Goal: Task Accomplishment & Management: Use online tool/utility

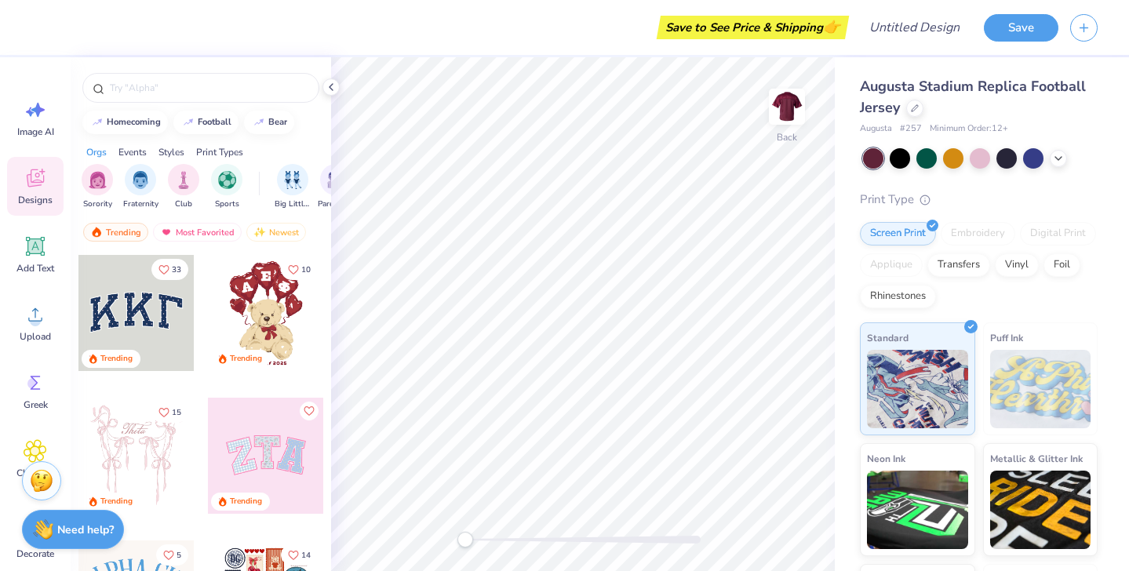
click at [49, 177] on div "Designs" at bounding box center [35, 186] width 56 height 59
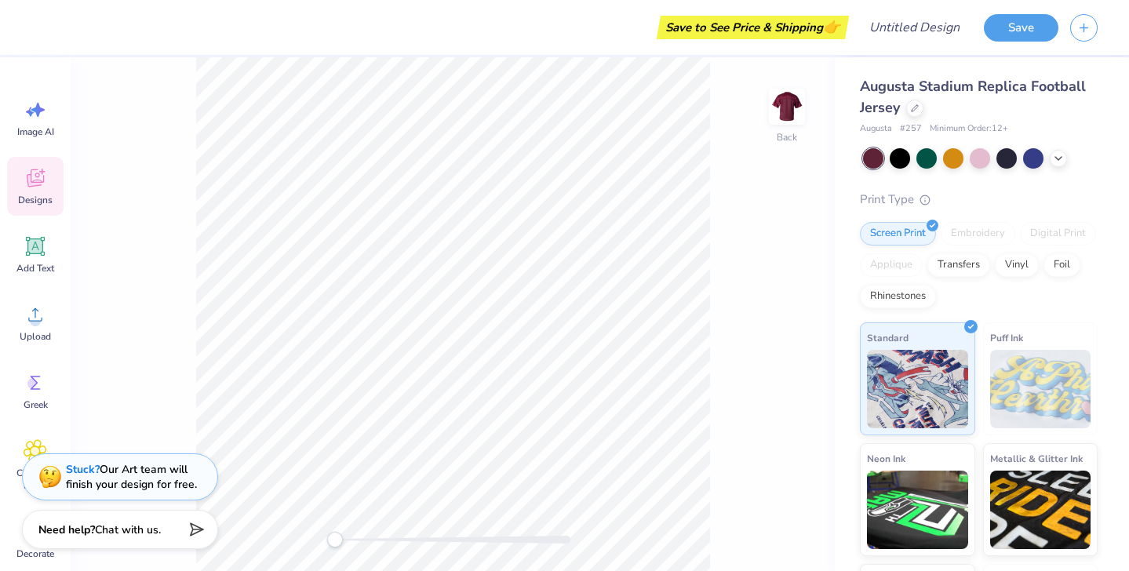
click at [36, 176] on icon at bounding box center [36, 178] width 24 height 24
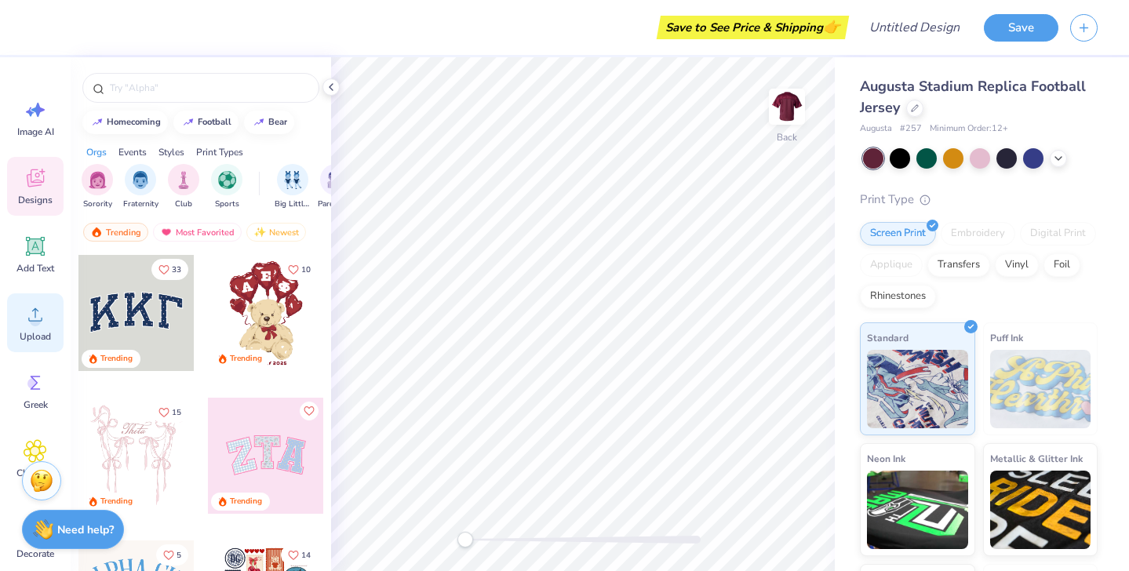
click at [38, 326] on icon at bounding box center [36, 315] width 24 height 24
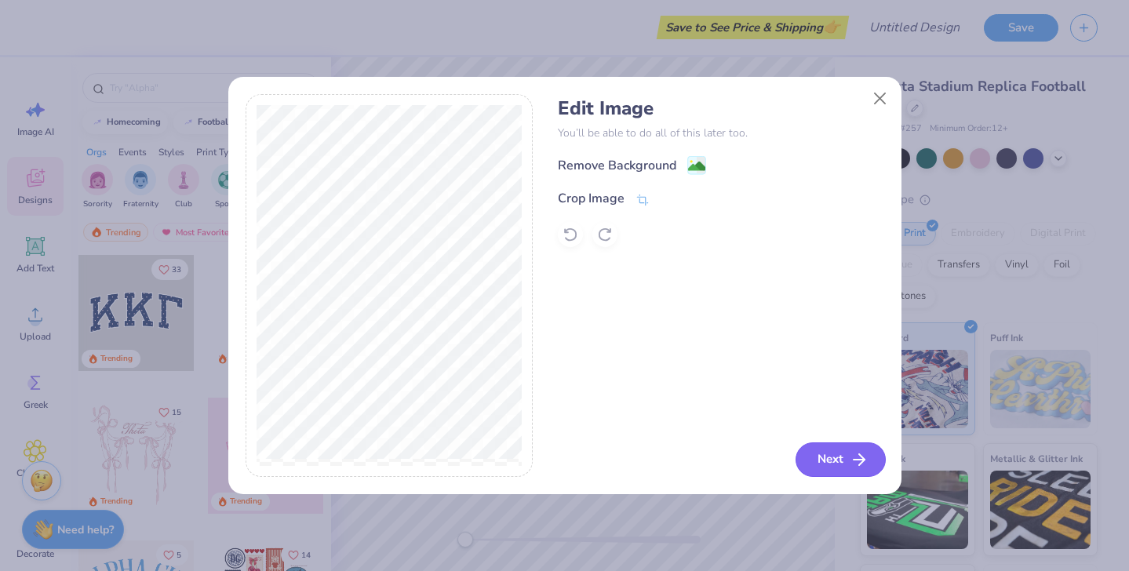
click at [856, 461] on icon "button" at bounding box center [859, 459] width 19 height 19
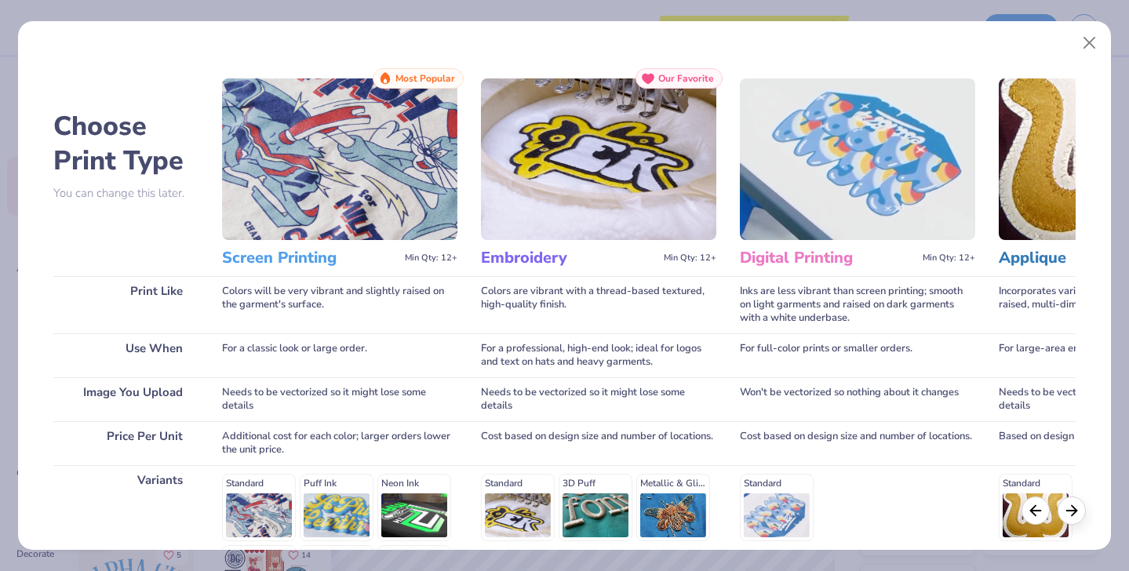
click at [371, 152] on img at bounding box center [339, 159] width 235 height 162
click at [304, 263] on h3 "Screen Printing" at bounding box center [310, 258] width 177 height 20
click at [340, 168] on img at bounding box center [339, 159] width 235 height 162
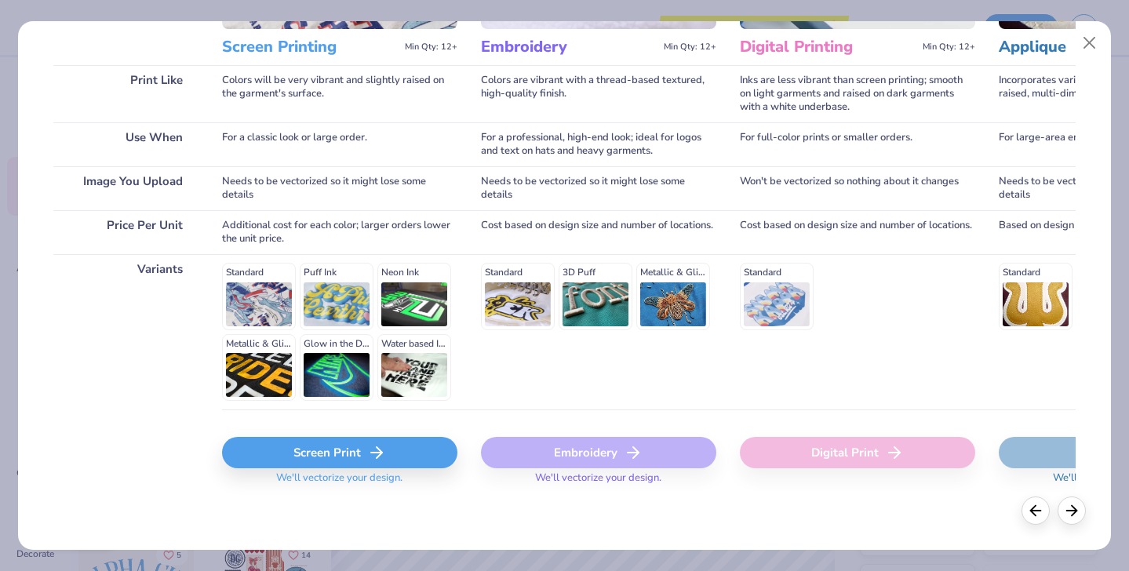
scroll to position [210, 0]
click at [388, 452] on div "Screen Print" at bounding box center [339, 453] width 235 height 31
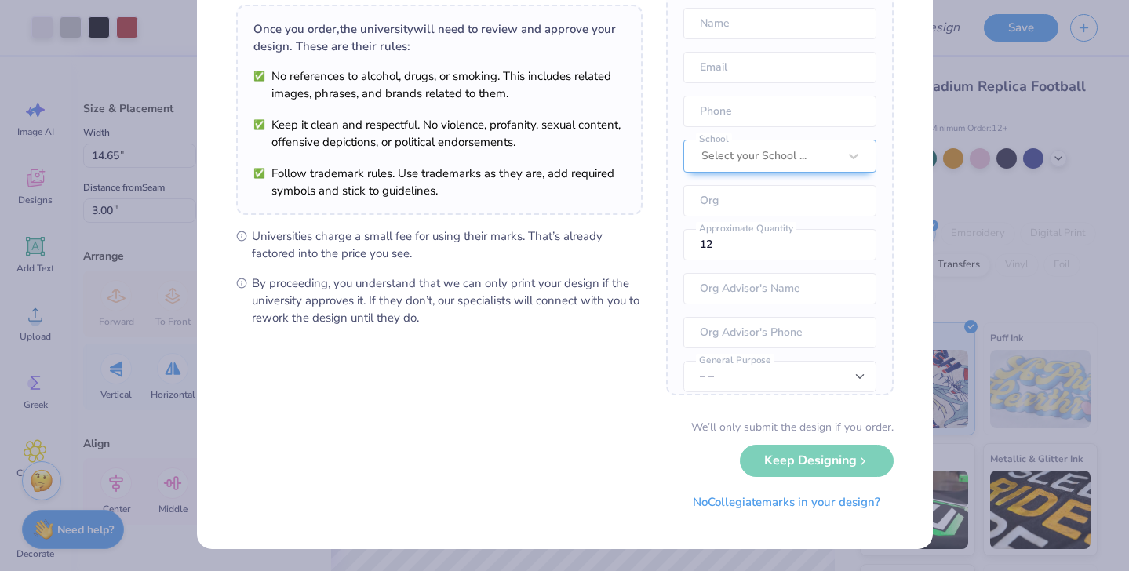
scroll to position [111, 0]
click at [834, 495] on button "No Collegiate marks in your design?" at bounding box center [787, 499] width 214 height 32
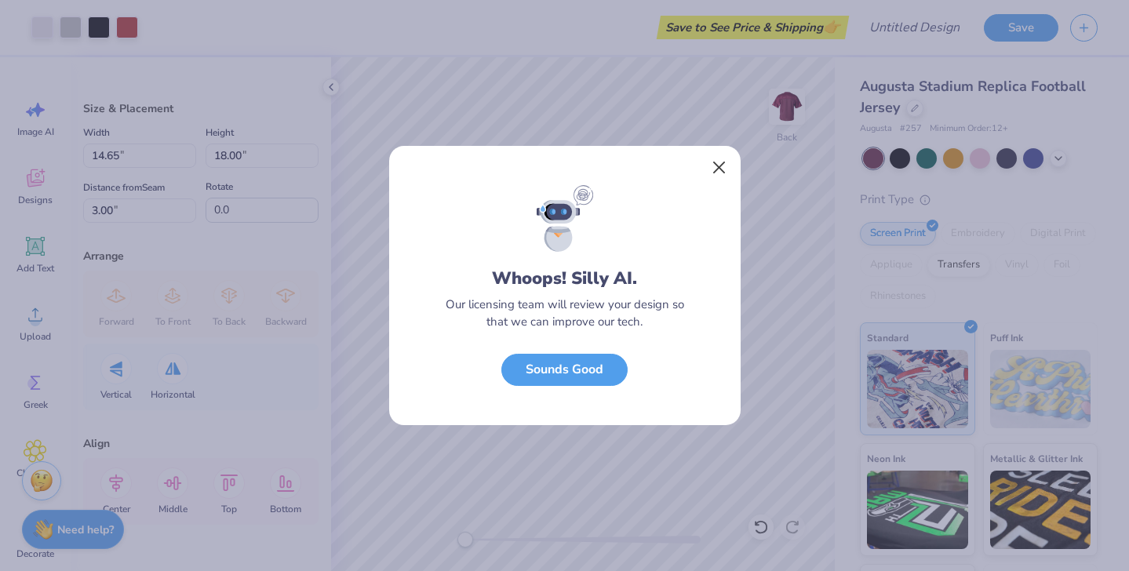
click at [727, 164] on button "Close" at bounding box center [719, 168] width 30 height 30
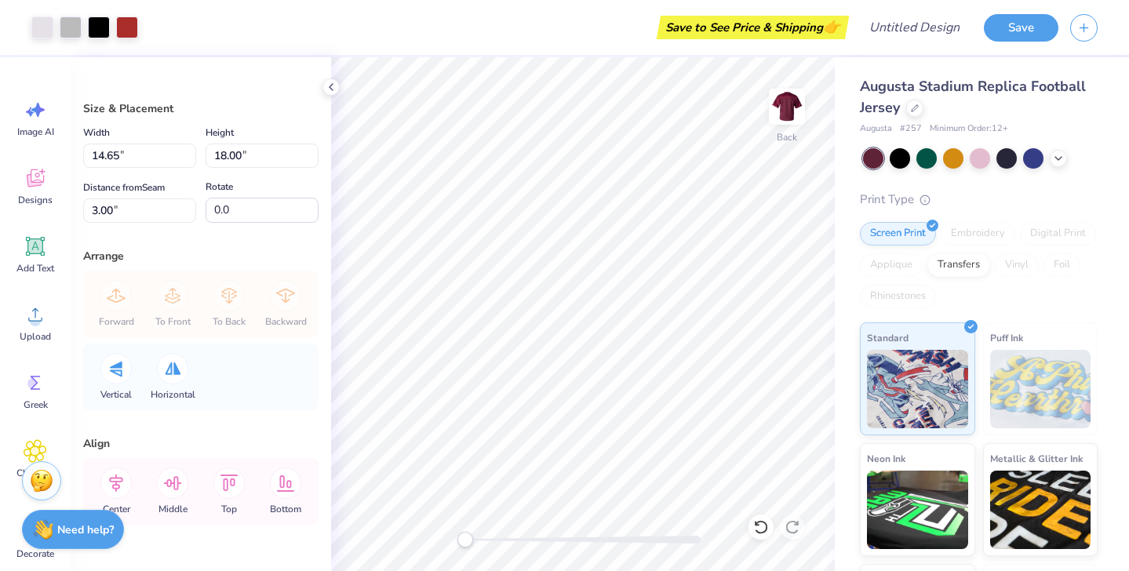
type input "3.87"
type input "4.75"
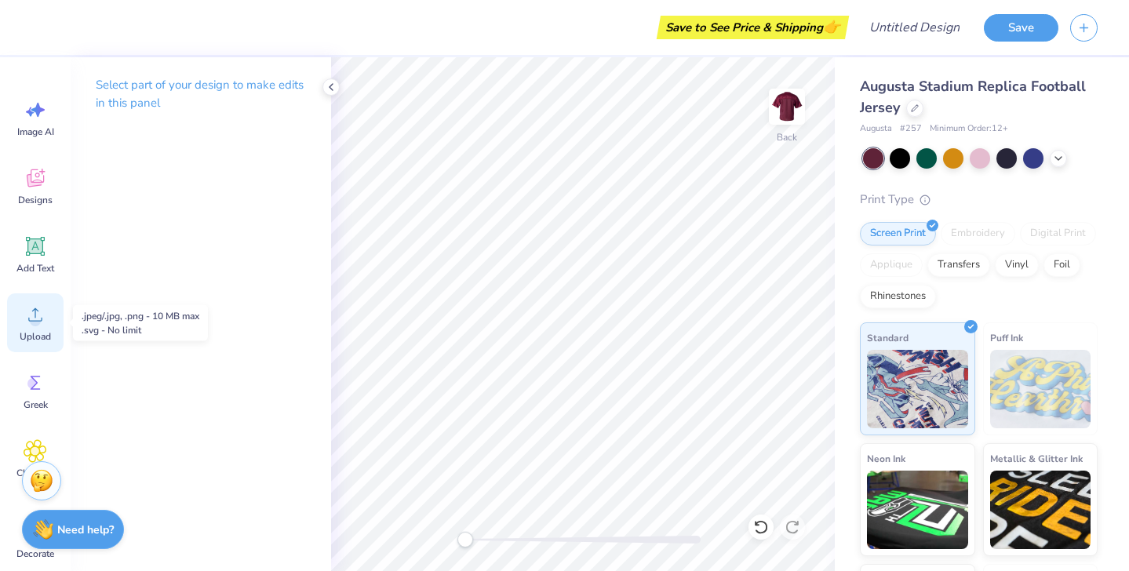
click at [37, 322] on circle at bounding box center [35, 320] width 11 height 11
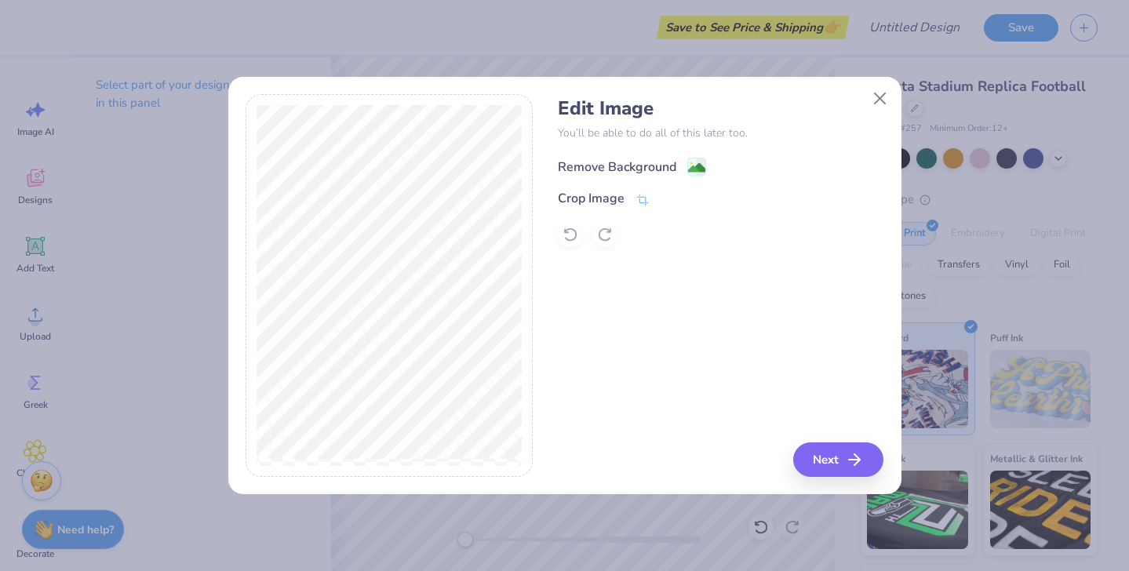
click at [698, 163] on image at bounding box center [696, 167] width 17 height 17
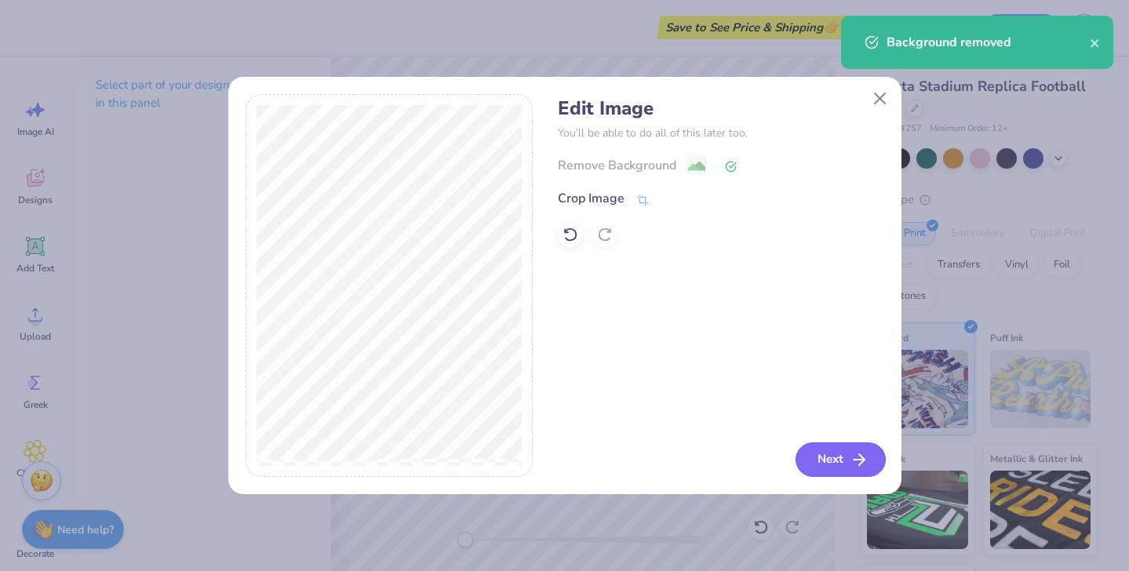
click at [861, 452] on icon "button" at bounding box center [859, 459] width 19 height 19
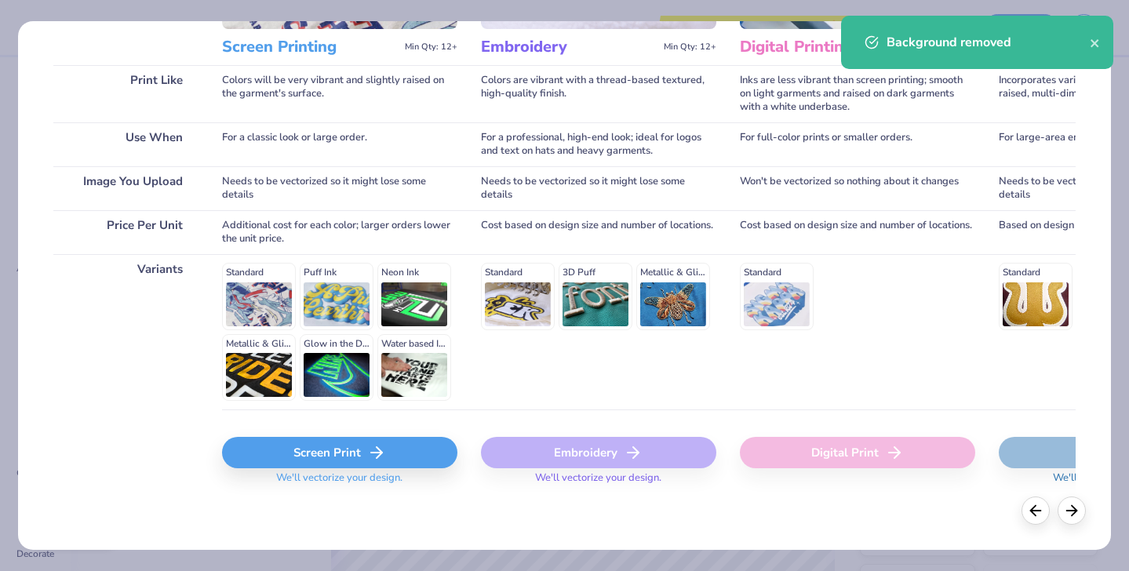
scroll to position [210, 0]
click at [371, 450] on icon at bounding box center [376, 453] width 19 height 19
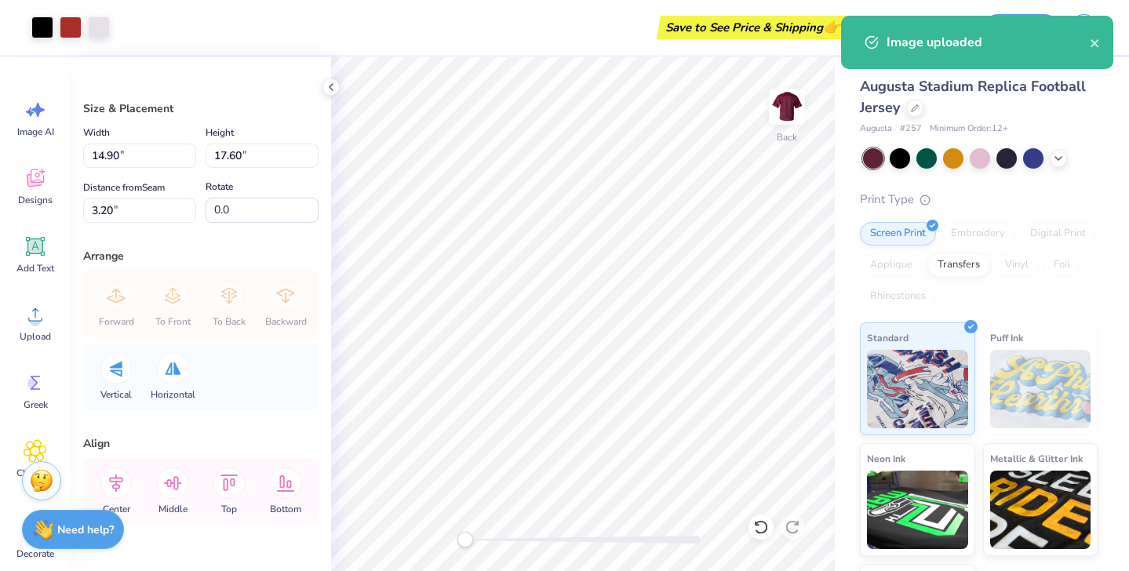
type input "2.22"
type input "2.62"
type input "18.18"
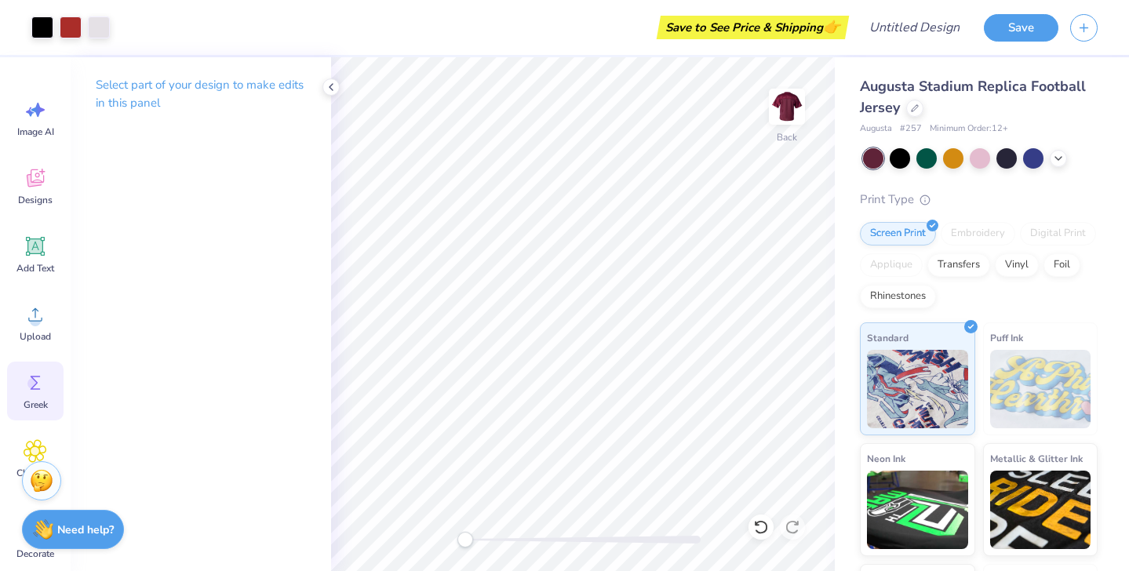
click at [38, 373] on icon at bounding box center [36, 383] width 24 height 24
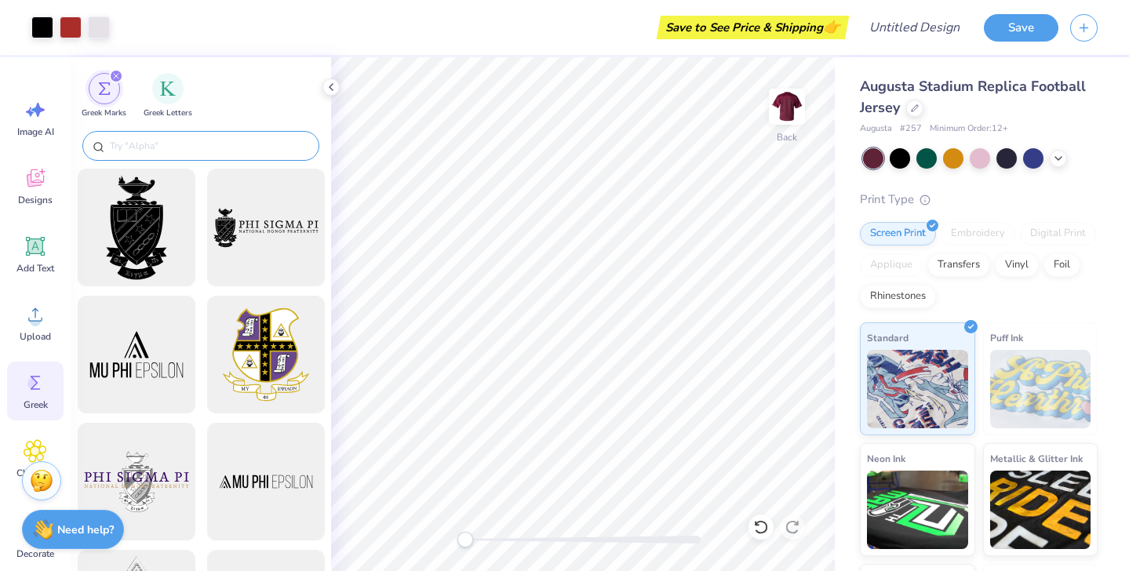
click at [188, 140] on input "text" at bounding box center [208, 146] width 201 height 16
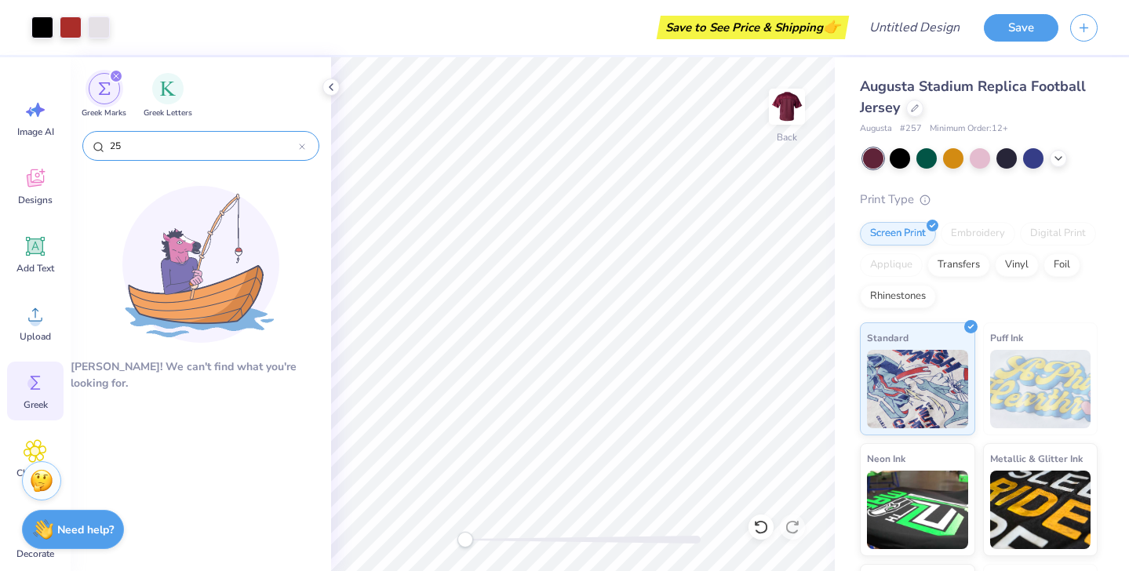
type input "2"
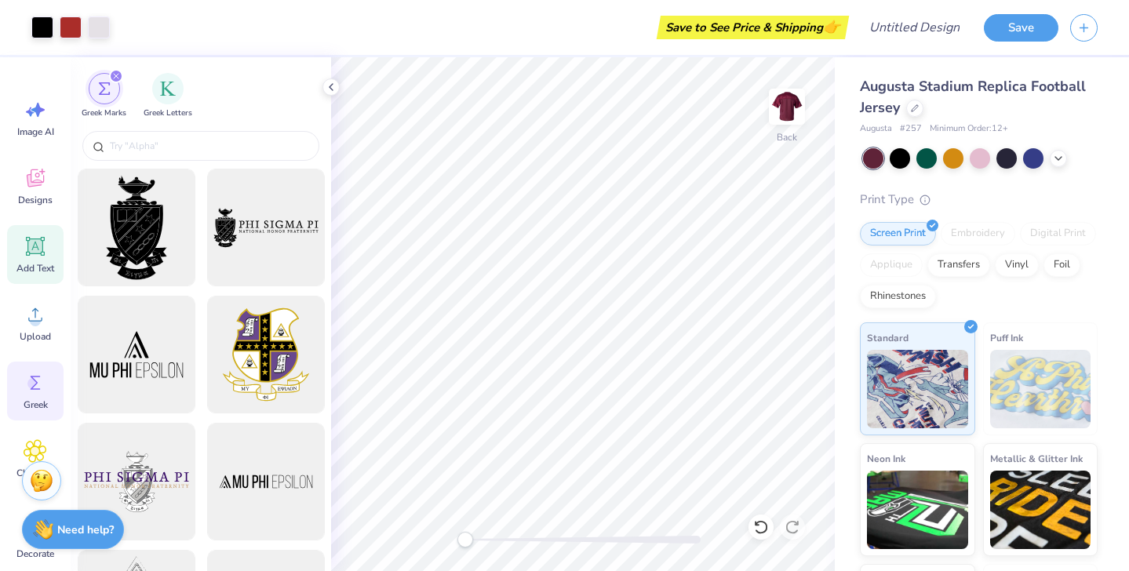
click at [34, 262] on span "Add Text" at bounding box center [35, 268] width 38 height 13
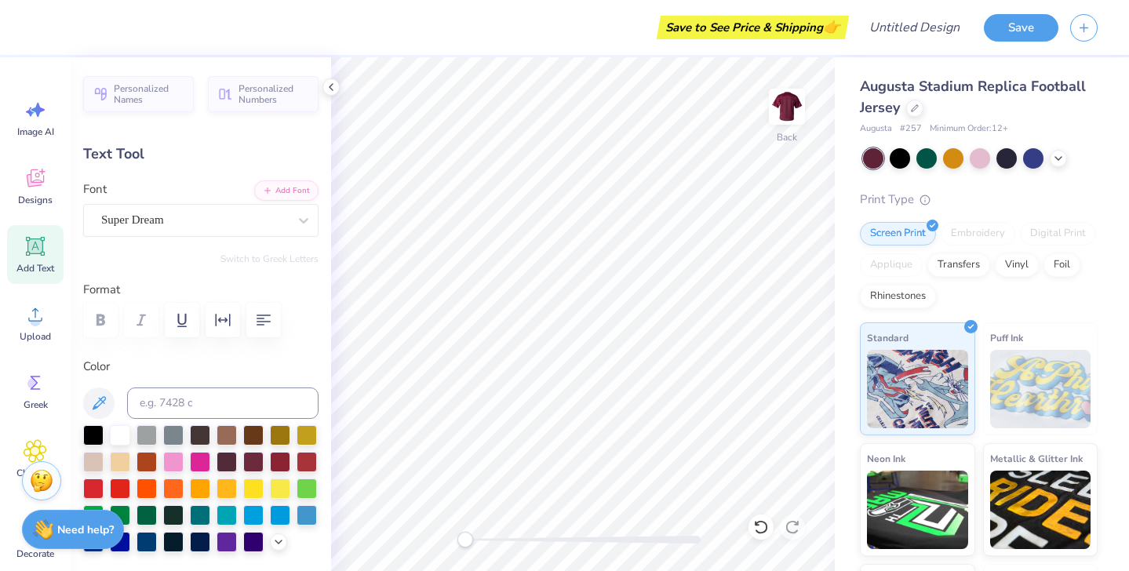
type textarea "T"
type textarea "25"
click at [304, 217] on icon at bounding box center [304, 221] width 16 height 16
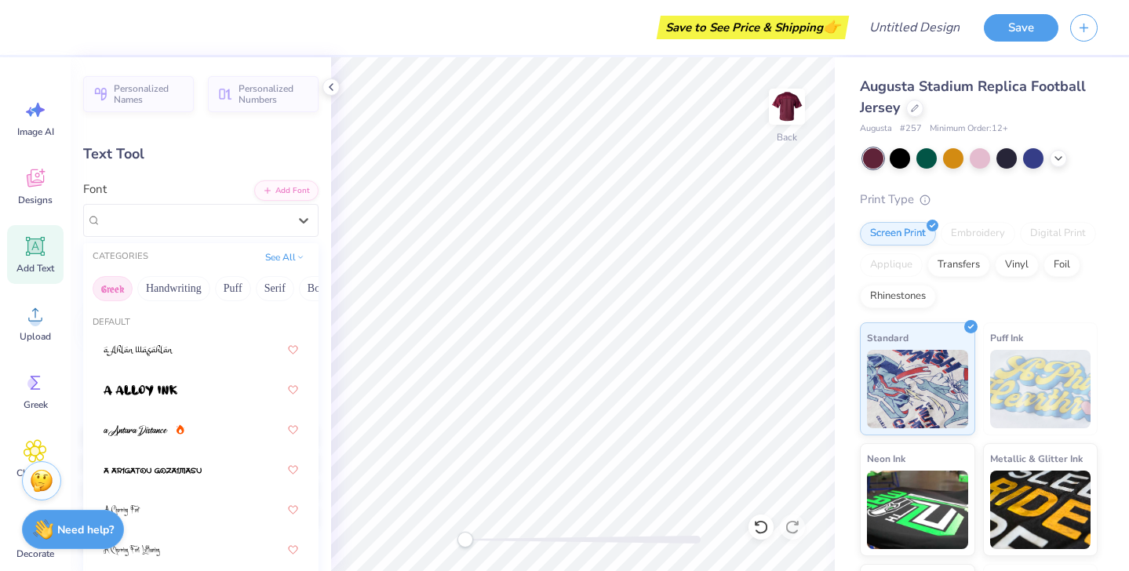
click at [124, 286] on button "Greek" at bounding box center [113, 288] width 40 height 25
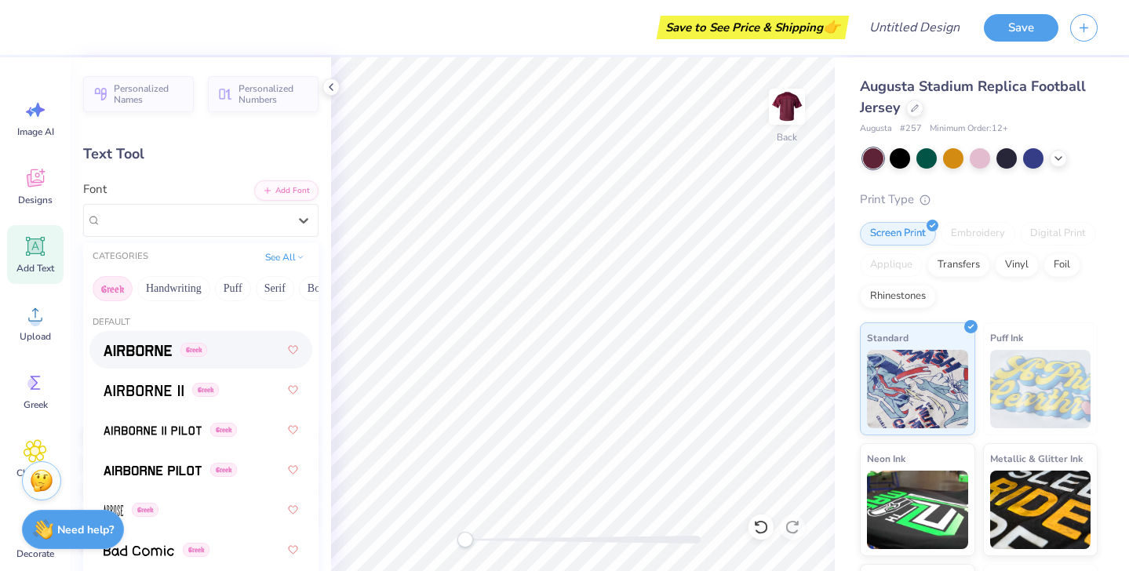
click at [150, 352] on img at bounding box center [138, 350] width 68 height 11
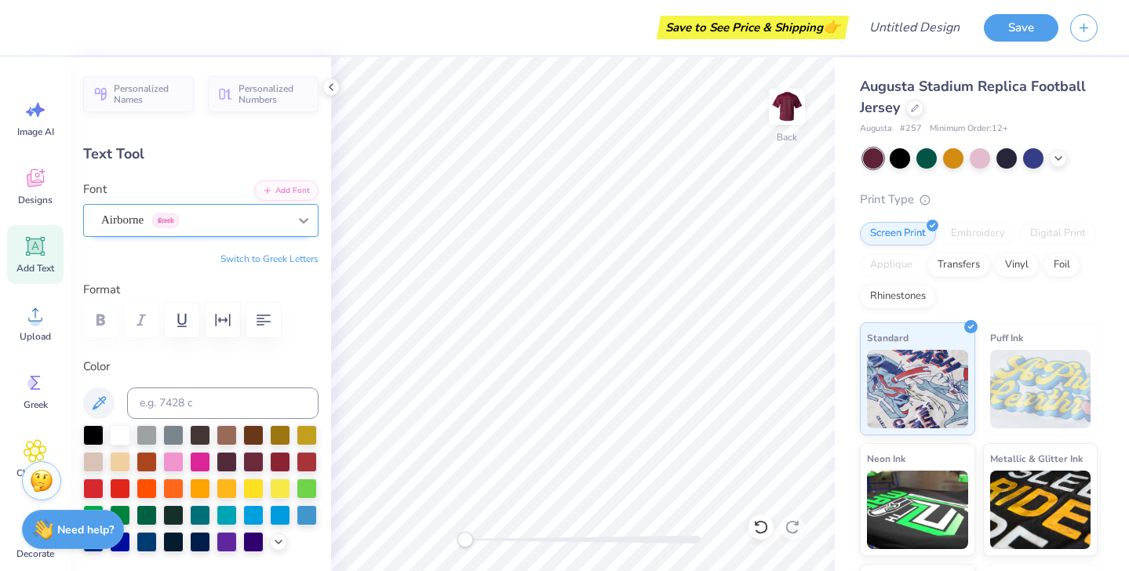
click at [297, 224] on icon at bounding box center [304, 221] width 16 height 16
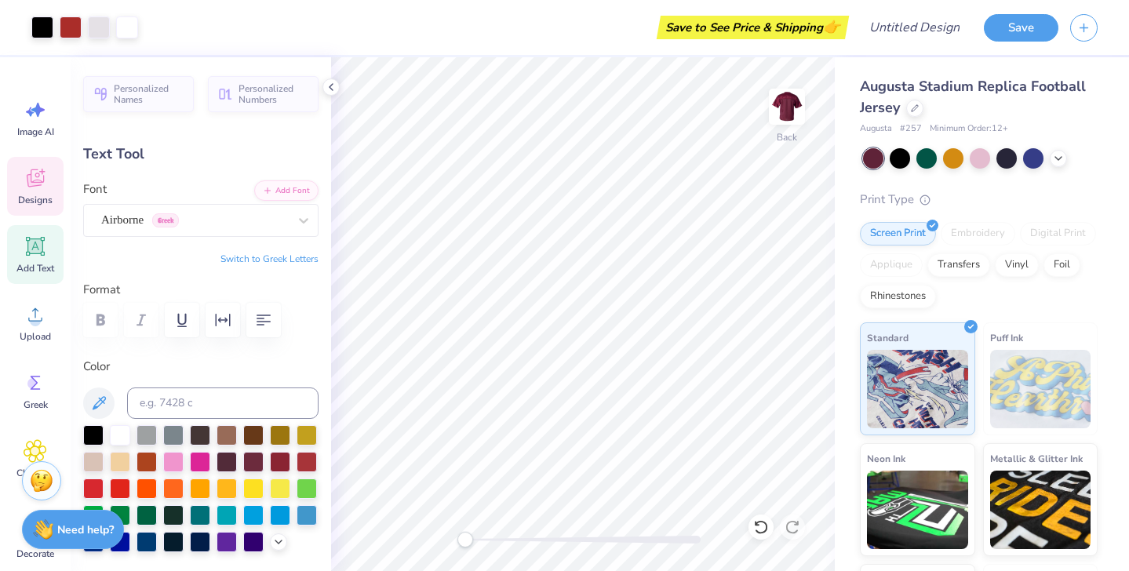
click at [24, 170] on icon at bounding box center [36, 178] width 24 height 24
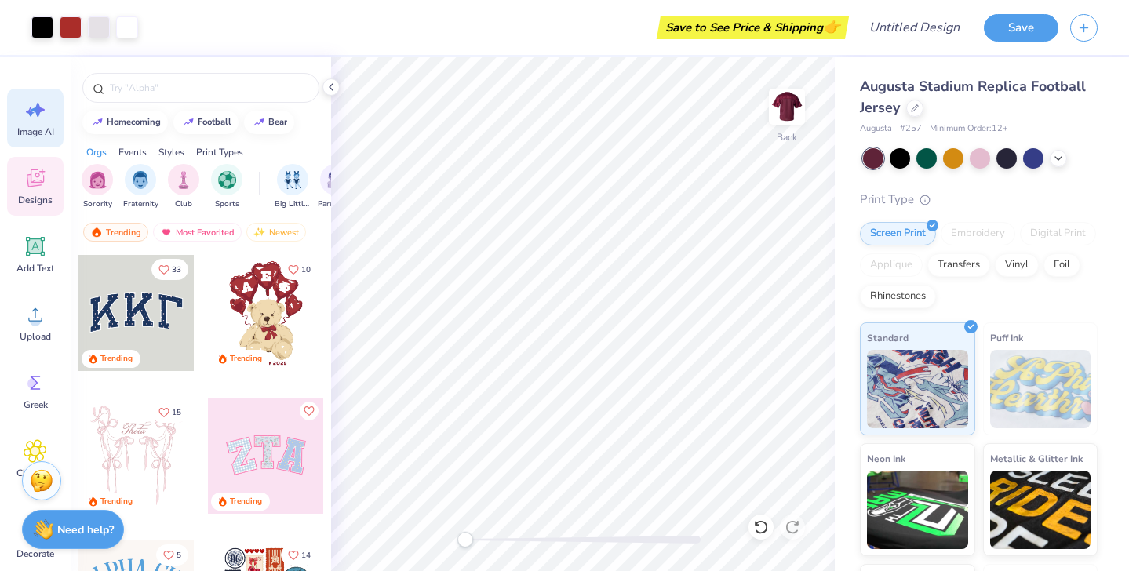
click at [35, 104] on icon at bounding box center [36, 110] width 24 height 24
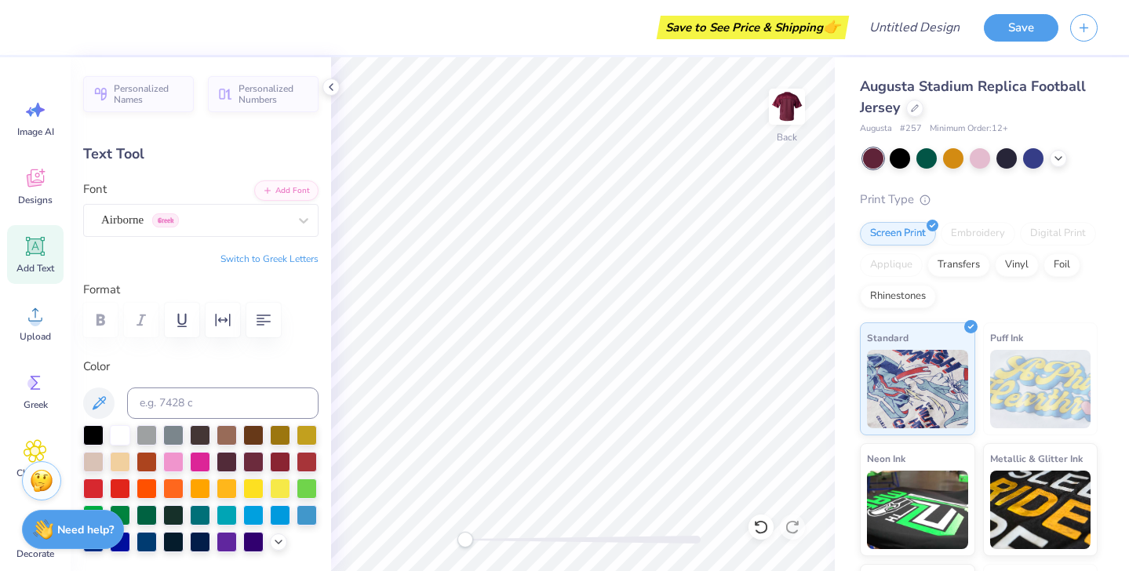
type input "7.93"
type input "5.00"
type input "7.90"
type input "12.07"
type input "7.61"
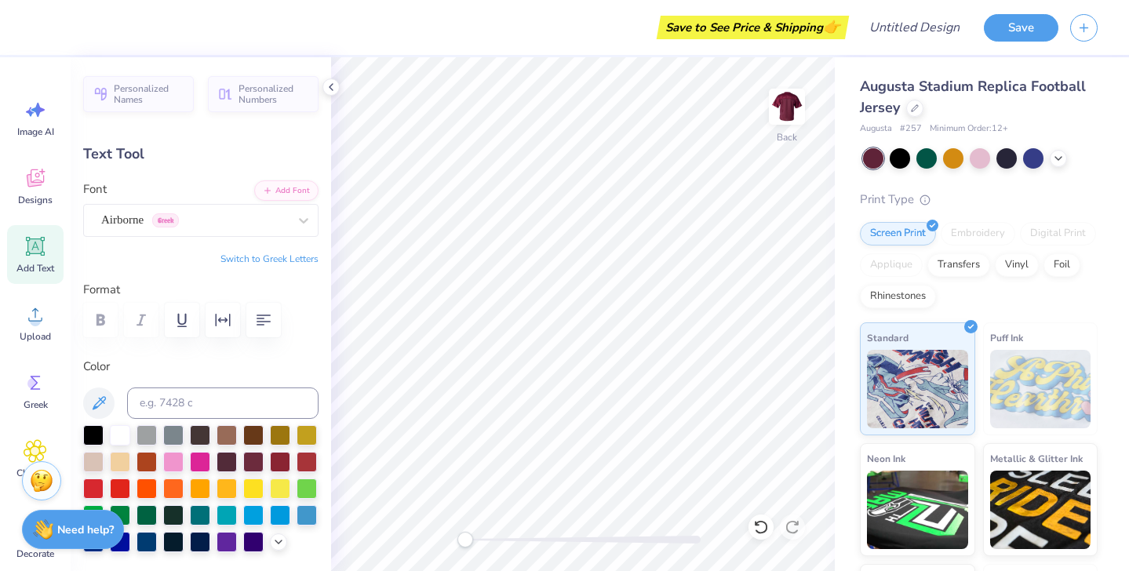
type input "5.30"
type input "10.62"
type input "6.70"
type input "6.21"
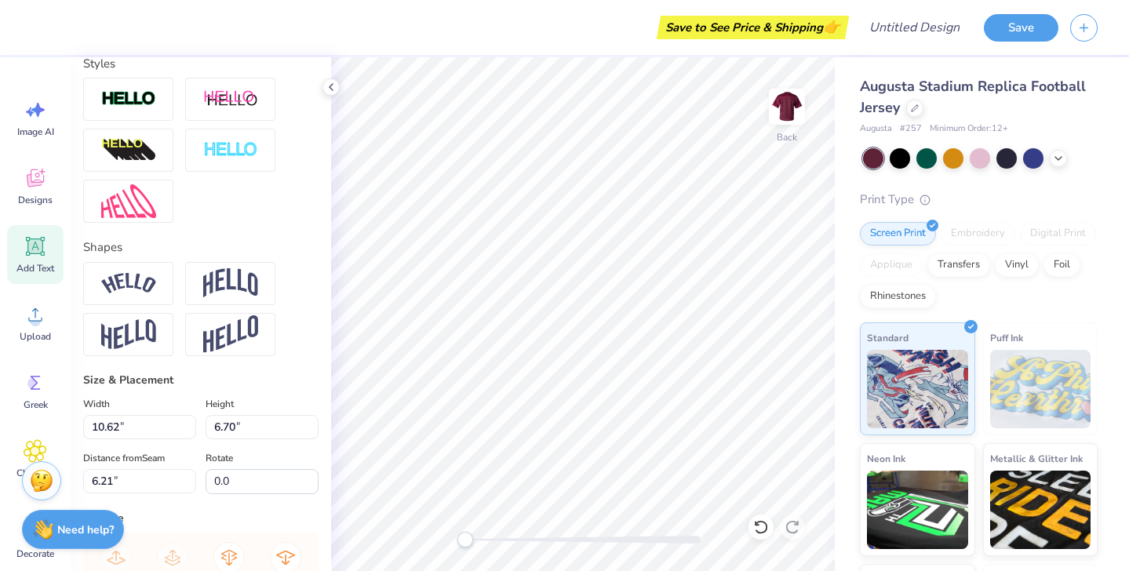
scroll to position [490, 0]
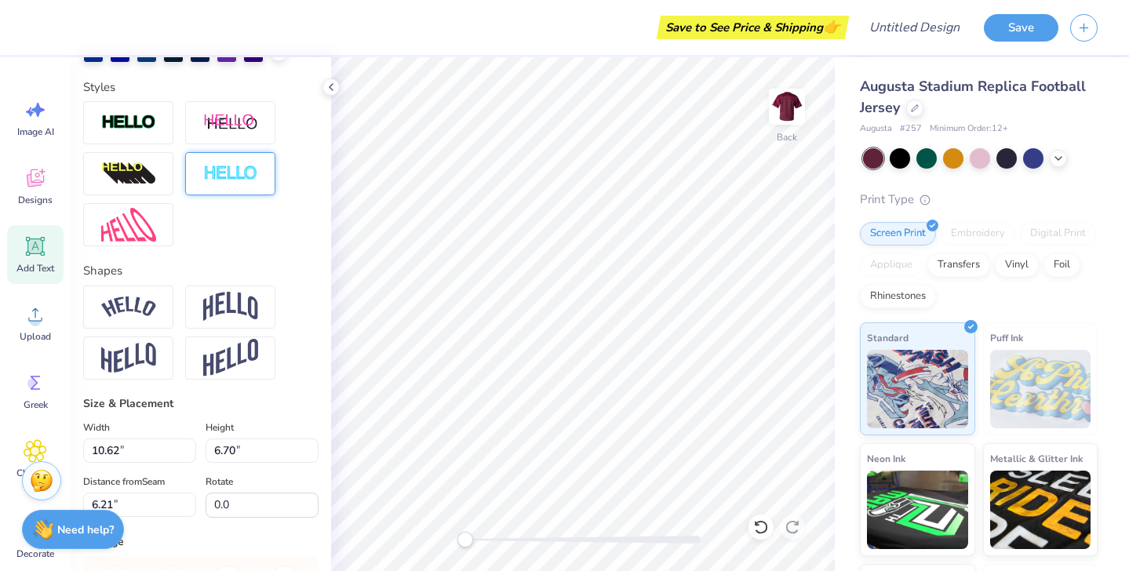
click at [251, 173] on img at bounding box center [230, 174] width 55 height 18
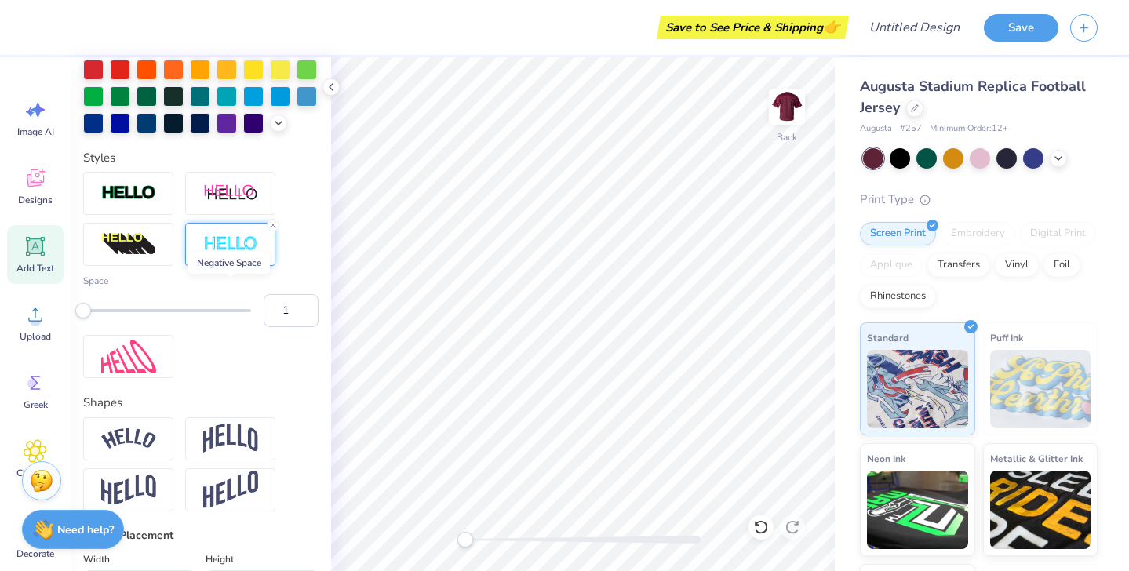
scroll to position [363, 0]
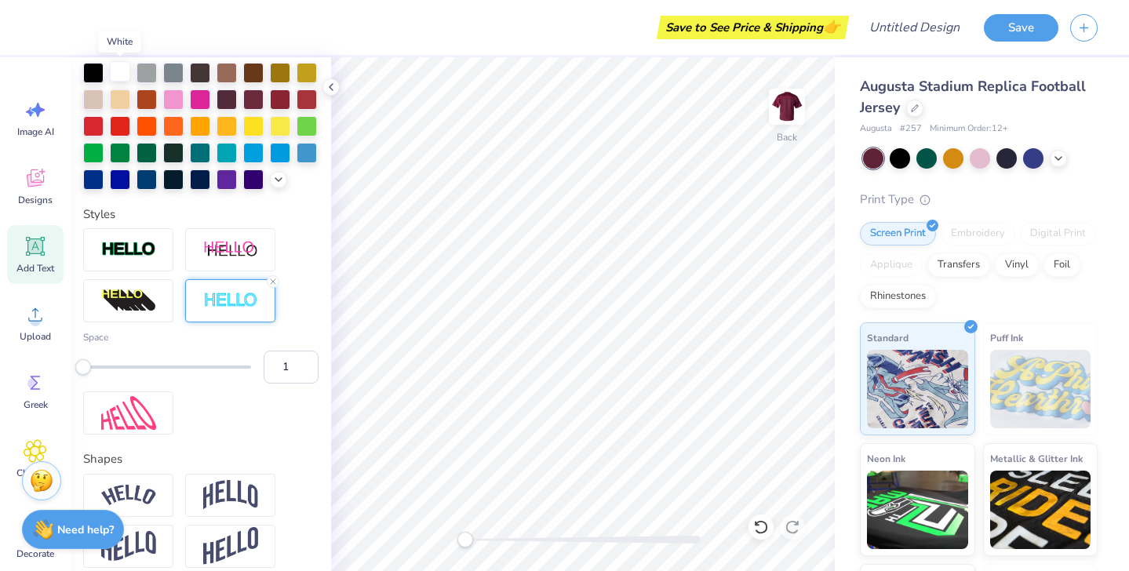
click at [122, 75] on div at bounding box center [120, 71] width 20 height 20
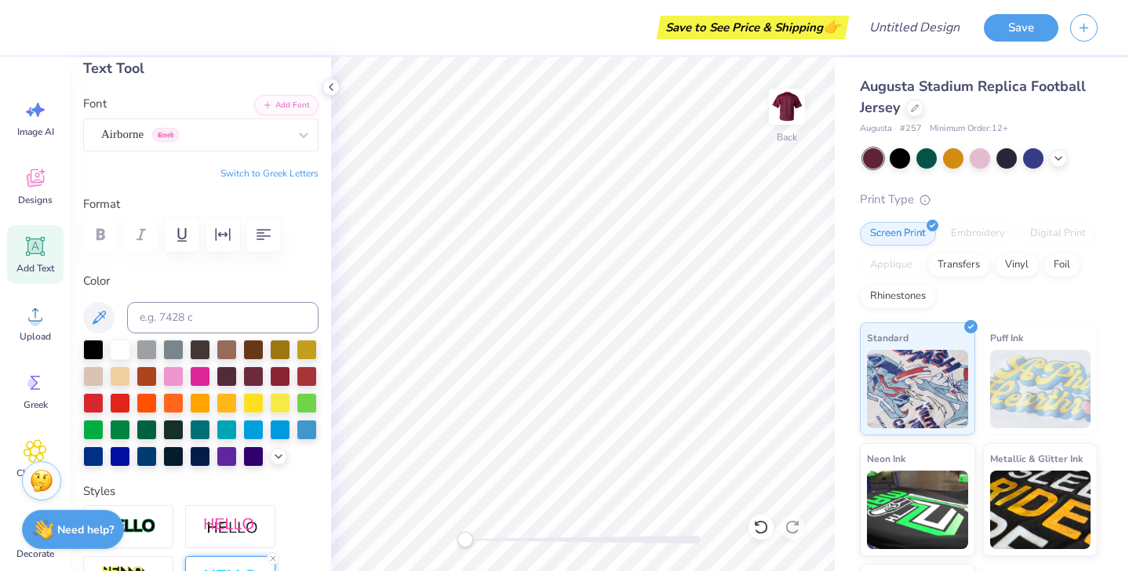
scroll to position [93, 0]
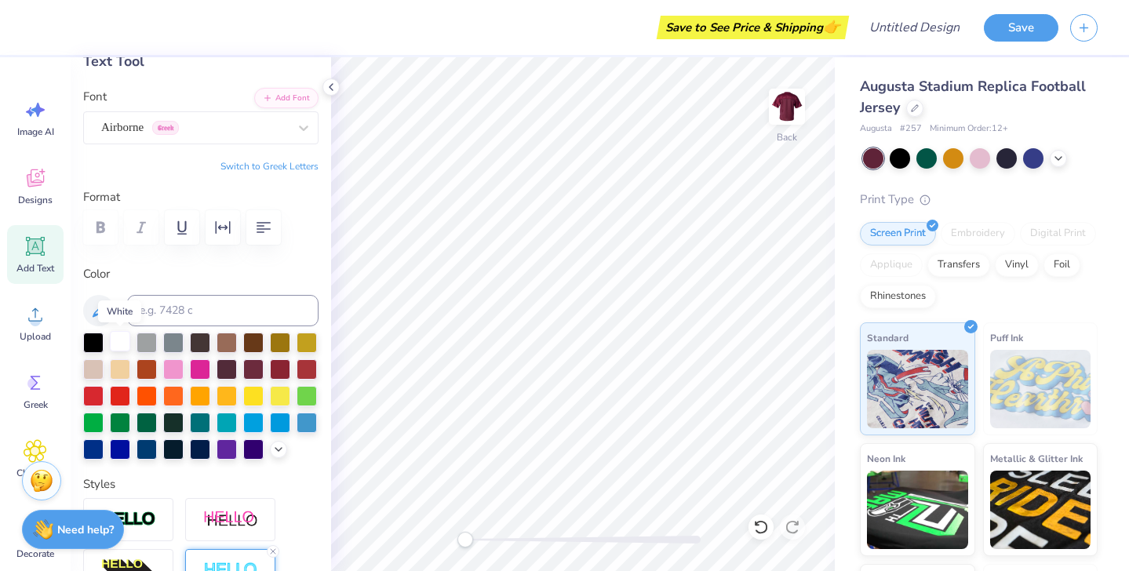
click at [119, 344] on div at bounding box center [120, 341] width 20 height 20
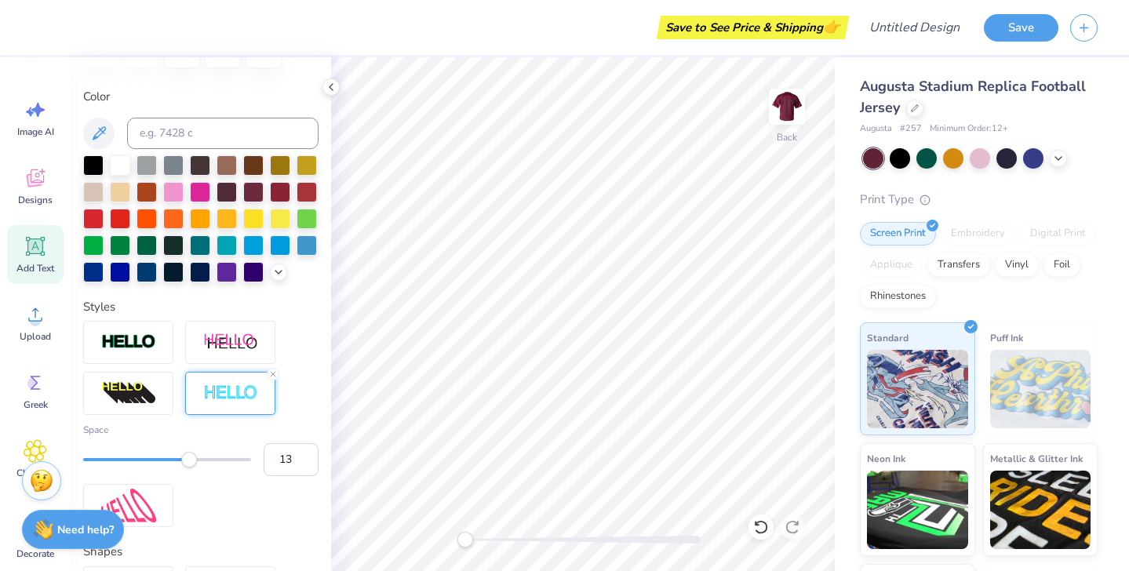
type input "14"
drag, startPoint x: 81, startPoint y: 461, endPoint x: 202, endPoint y: 462, distance: 120.8
click at [202, 462] on div "Accessibility label" at bounding box center [198, 460] width 16 height 16
type input "6"
drag, startPoint x: 203, startPoint y: 468, endPoint x: 128, endPoint y: 468, distance: 75.3
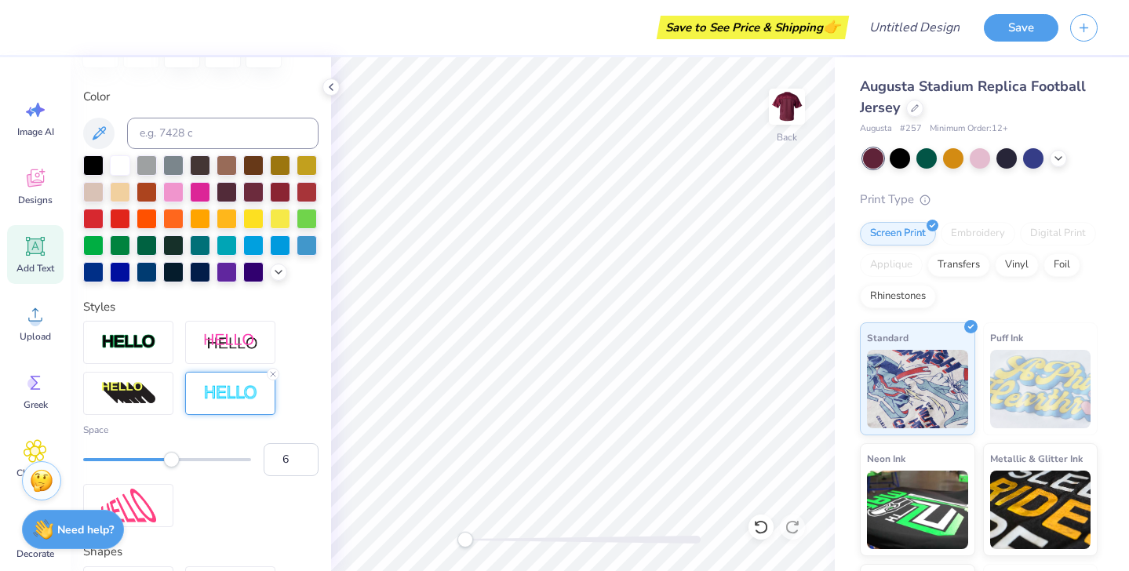
click at [128, 468] on div at bounding box center [167, 460] width 168 height 16
type input "4"
drag, startPoint x: 127, startPoint y: 468, endPoint x: 111, endPoint y: 468, distance: 15.7
click at [111, 468] on div "Accessibility label" at bounding box center [110, 460] width 16 height 16
click at [271, 376] on icon at bounding box center [272, 374] width 9 height 9
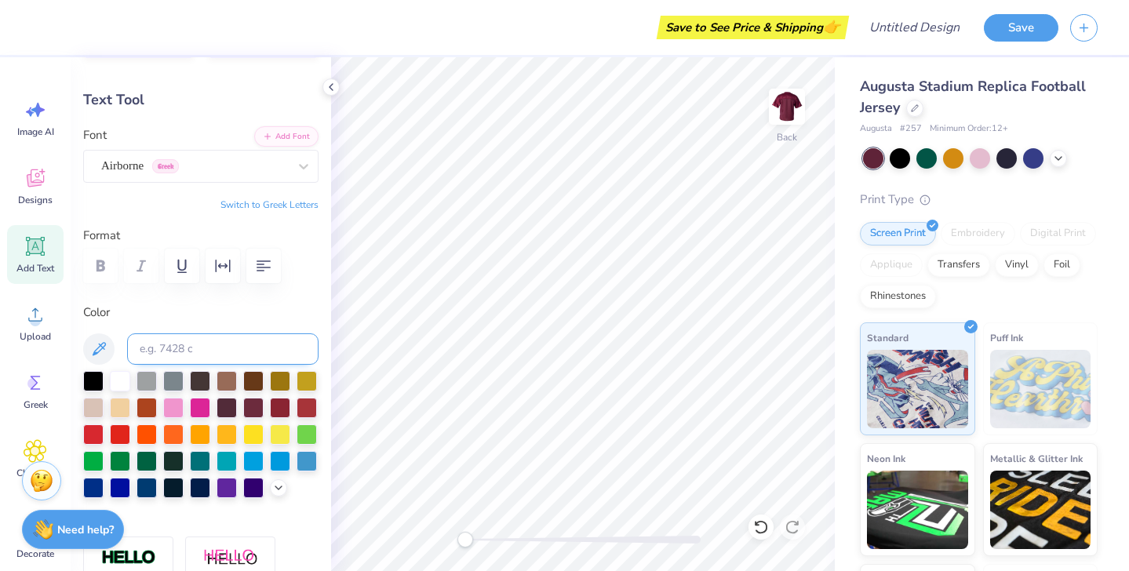
scroll to position [27, 0]
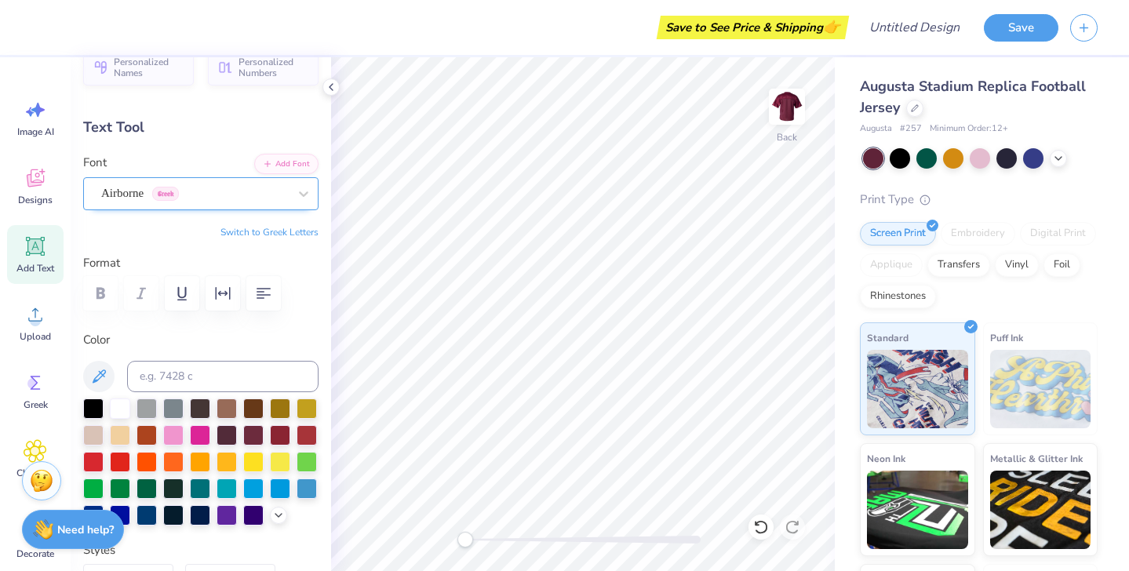
click at [245, 194] on div "Airborne Greek" at bounding box center [195, 193] width 190 height 24
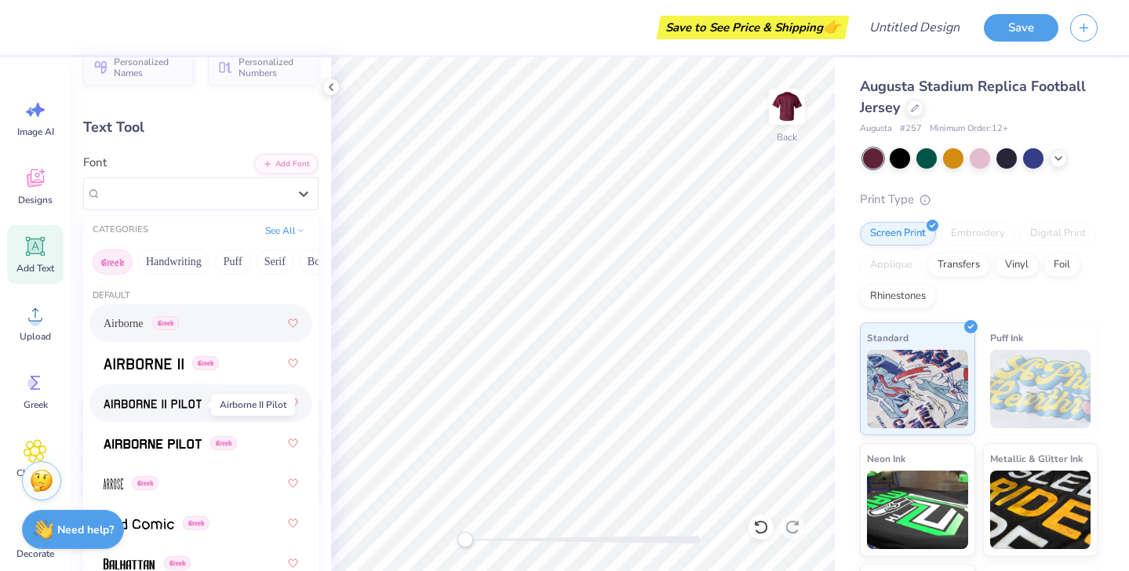
click at [177, 403] on img at bounding box center [153, 404] width 98 height 11
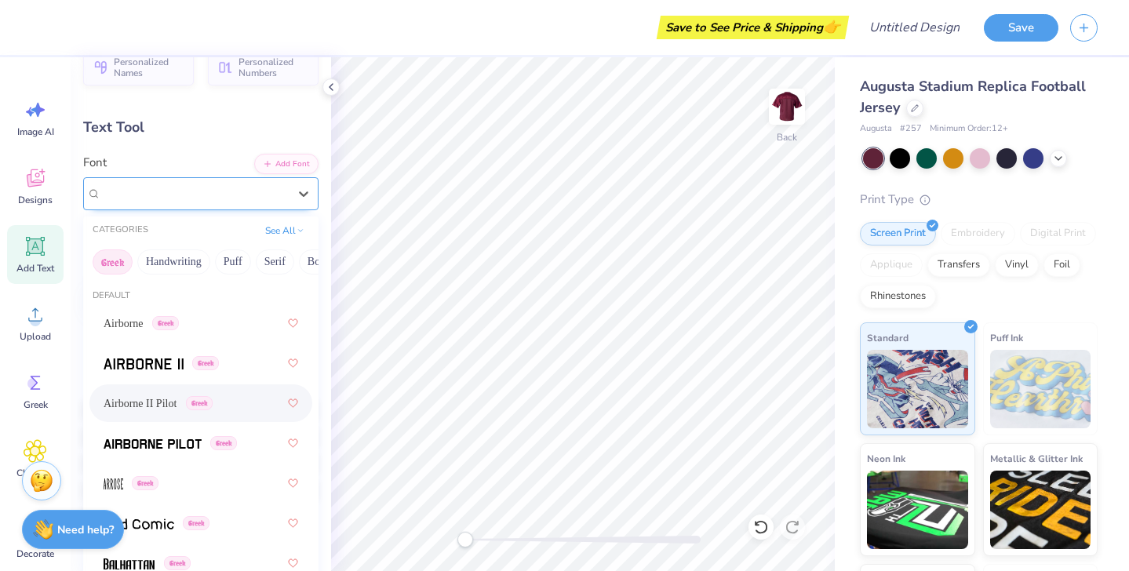
click at [275, 190] on div "Airborne II Pilot Greek" at bounding box center [195, 193] width 190 height 24
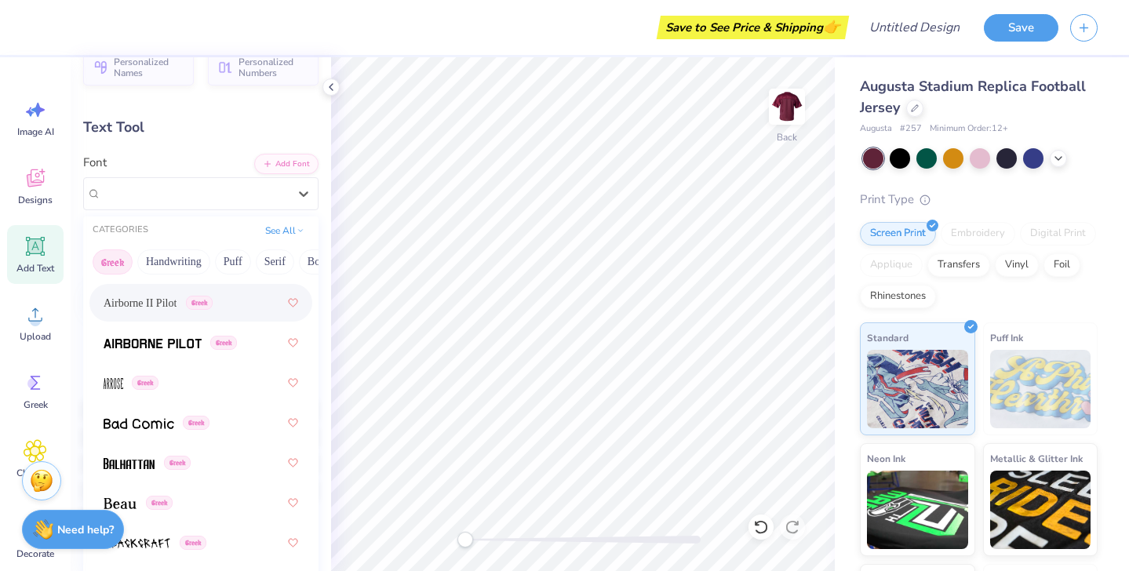
scroll to position [104, 0]
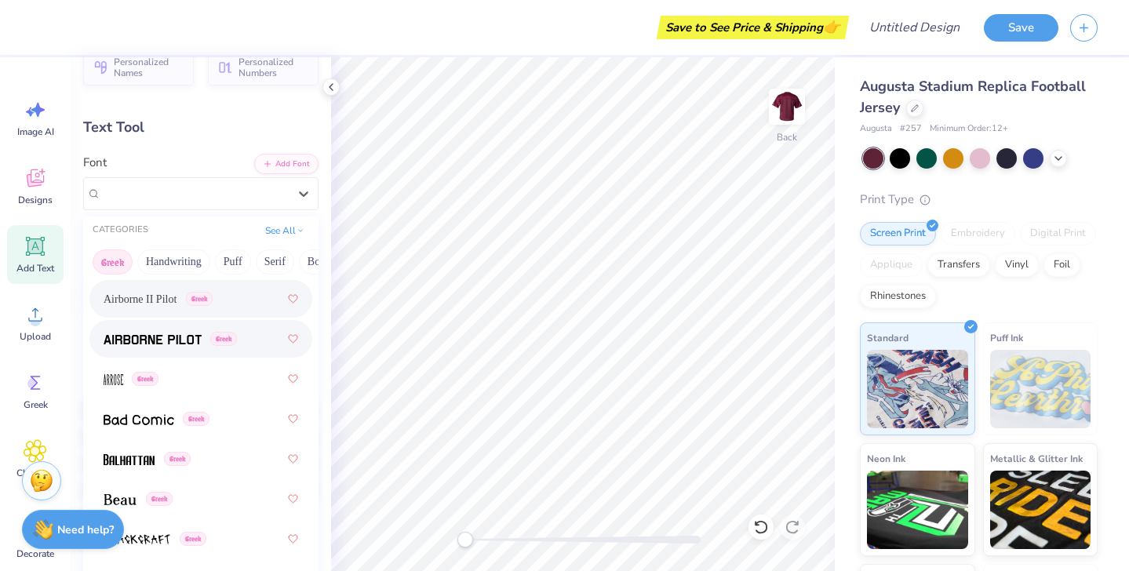
click at [158, 345] on img at bounding box center [153, 339] width 98 height 11
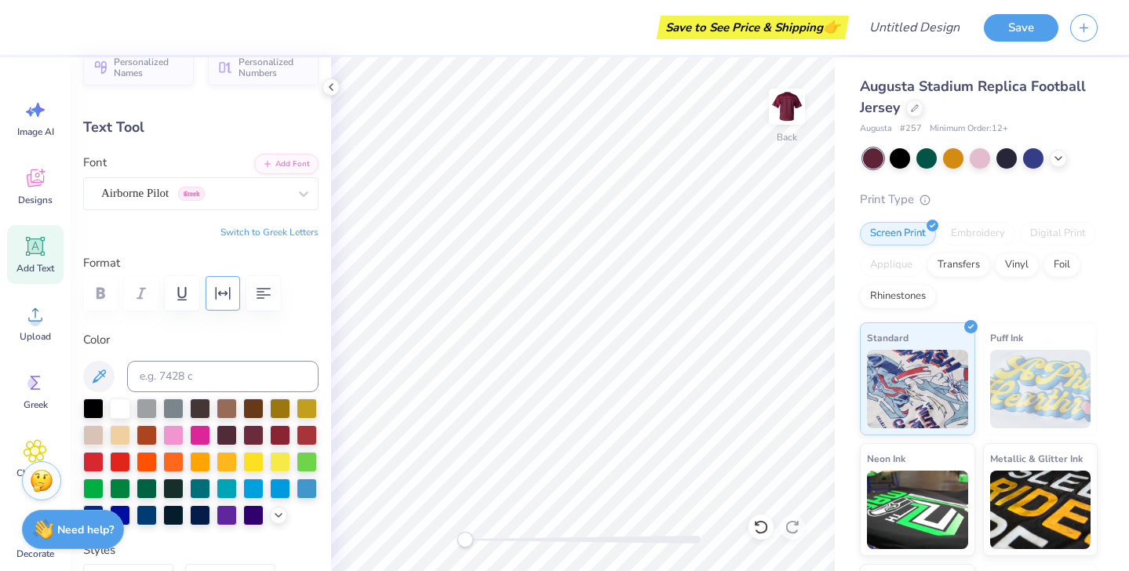
click at [228, 290] on icon "button" at bounding box center [222, 293] width 19 height 19
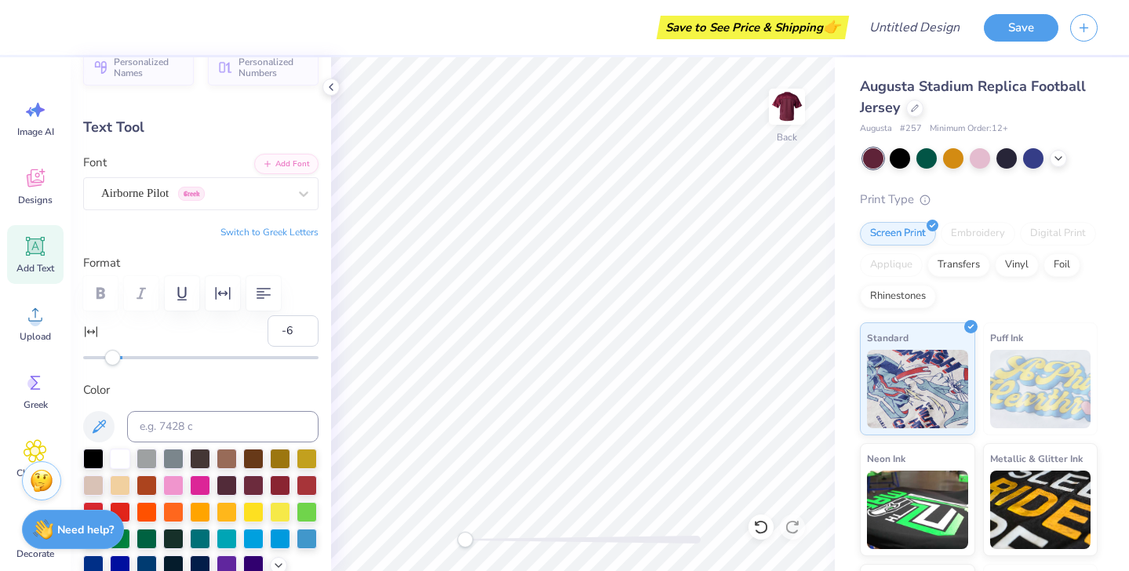
type input "-7"
drag, startPoint x: 120, startPoint y: 358, endPoint x: 109, endPoint y: 358, distance: 11.0
click at [109, 358] on div "Accessibility label" at bounding box center [109, 358] width 16 height 16
type input "-5"
click at [113, 359] on div "Accessibility label" at bounding box center [113, 358] width 16 height 16
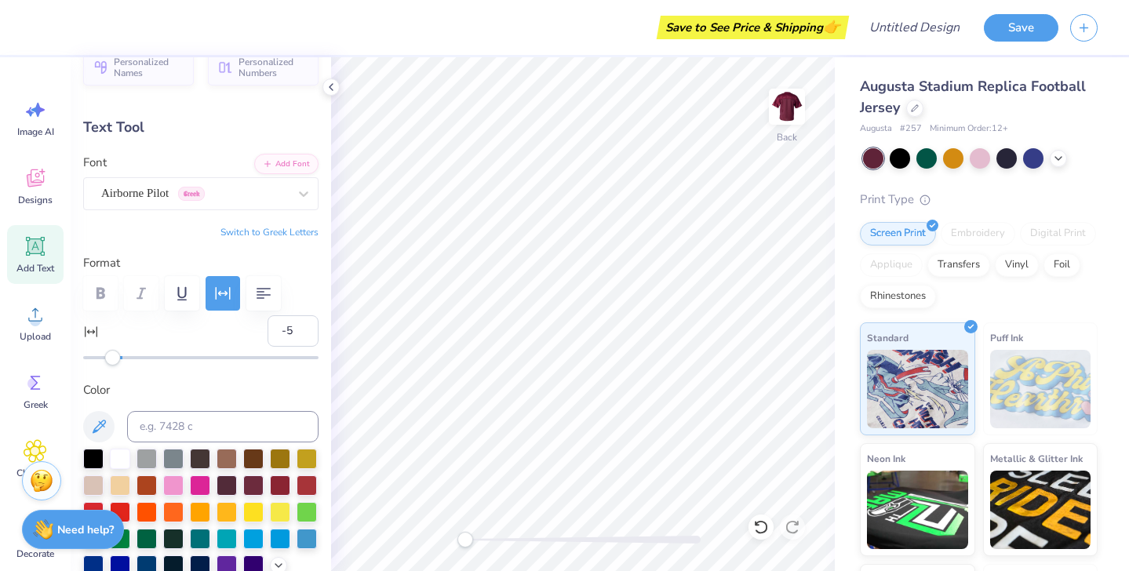
type input "-8"
click at [106, 359] on div "Accessibility label" at bounding box center [107, 358] width 16 height 16
click at [107, 359] on div "Accessibility label" at bounding box center [107, 358] width 16 height 16
type input "-6"
click at [110, 361] on div "Accessibility label" at bounding box center [111, 358] width 16 height 16
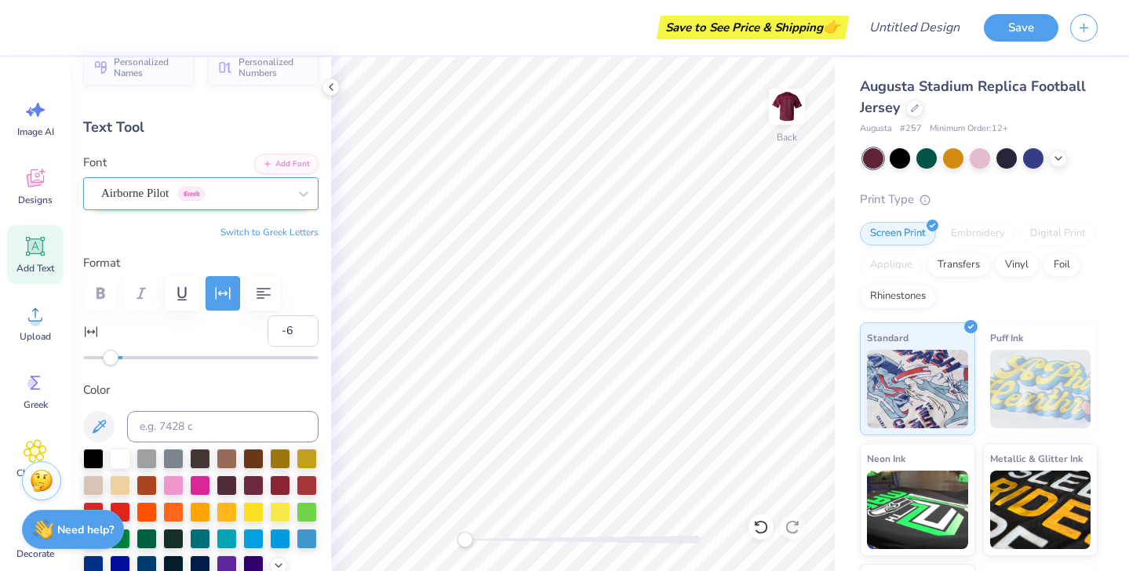
click at [288, 200] on div "Airborne Pilot Greek" at bounding box center [195, 193] width 190 height 24
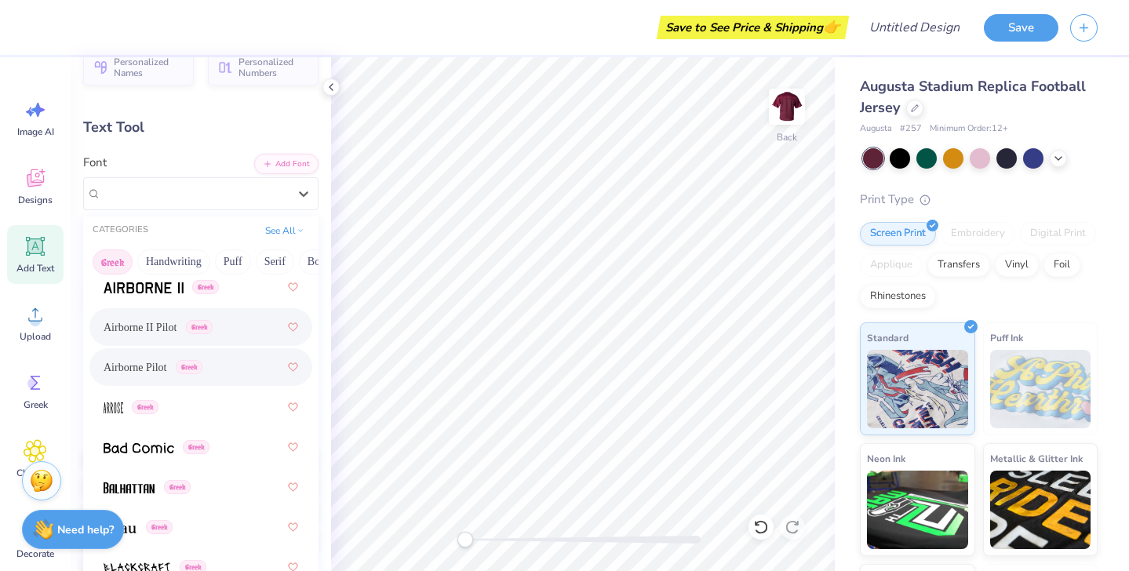
scroll to position [86, 0]
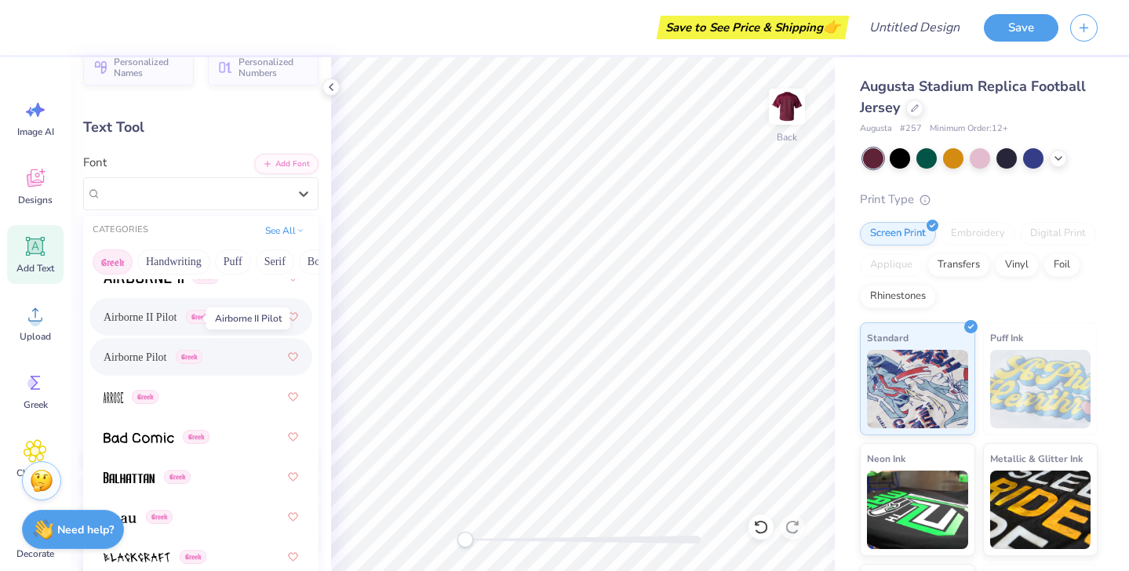
click at [158, 315] on span "Airborne II Pilot" at bounding box center [140, 317] width 73 height 16
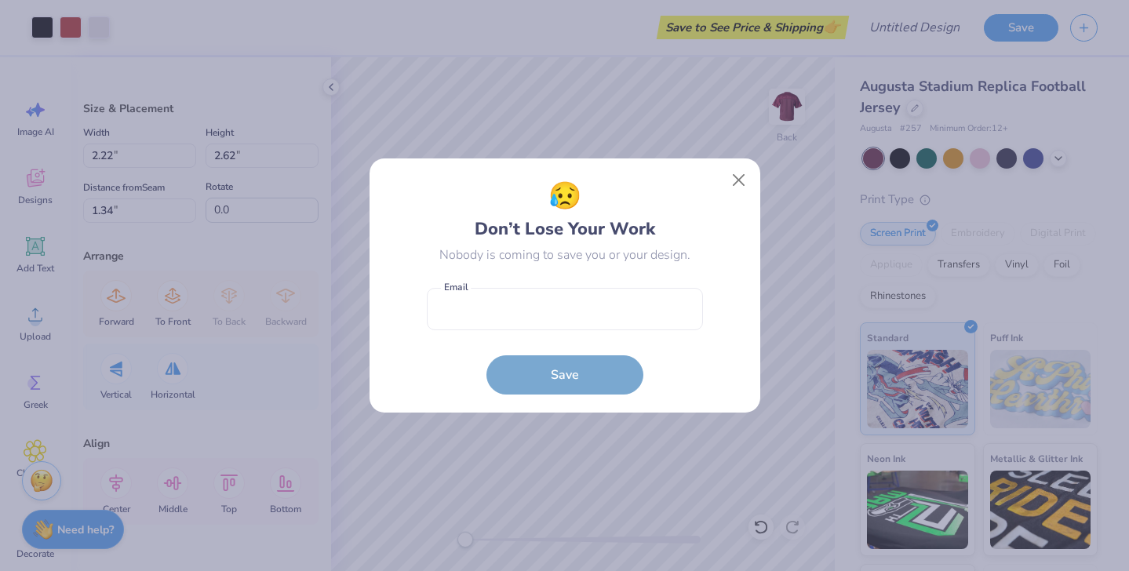
click at [588, 213] on body "Art colors Save to See Price & Shipping 👉 Design Title Save Image AI Designs Ad…" at bounding box center [564, 285] width 1129 height 571
click at [738, 187] on button "Close" at bounding box center [738, 181] width 30 height 30
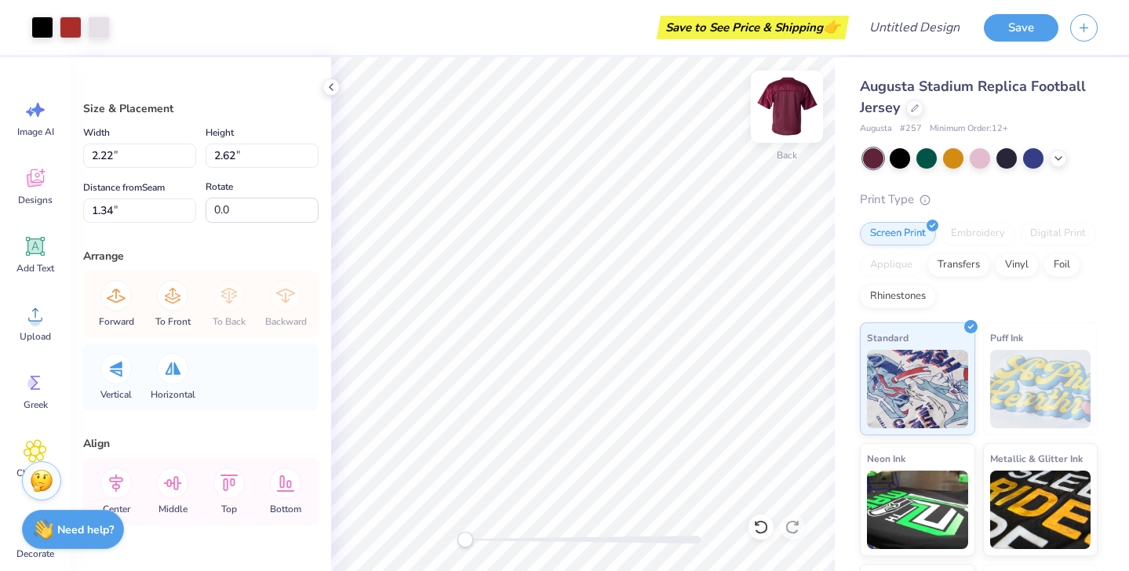
click at [785, 113] on img at bounding box center [787, 106] width 63 height 63
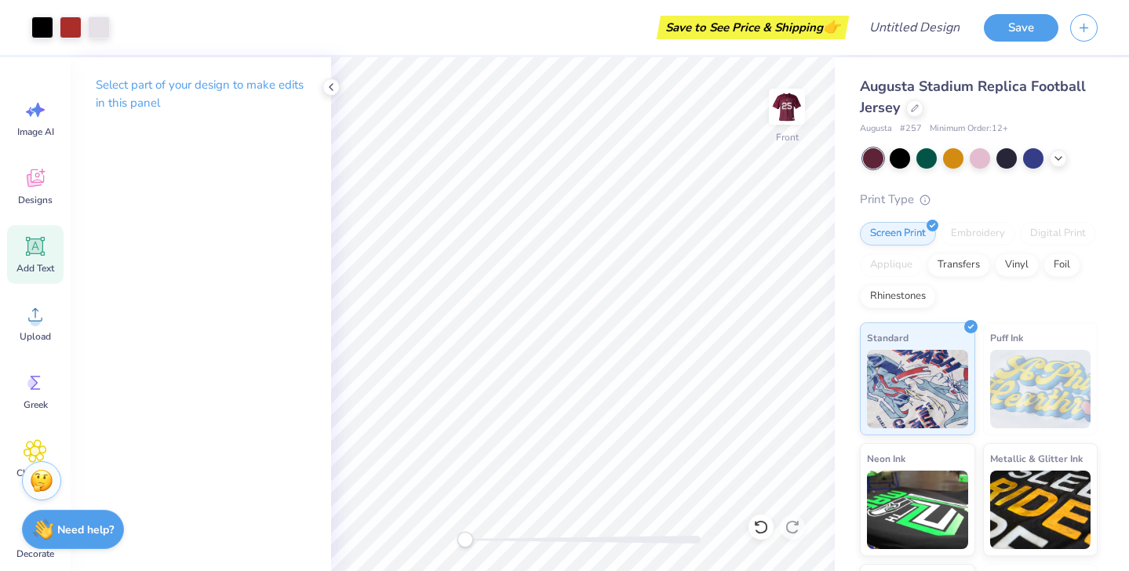
click at [42, 254] on icon at bounding box center [36, 247] width 24 height 24
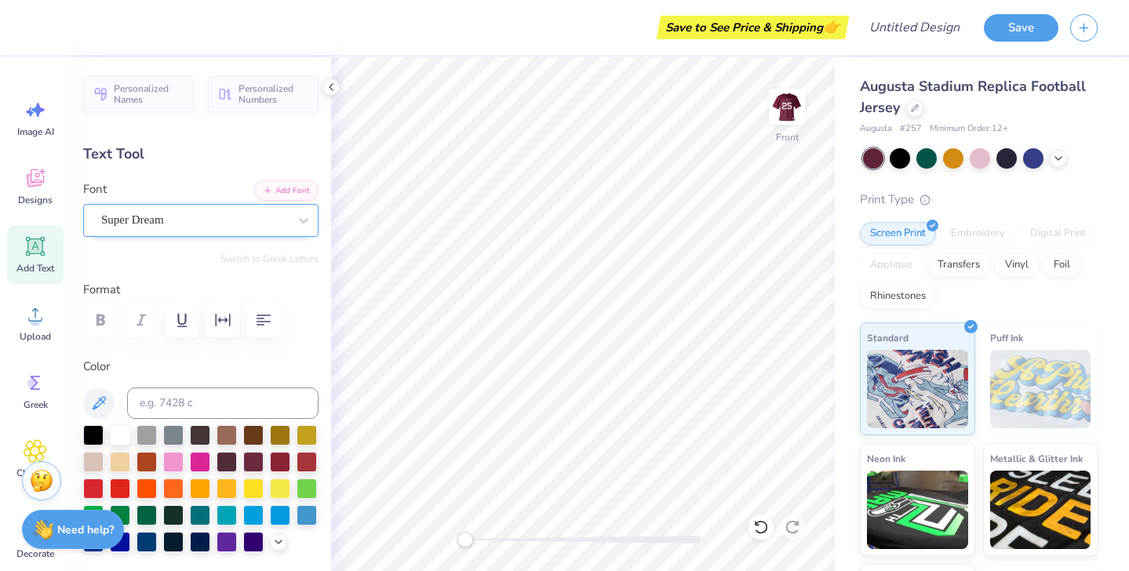
click at [277, 218] on div "Super Dream" at bounding box center [195, 220] width 190 height 24
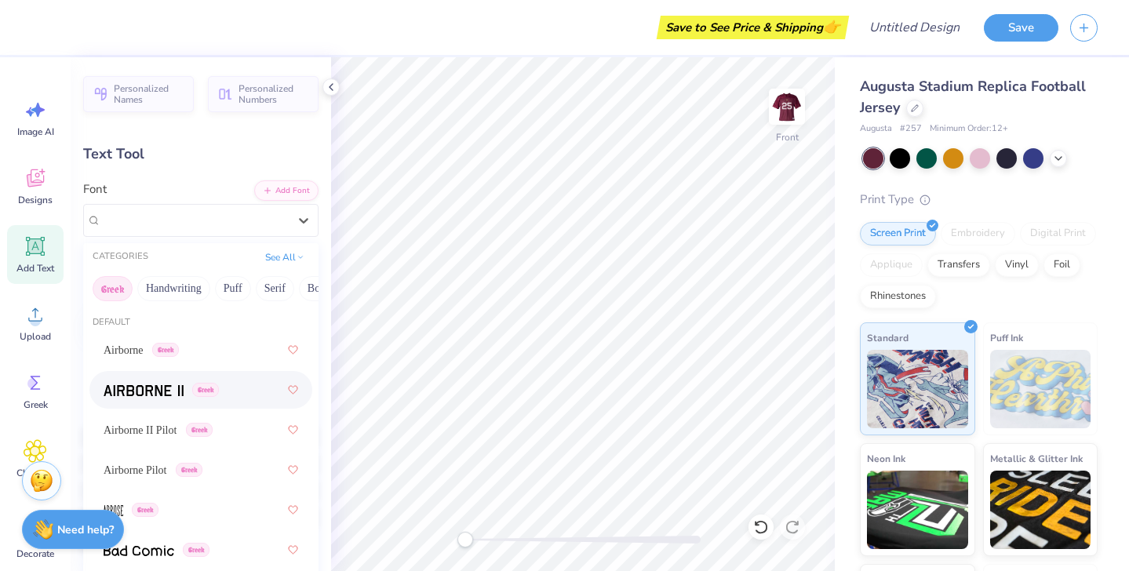
click at [148, 395] on img at bounding box center [144, 390] width 80 height 11
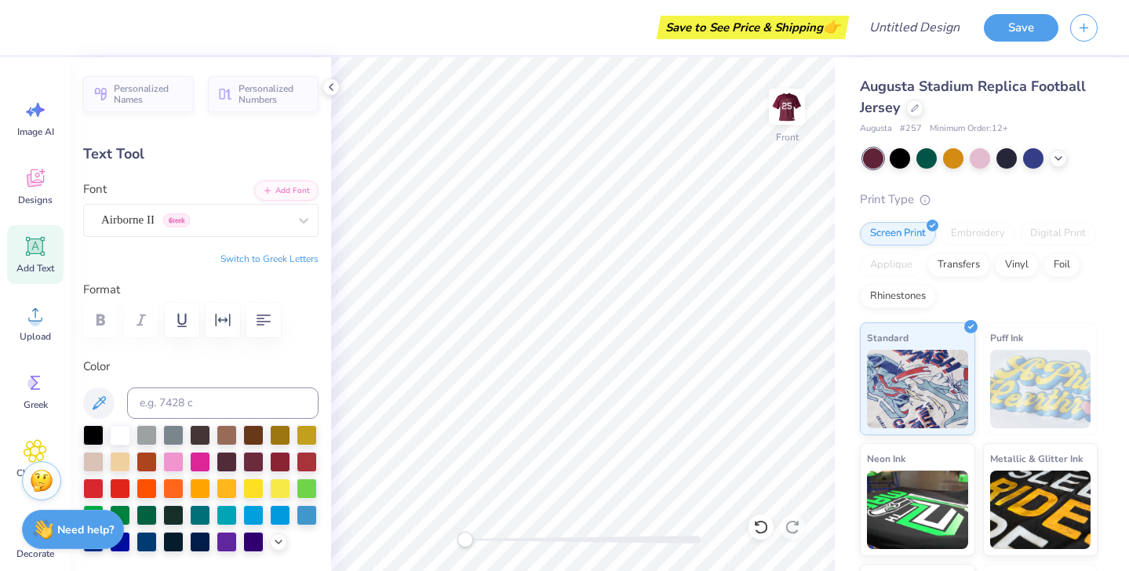
type textarea "T"
type textarea "ELIOT HOUSE"
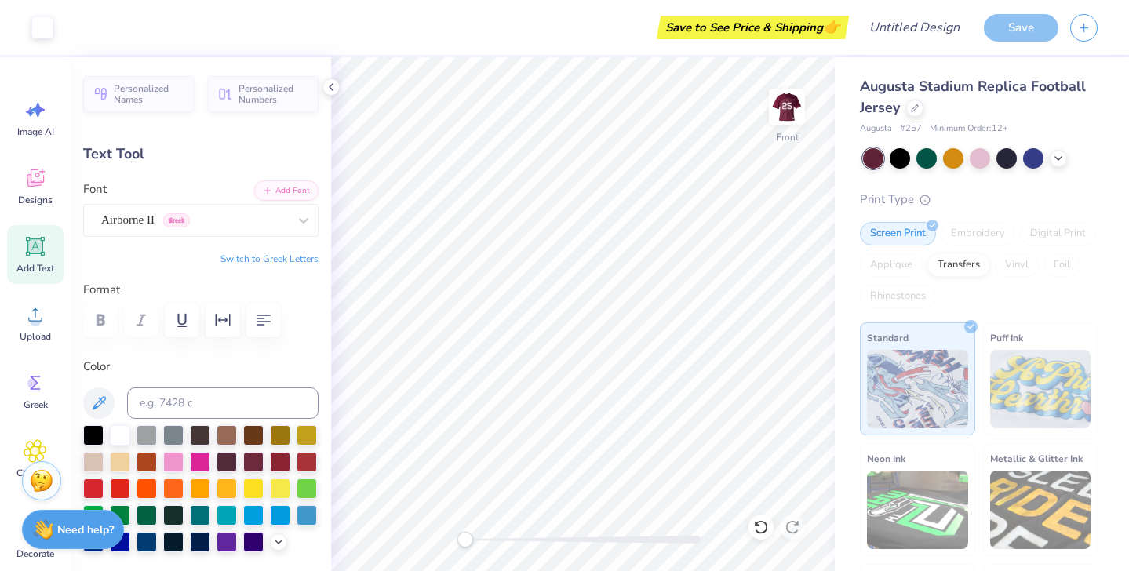
type input "15.19"
type input "1.86"
type input "2.32"
type input "13.96"
type input "1.71"
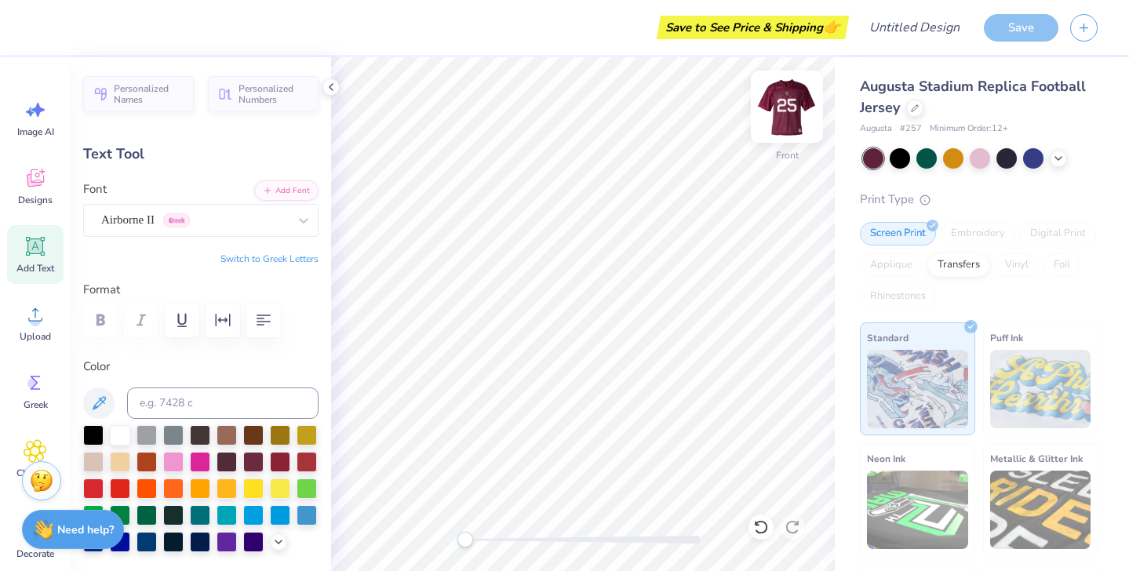
type input "2.22"
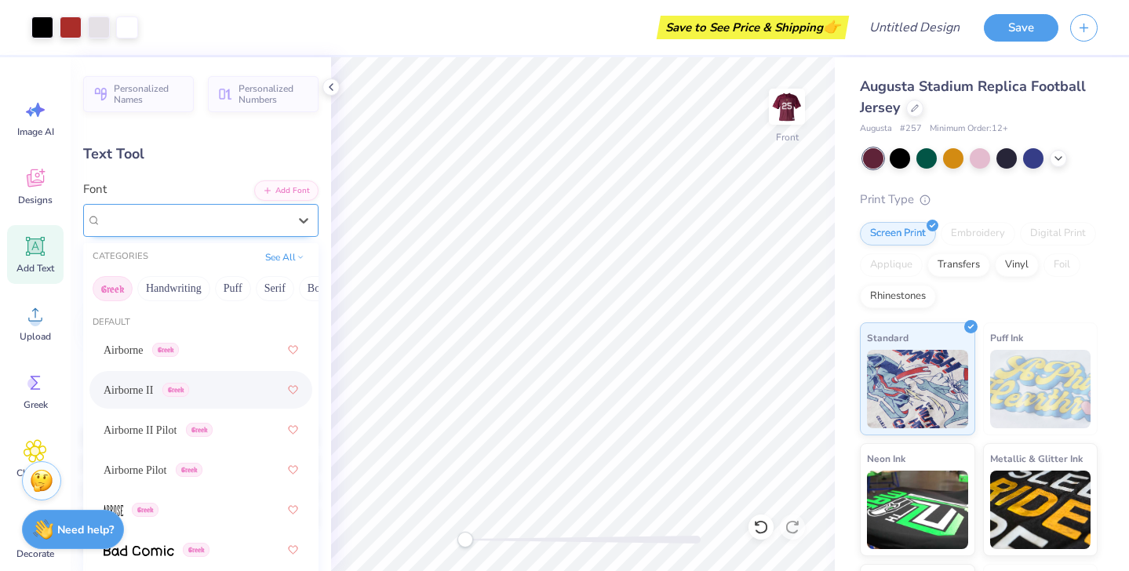
click at [222, 226] on div "Airborne II Greek" at bounding box center [195, 220] width 190 height 24
click at [301, 186] on button "Add Font" at bounding box center [286, 189] width 64 height 20
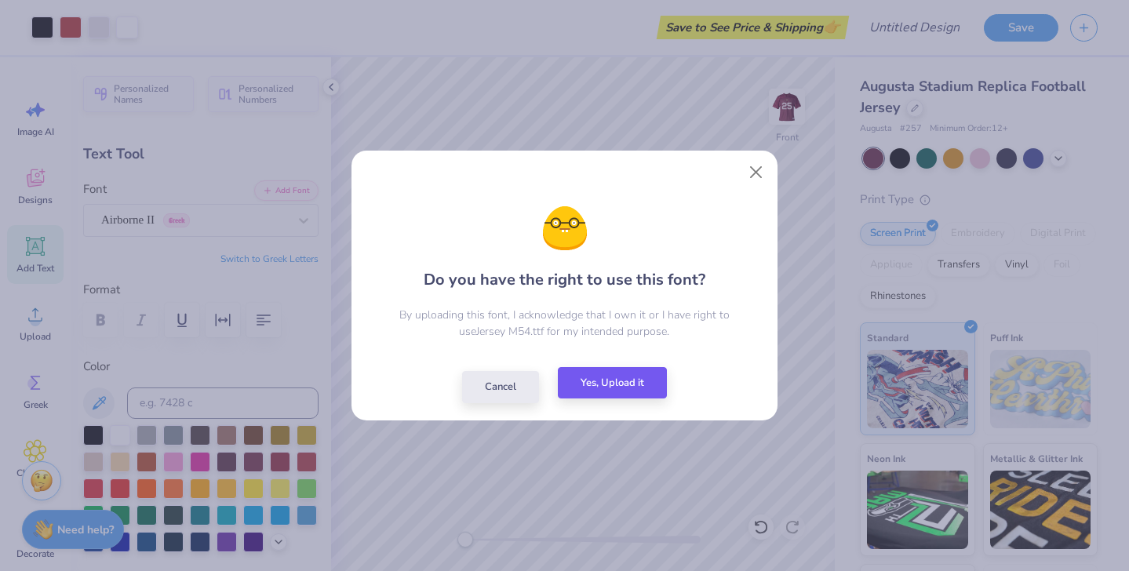
click at [618, 383] on button "Yes, Upload it" at bounding box center [612, 383] width 109 height 32
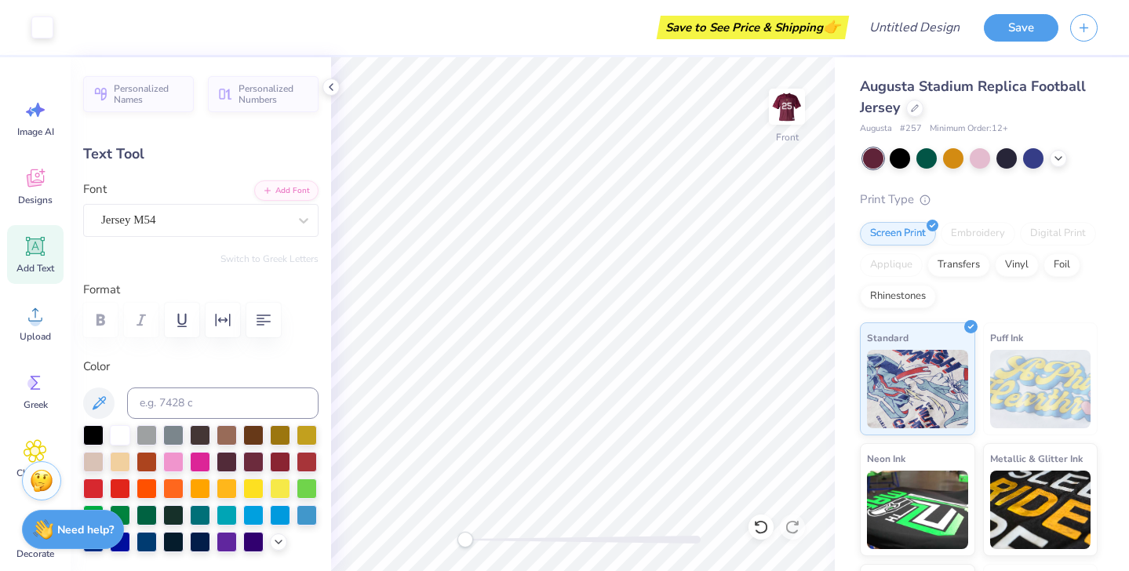
type input "10.99"
type input "1.79"
type input "3.00"
type input "13.67"
type input "2.22"
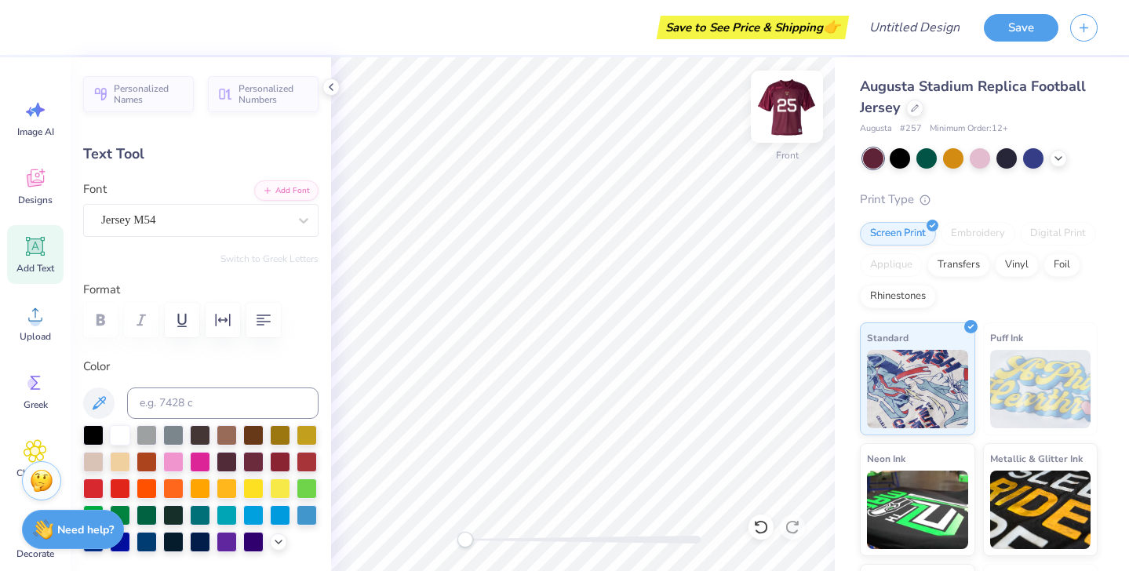
type input "2.56"
click at [789, 118] on img at bounding box center [787, 106] width 63 height 63
type input "13.34"
type input "2.17"
type input "0.53"
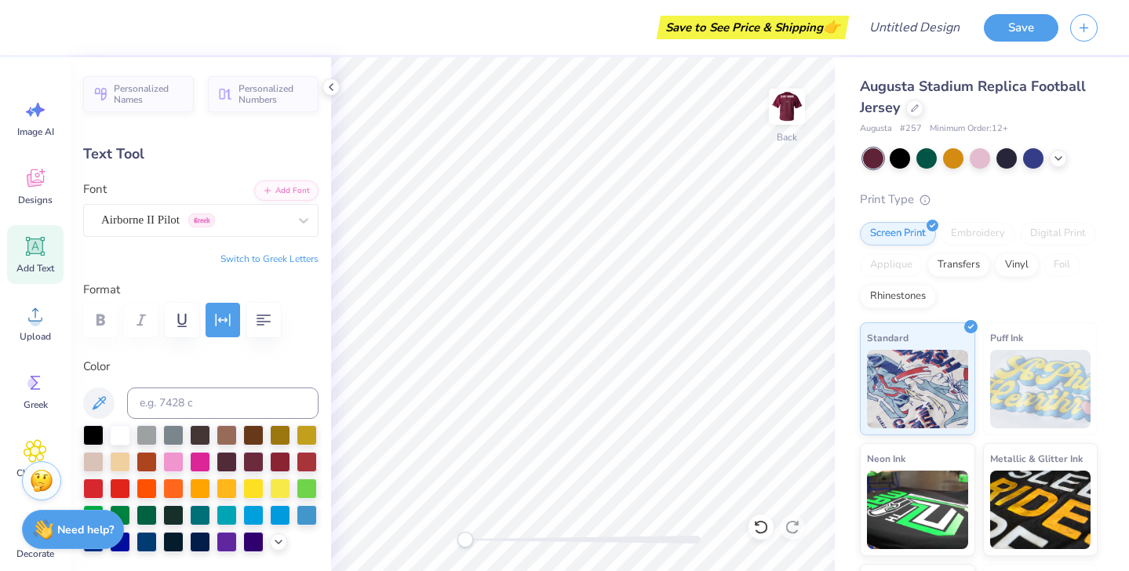
type input "9.83"
type input "6.70"
type input "5.30"
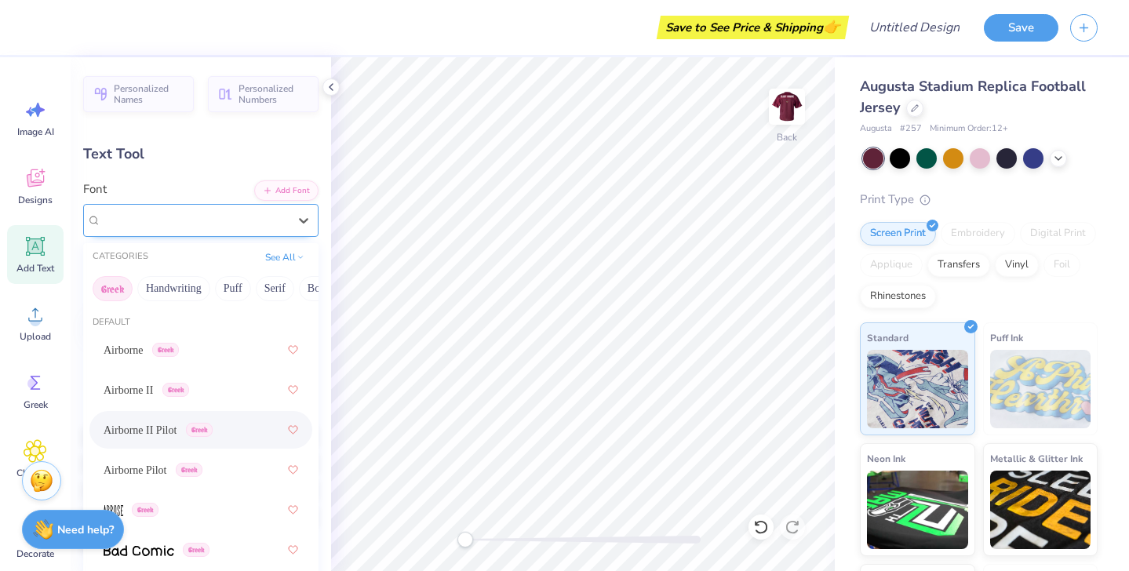
click at [244, 223] on div "Airborne II Pilot Greek" at bounding box center [195, 220] width 190 height 24
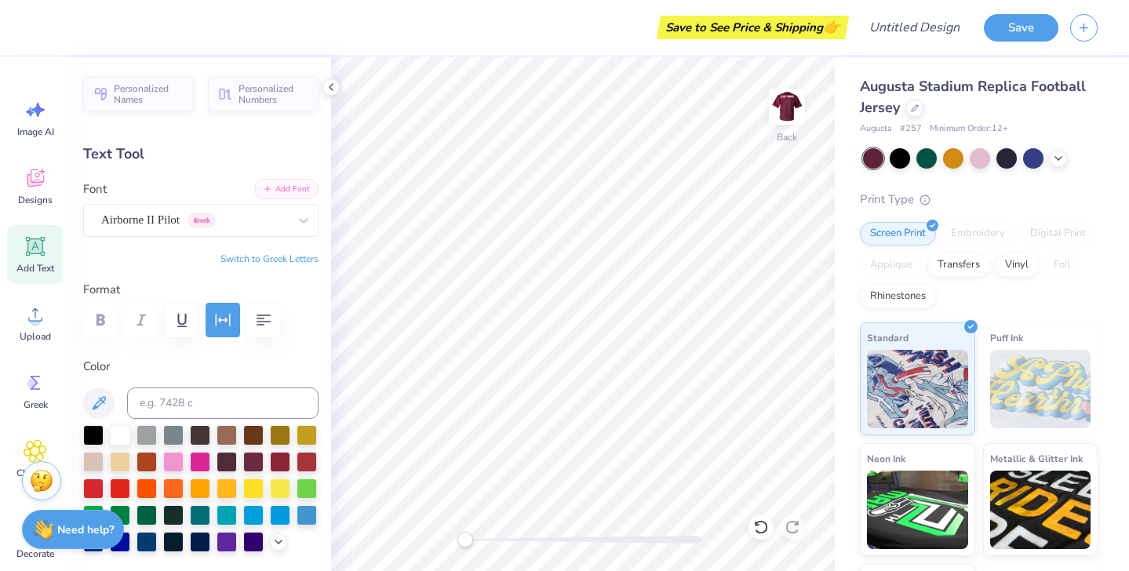
click at [302, 194] on button "Add Font" at bounding box center [286, 189] width 64 height 20
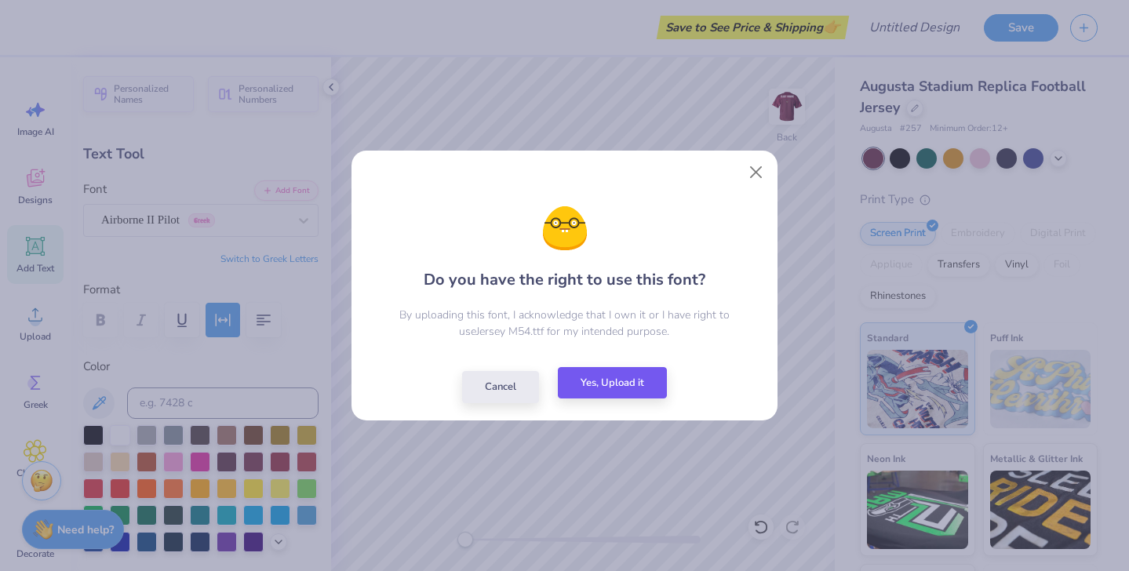
click at [637, 388] on button "Yes, Upload it" at bounding box center [612, 383] width 109 height 32
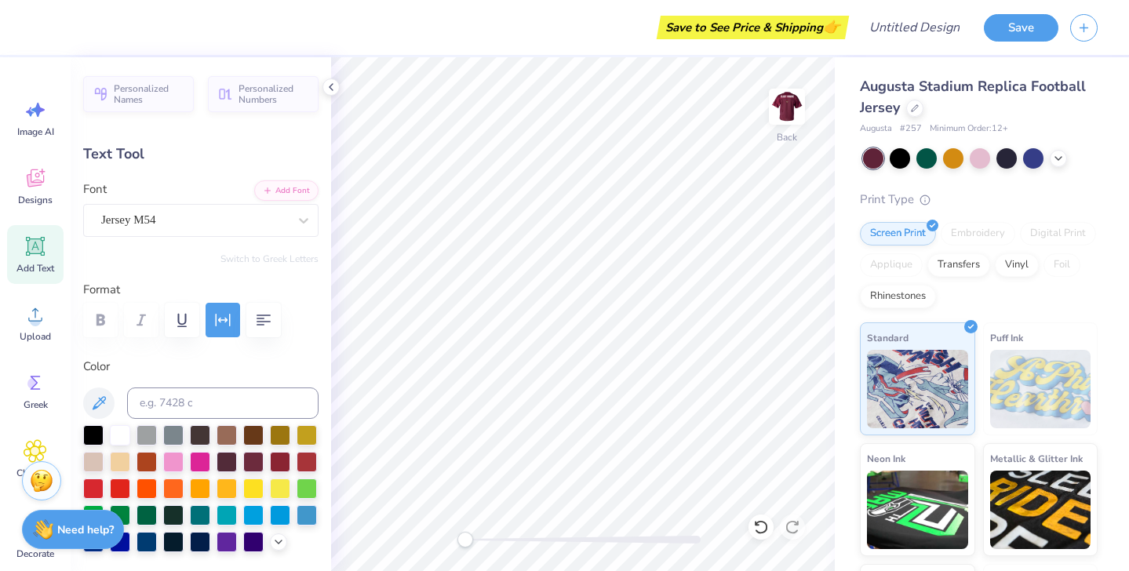
type input "8.55"
type input "7.62"
type input "4.54"
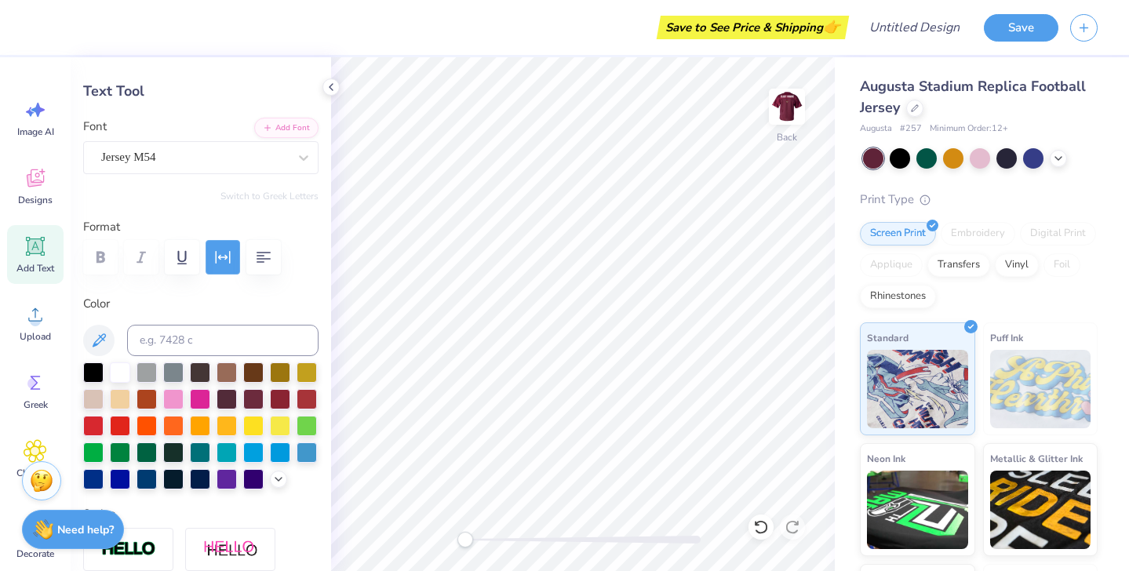
click at [227, 250] on icon "button" at bounding box center [222, 257] width 19 height 19
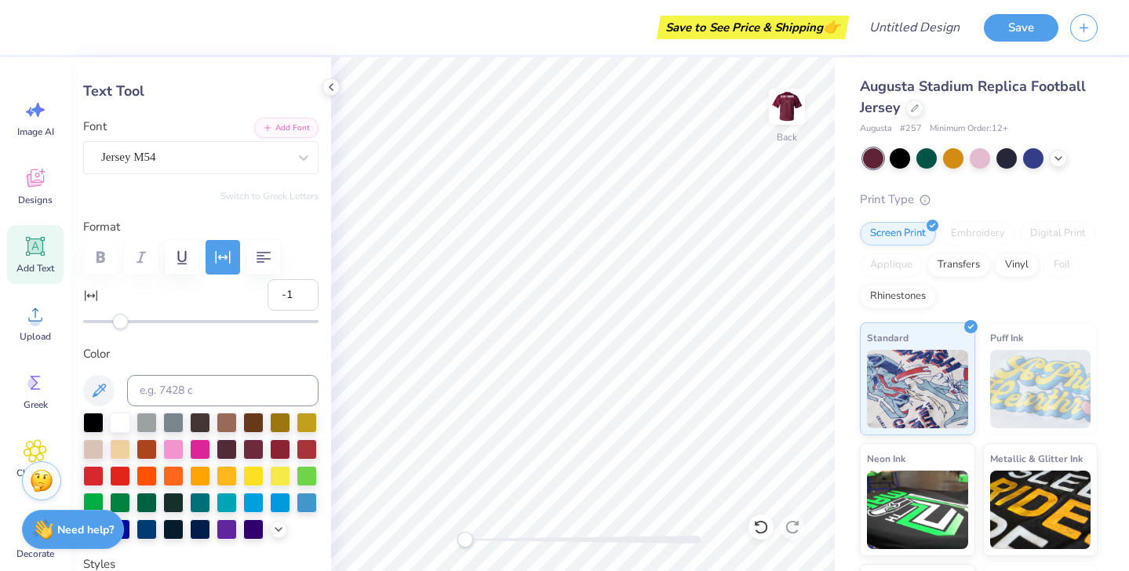
type input "0"
drag, startPoint x: 113, startPoint y: 323, endPoint x: 122, endPoint y: 328, distance: 10.5
click at [122, 328] on div "Accessibility label" at bounding box center [123, 322] width 16 height 16
type input "9.15"
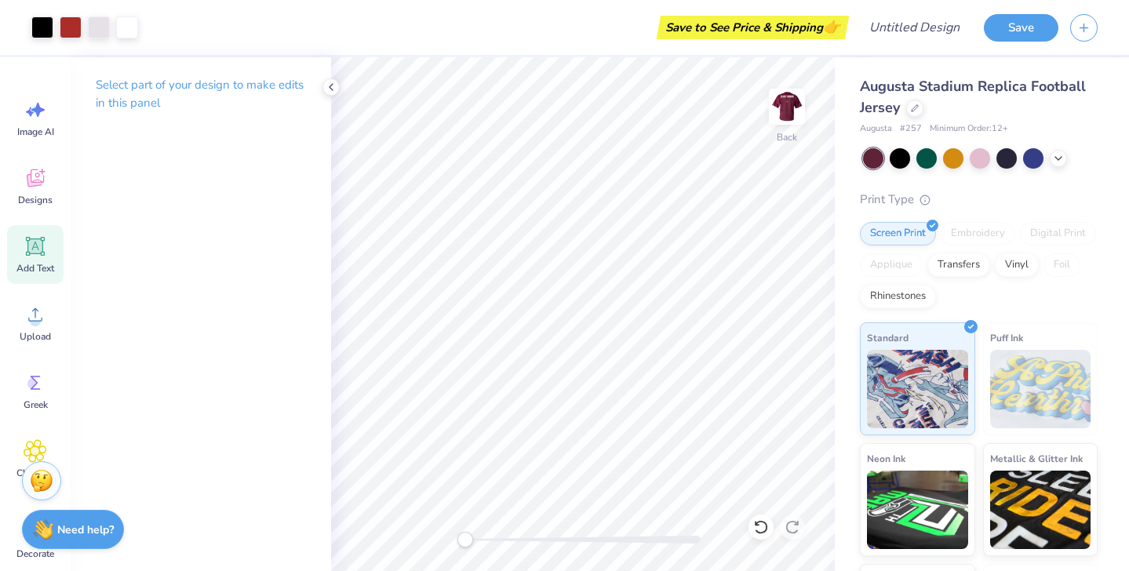
click at [42, 242] on icon at bounding box center [35, 246] width 19 height 19
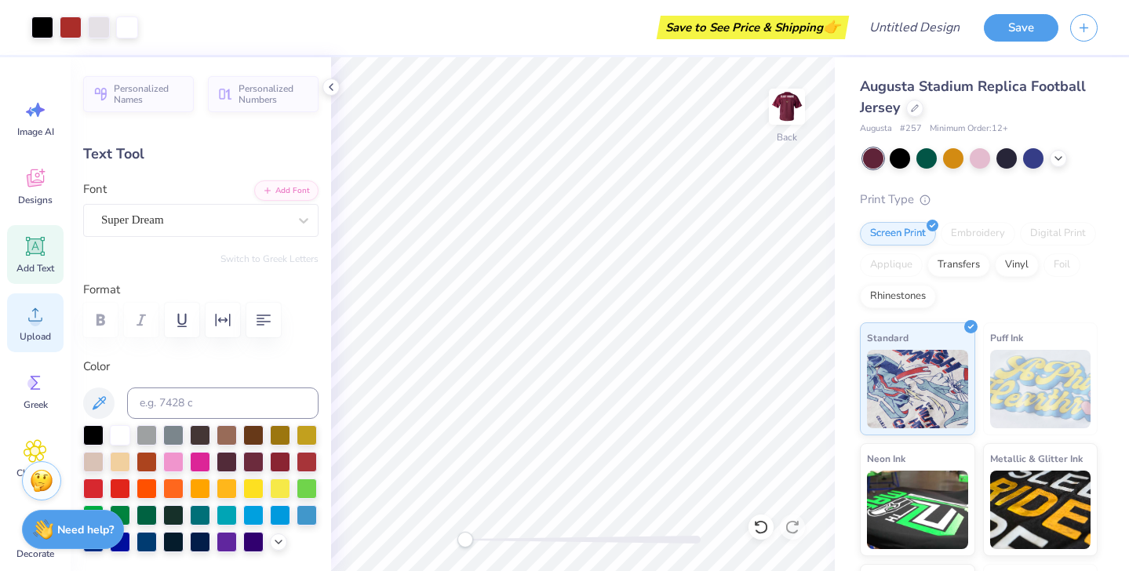
click at [30, 319] on icon at bounding box center [36, 315] width 24 height 24
click at [35, 251] on icon at bounding box center [35, 246] width 15 height 15
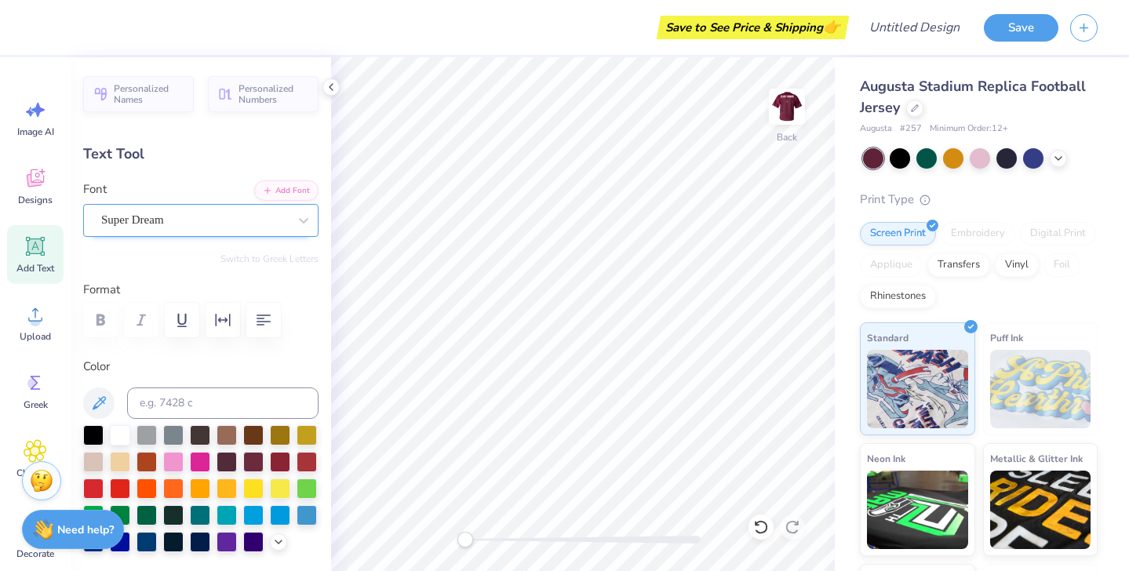
type textarea "THE GAME"
click at [220, 211] on div "Super Dream" at bounding box center [195, 220] width 190 height 24
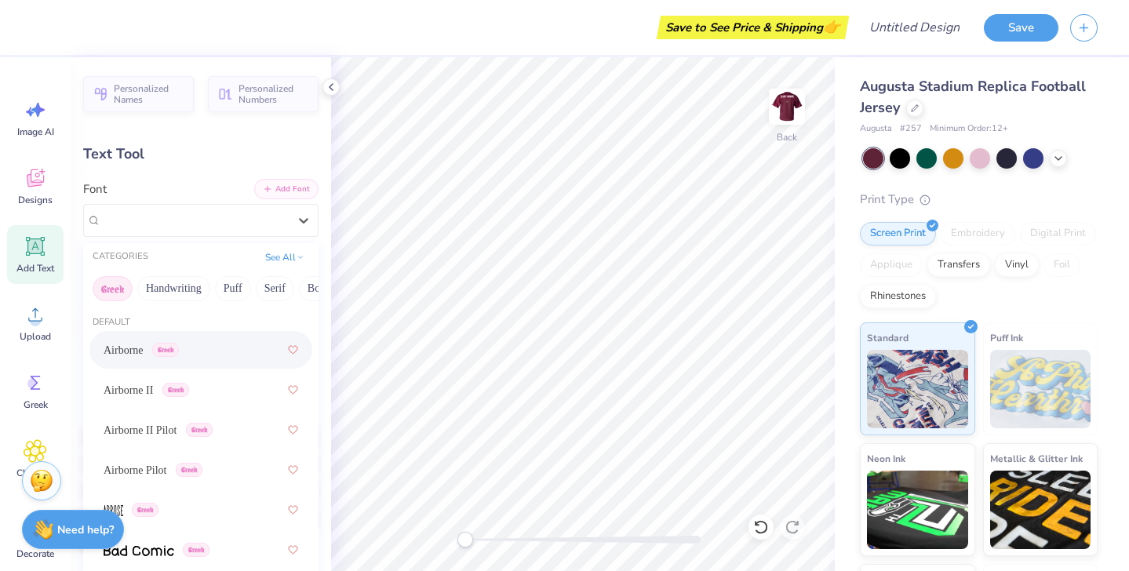
click at [292, 187] on button "Add Font" at bounding box center [286, 189] width 64 height 20
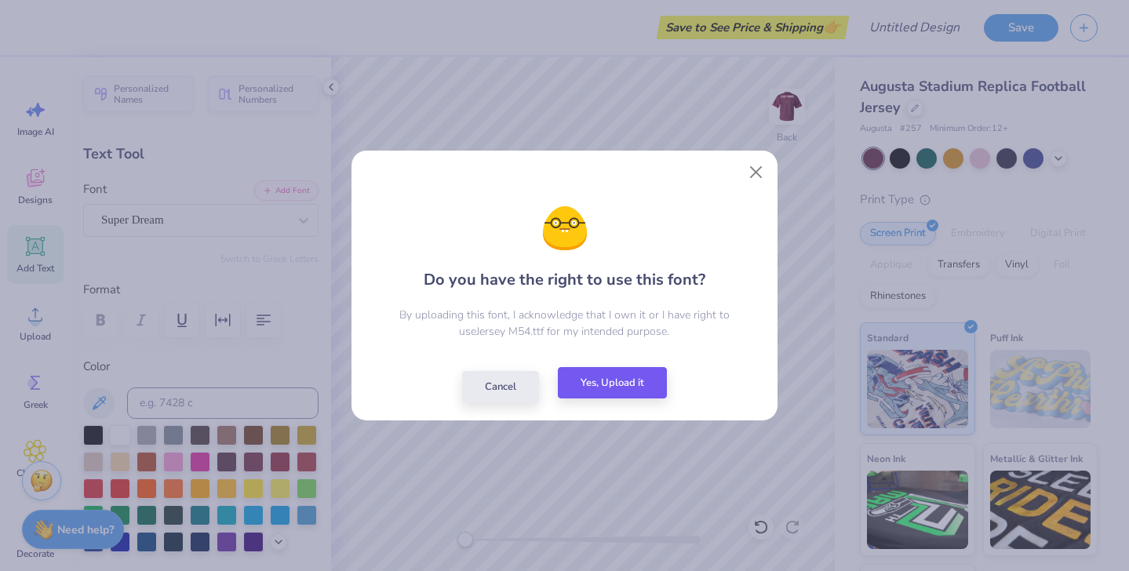
click at [612, 389] on button "Yes, Upload it" at bounding box center [612, 383] width 109 height 32
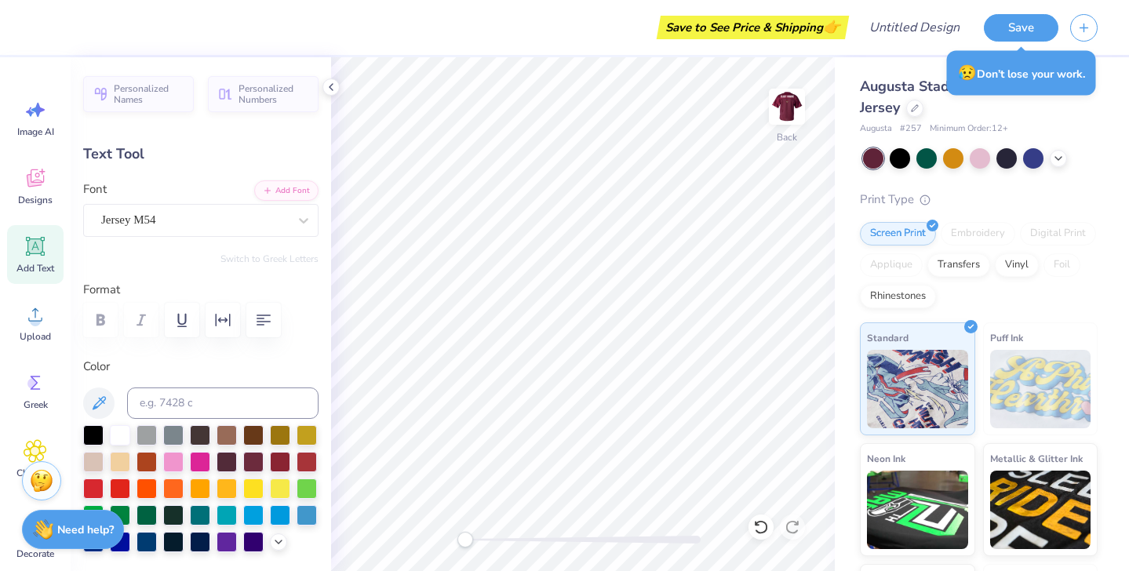
type input "9.15"
type input "7.62"
type input "5.38"
type input "9.18"
type input "1.90"
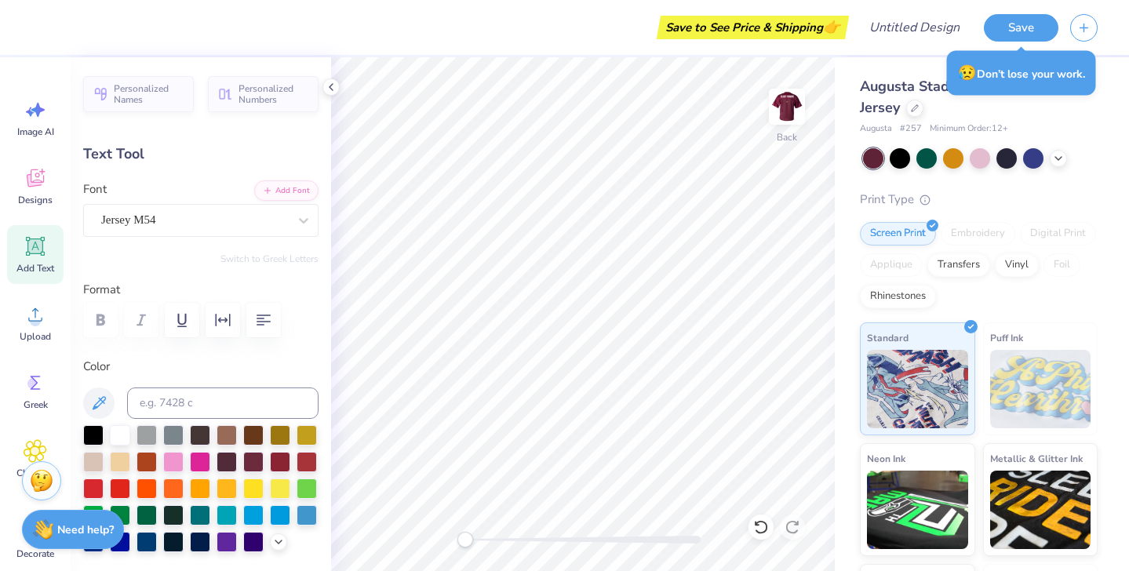
type input "2.16"
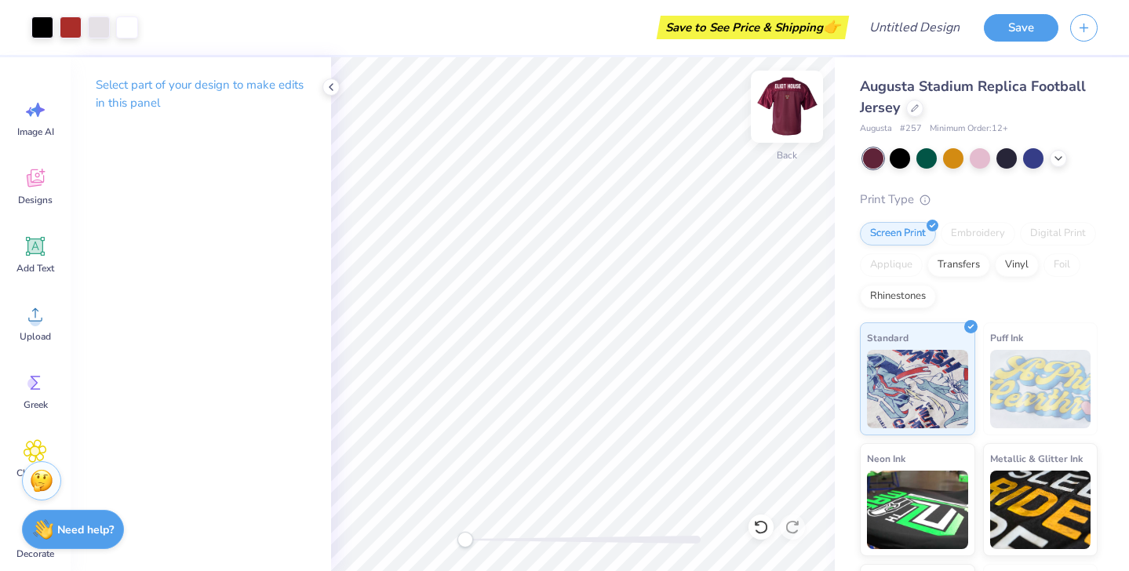
click at [795, 117] on img at bounding box center [787, 106] width 63 height 63
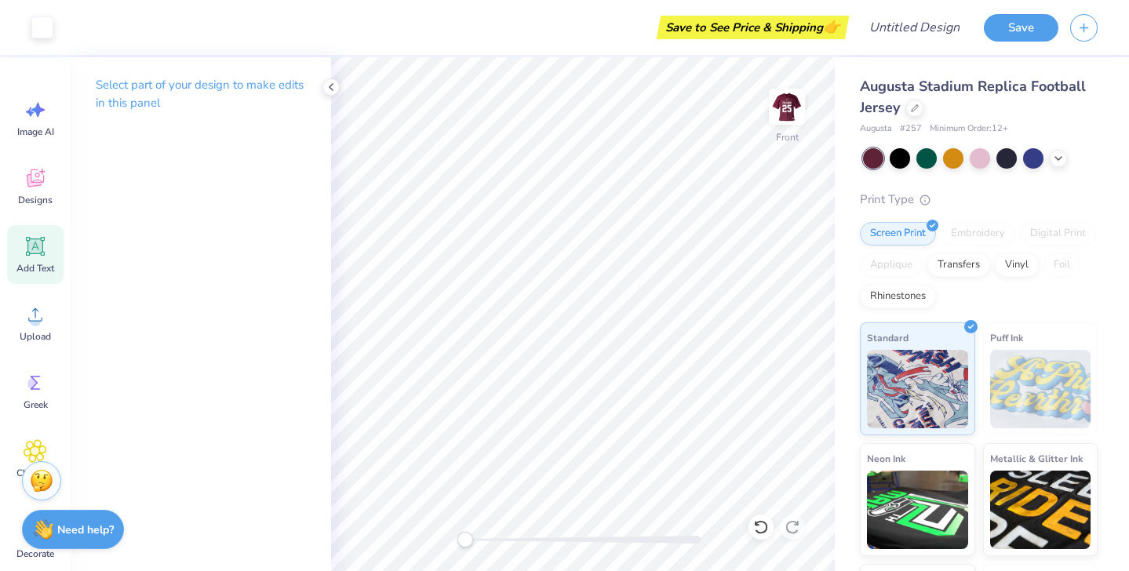
click at [33, 252] on icon at bounding box center [35, 246] width 15 height 15
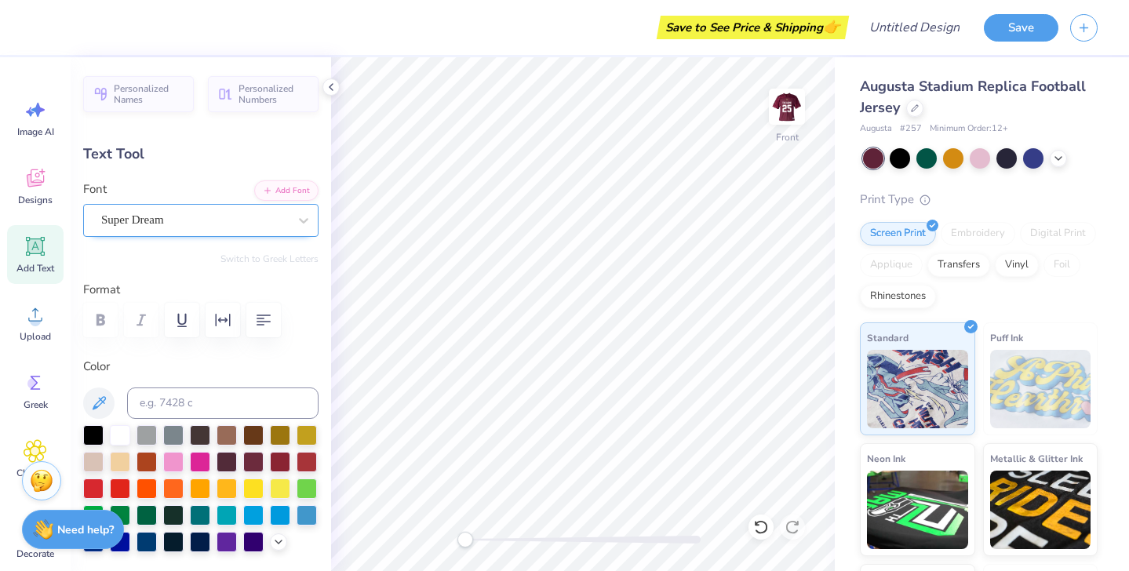
click at [162, 206] on div "Super Dream" at bounding box center [200, 220] width 235 height 33
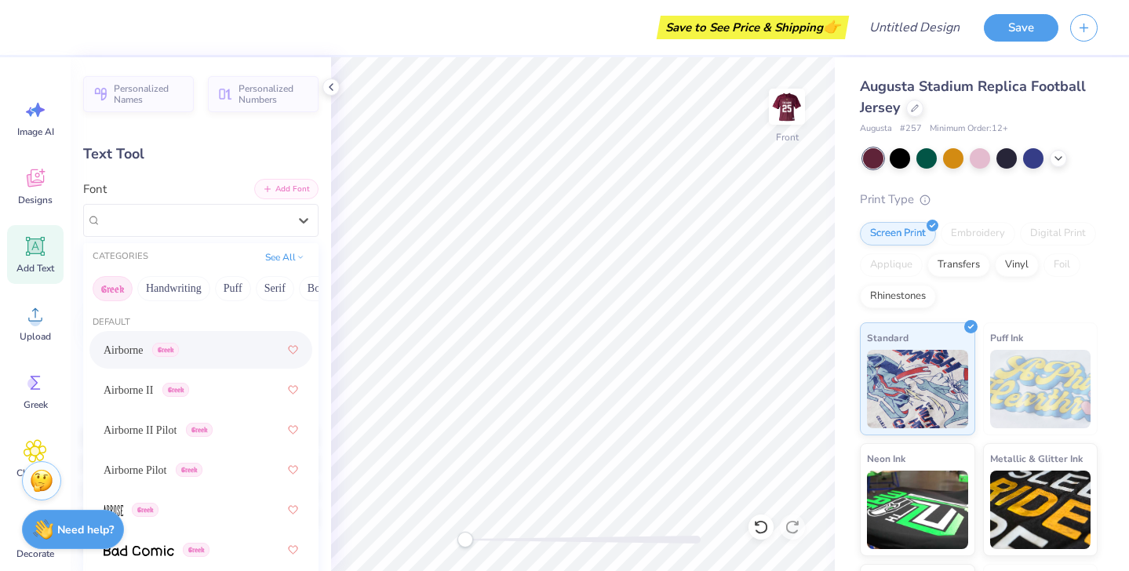
click at [289, 188] on button "Add Font" at bounding box center [286, 189] width 64 height 20
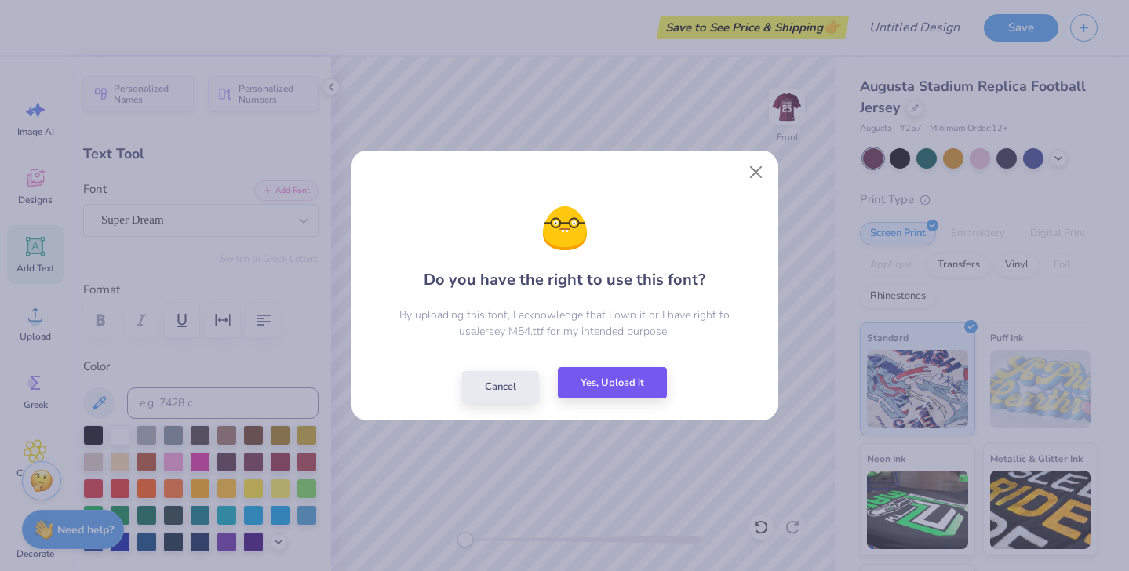
click at [609, 382] on button "Yes, Upload it" at bounding box center [612, 383] width 109 height 32
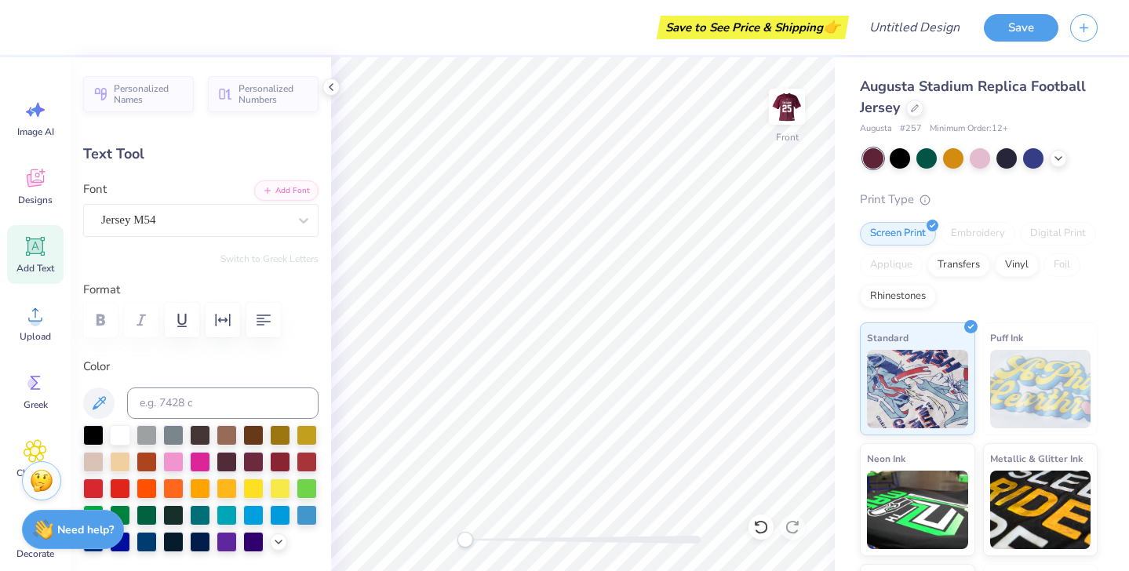
type textarea "3"
type textarea "25"
type input "2.34"
type input "1.95"
type input "6.91"
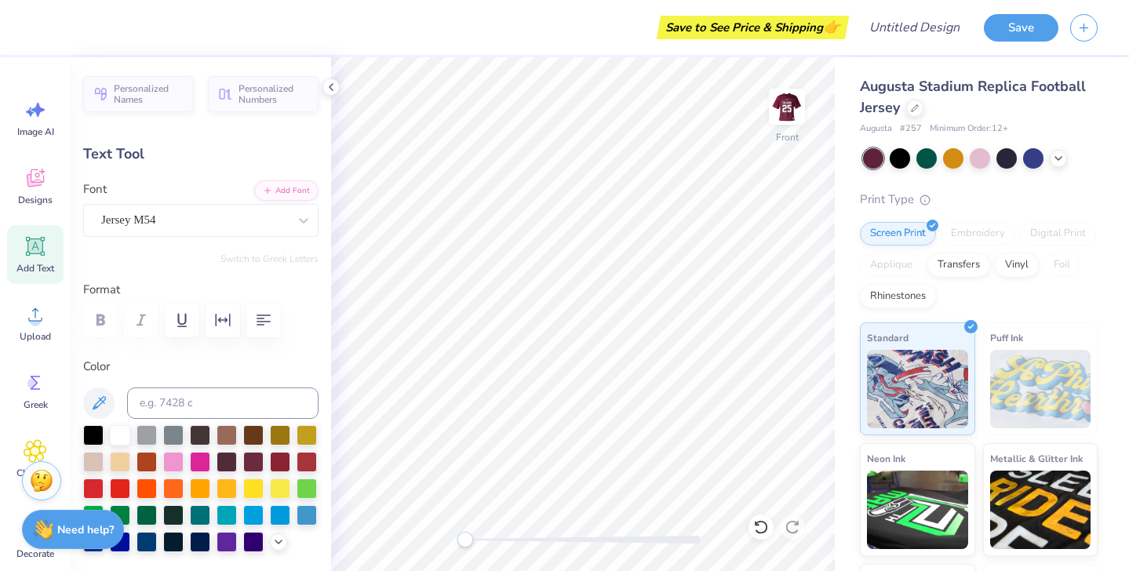
type input "9.21"
type input "7.67"
type input "1.19"
type input "10.21"
type input "8.51"
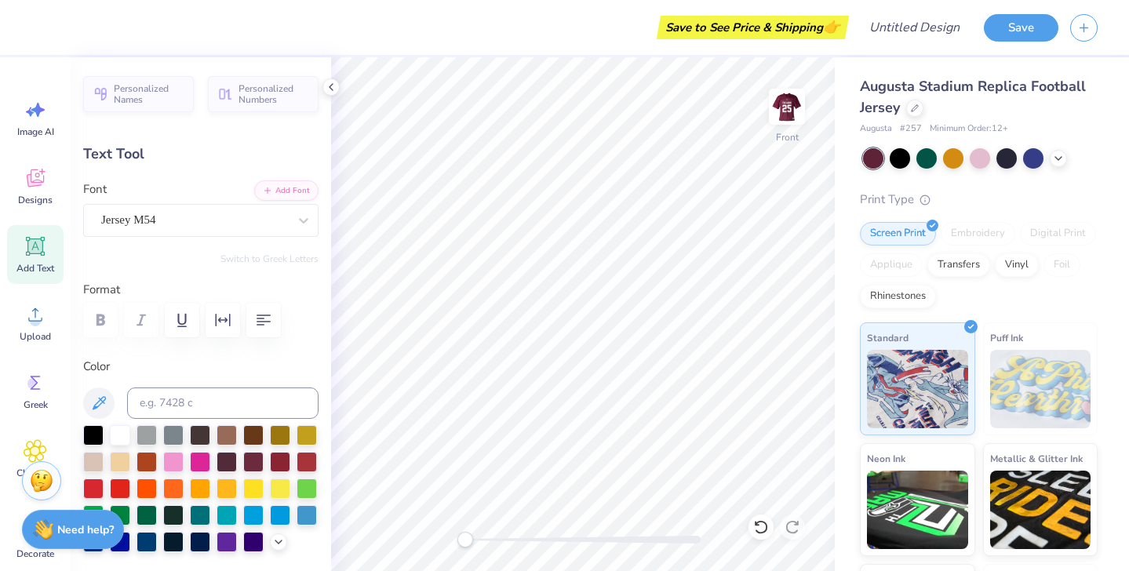
type input "2.56"
type input "9.40"
type input "7.83"
type input "3.24"
type input "13.67"
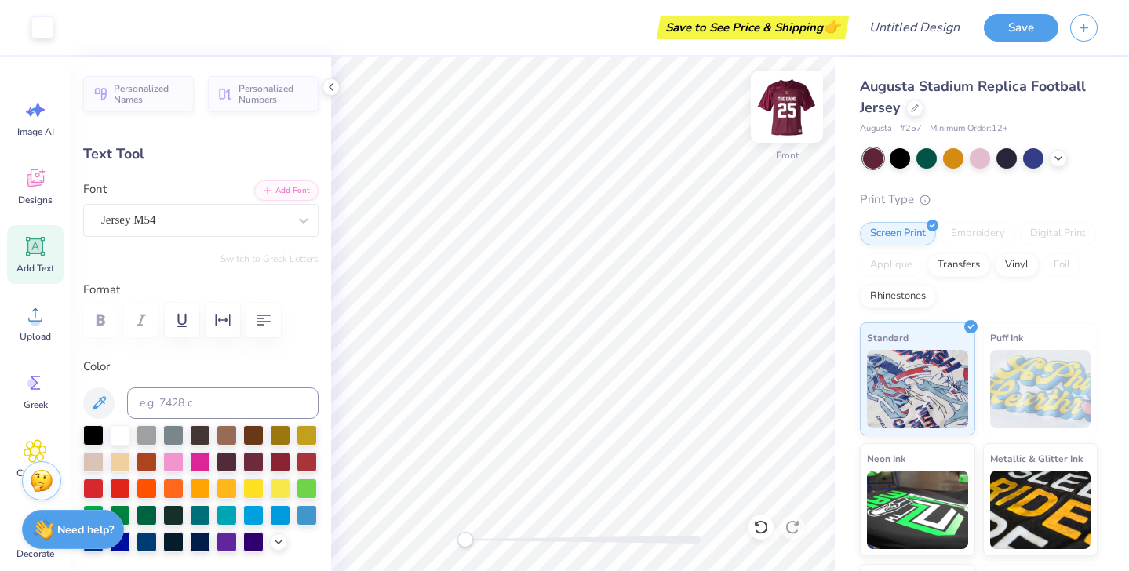
type input "2.22"
type input "2.41"
click at [785, 148] on div "Front" at bounding box center [787, 155] width 23 height 14
type input "13.34"
type input "2.17"
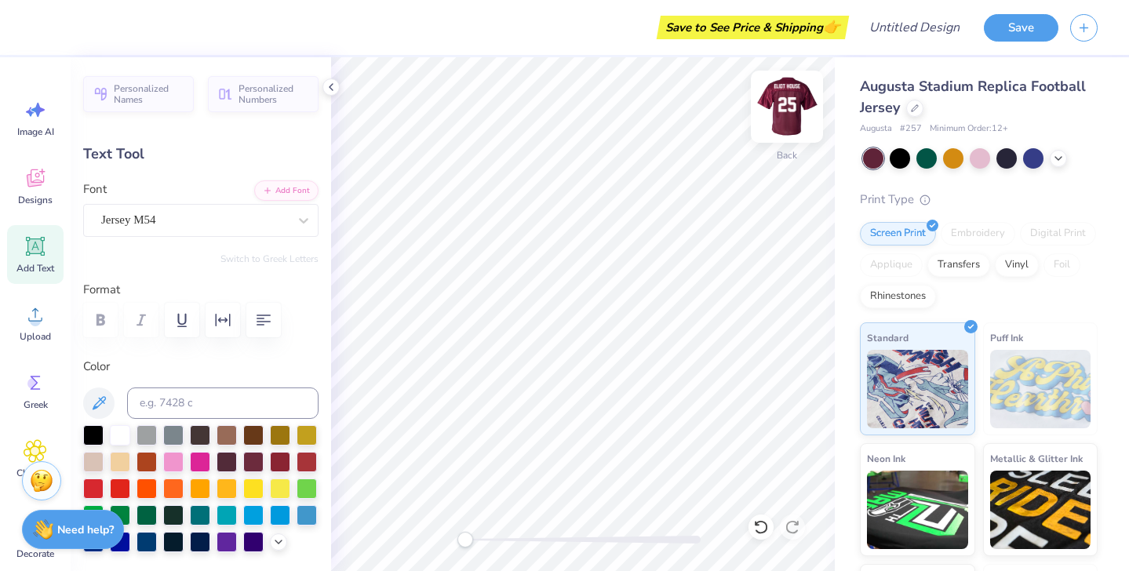
type input "0.53"
click at [790, 93] on img at bounding box center [787, 106] width 63 height 63
type input "13.67"
type input "2.22"
type input "2.41"
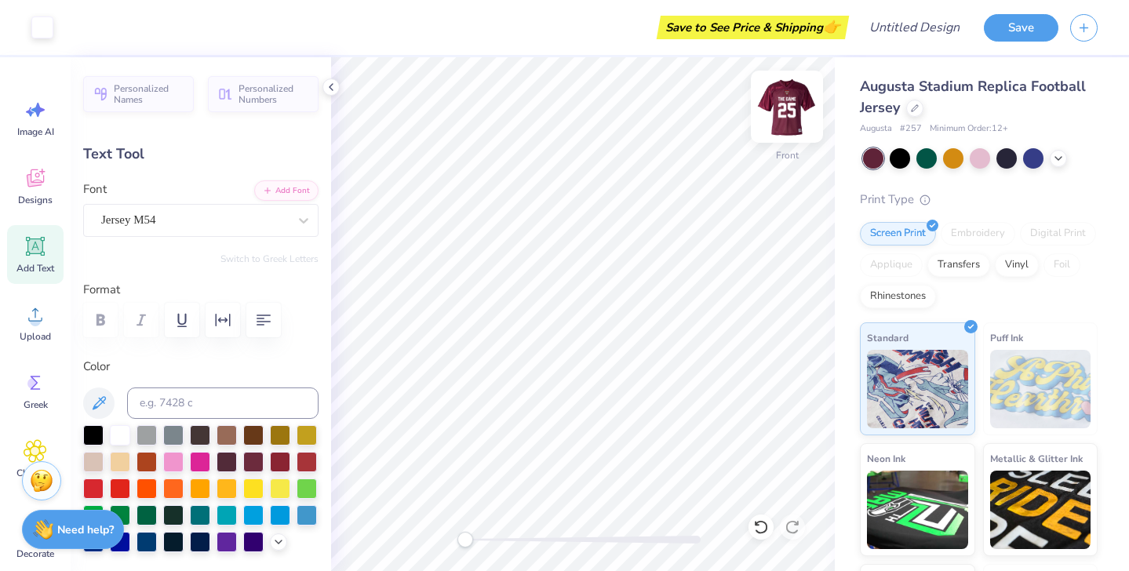
click at [785, 104] on img at bounding box center [787, 106] width 63 height 63
click at [792, 111] on img at bounding box center [787, 106] width 63 height 63
click at [792, 111] on img at bounding box center [786, 106] width 31 height 31
type input "9.18"
type input "1.90"
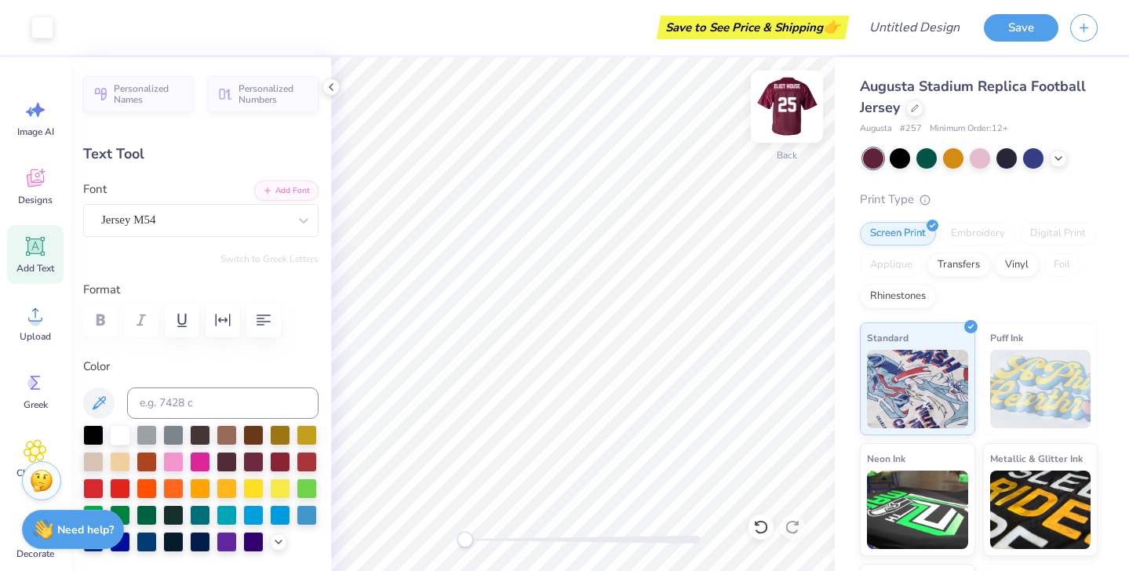
type input "4.52"
type input "9.15"
type input "7.62"
type input "7.47"
type input "9.18"
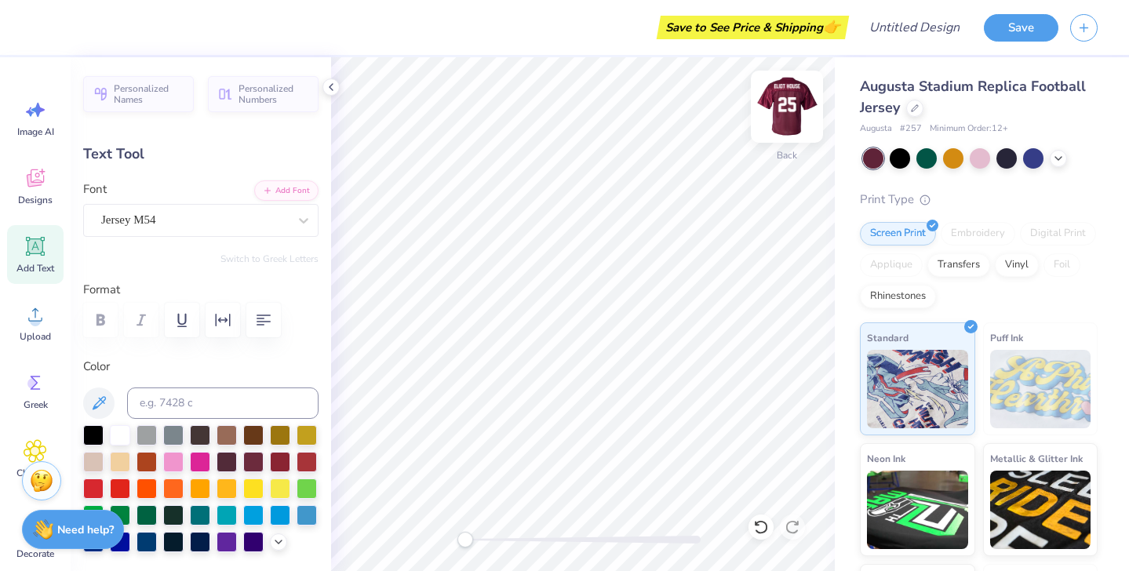
type input "1.90"
type input "16.39"
click at [790, 124] on img at bounding box center [787, 106] width 63 height 63
type input "9.40"
type input "7.83"
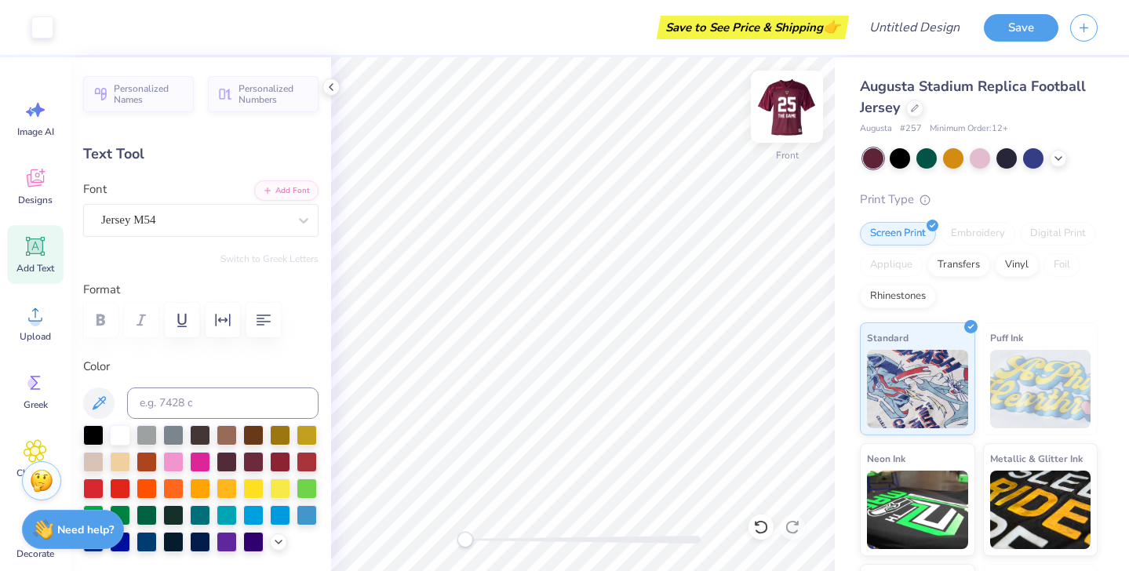
type input "2.48"
type input "13.67"
type input "2.22"
type input "2.41"
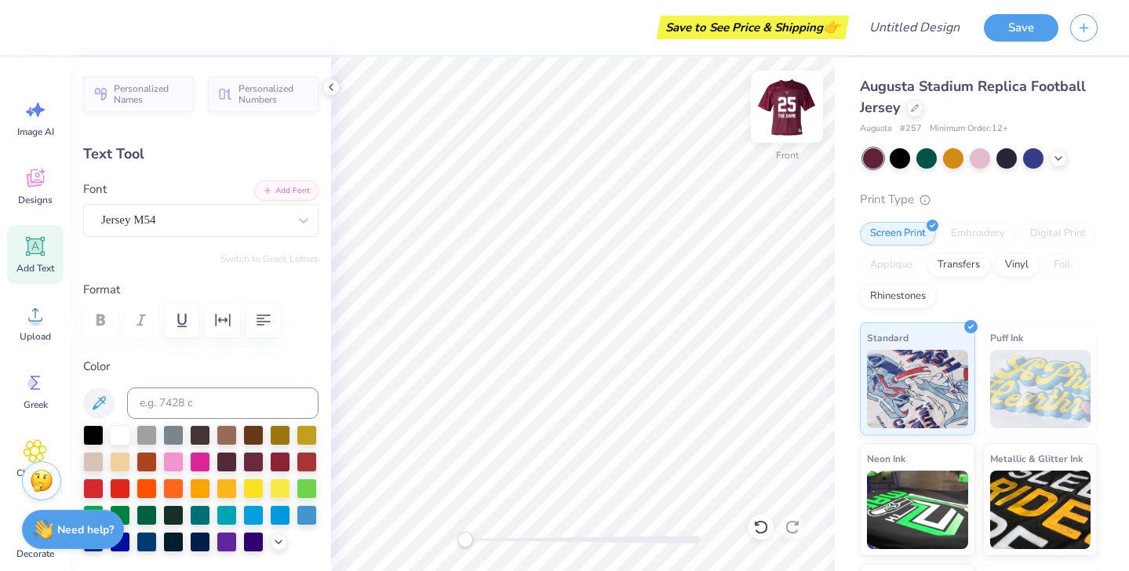
type textarea "ELIOT"
type input "5.81"
click at [797, 119] on img at bounding box center [787, 106] width 63 height 63
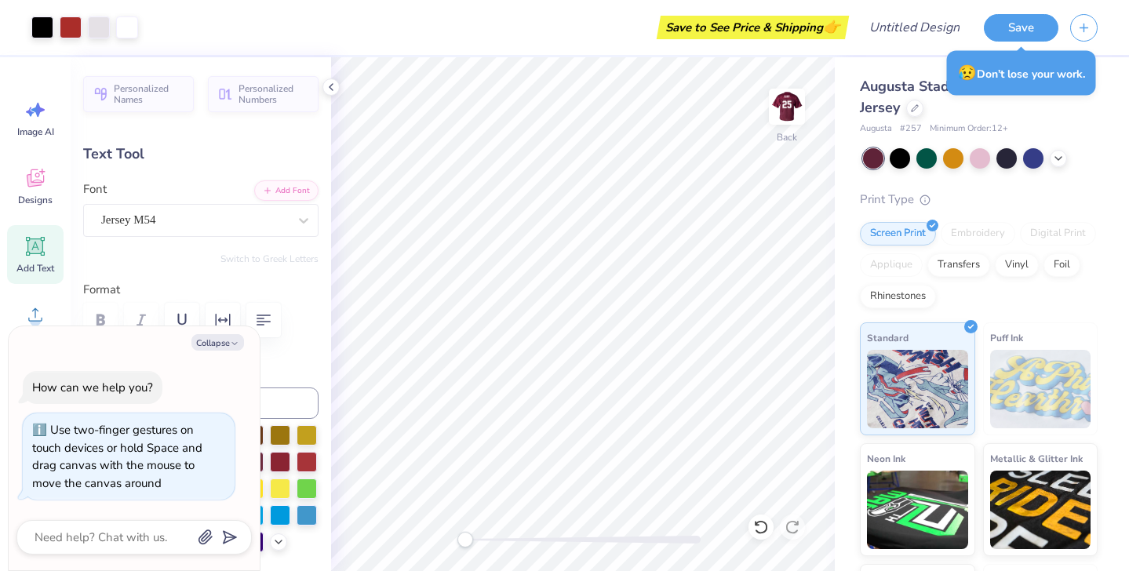
click at [419, 540] on div "Back" at bounding box center [583, 314] width 504 height 514
click at [800, 117] on img at bounding box center [787, 106] width 63 height 63
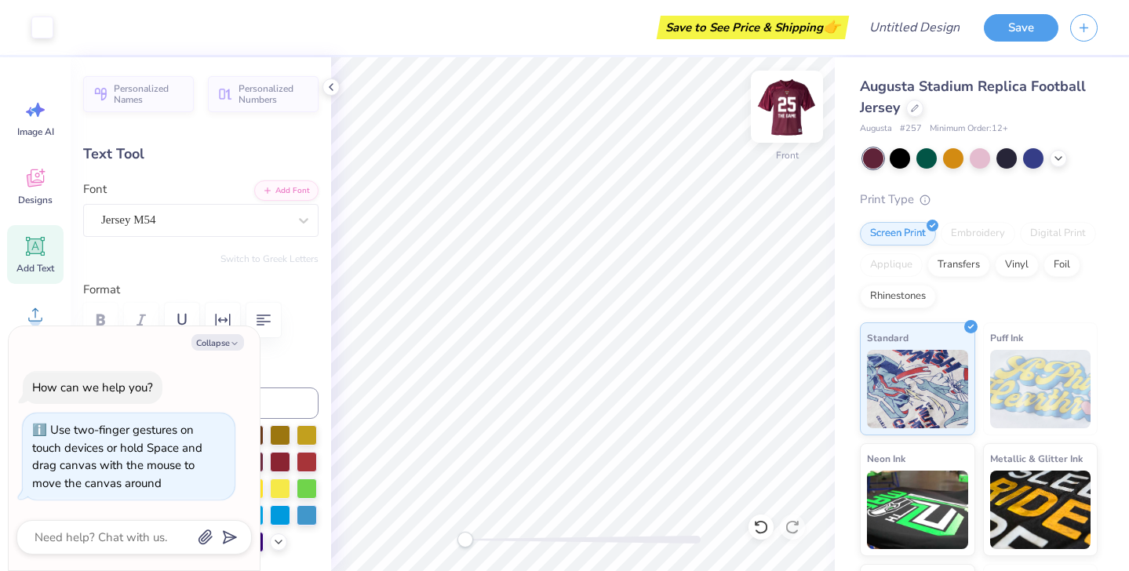
type textarea "x"
type input "2.46"
type textarea "x"
type textarea "ELIOT"
type textarea "x"
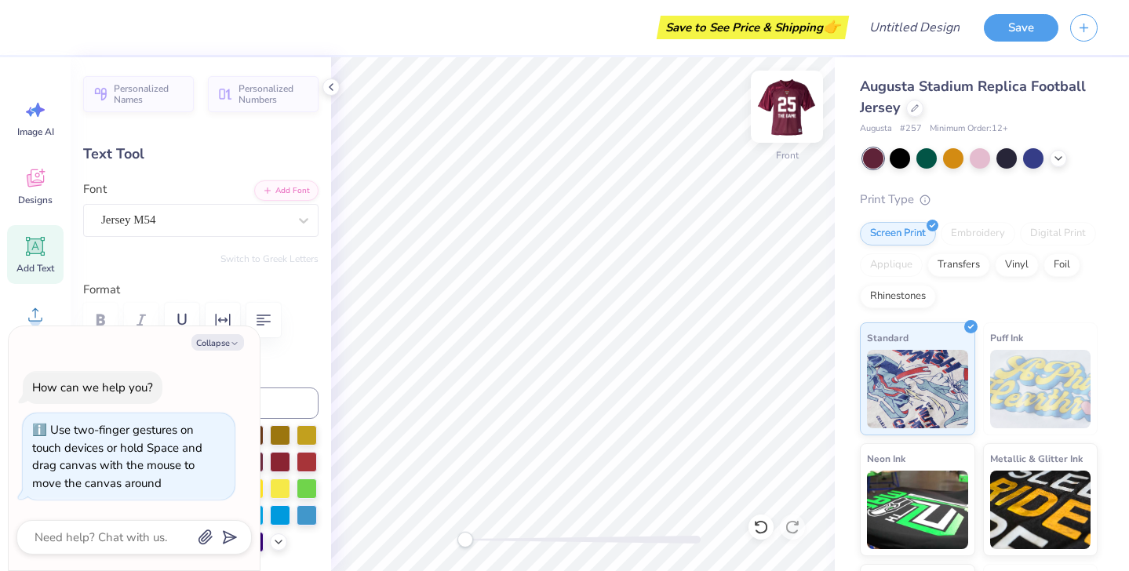
type textarea "ELIOT H"
type textarea "x"
type textarea "ELIOT HO"
type textarea "x"
type textarea "ELIOT HOU"
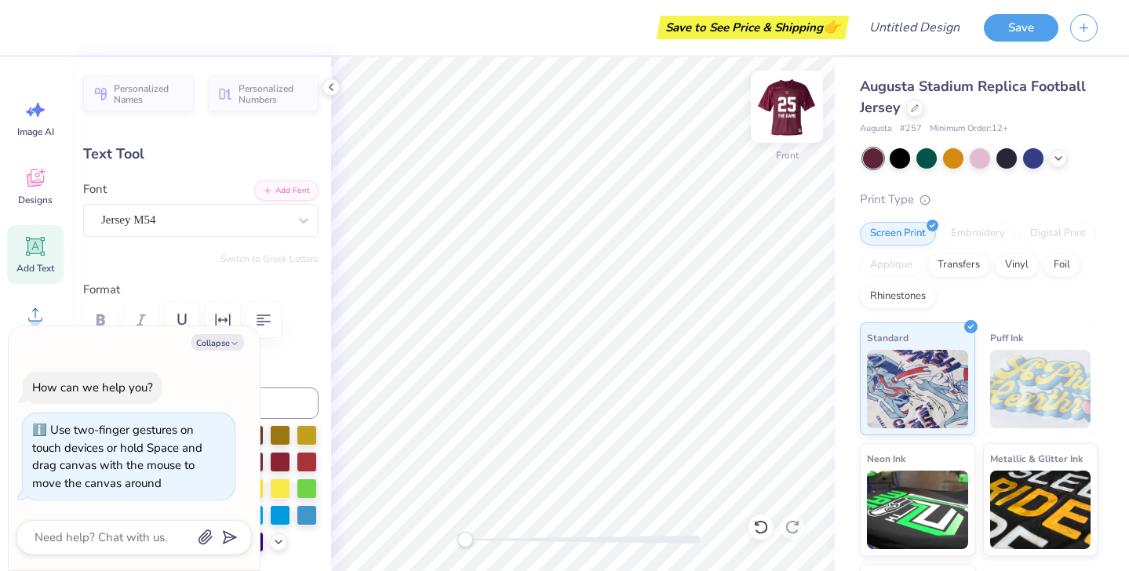
type textarea "x"
type textarea "ELIOT HOUS"
type textarea "x"
type textarea "ELIOT HOUSE"
type textarea "x"
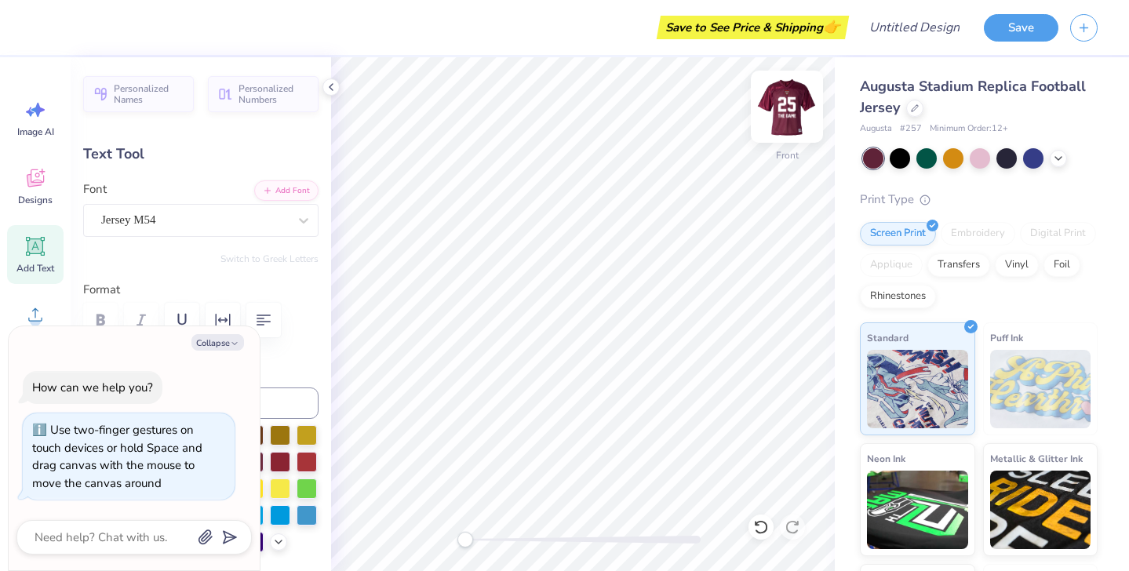
type textarea "ELIOT HOUS"
type textarea "x"
type textarea "ELIOT HOU"
type textarea "x"
type textarea "ELIOT HO"
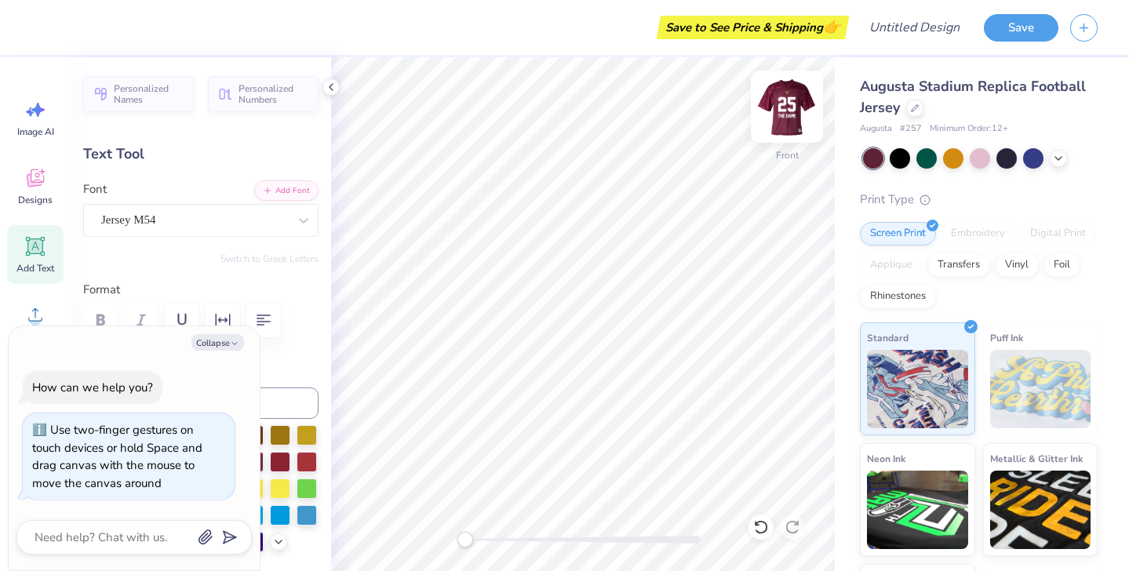
scroll to position [0, 2]
type textarea "x"
type textarea "ELIOT HOU"
type textarea "x"
type textarea "ELIOT HOUS"
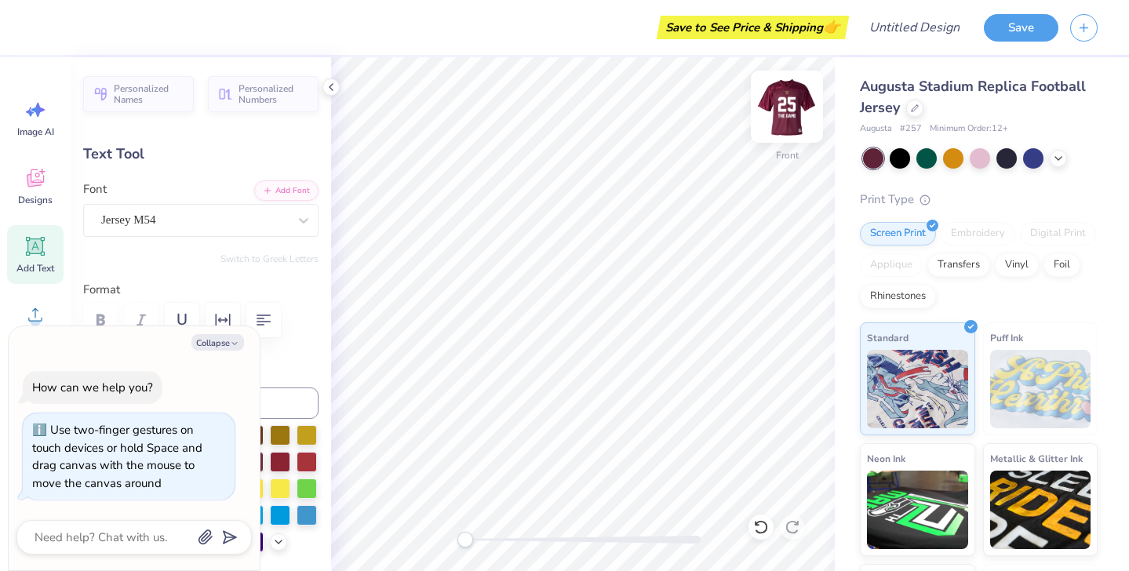
scroll to position [0, 3]
type textarea "x"
type textarea "ELIOT HOUSE"
type textarea "x"
type input "13.67"
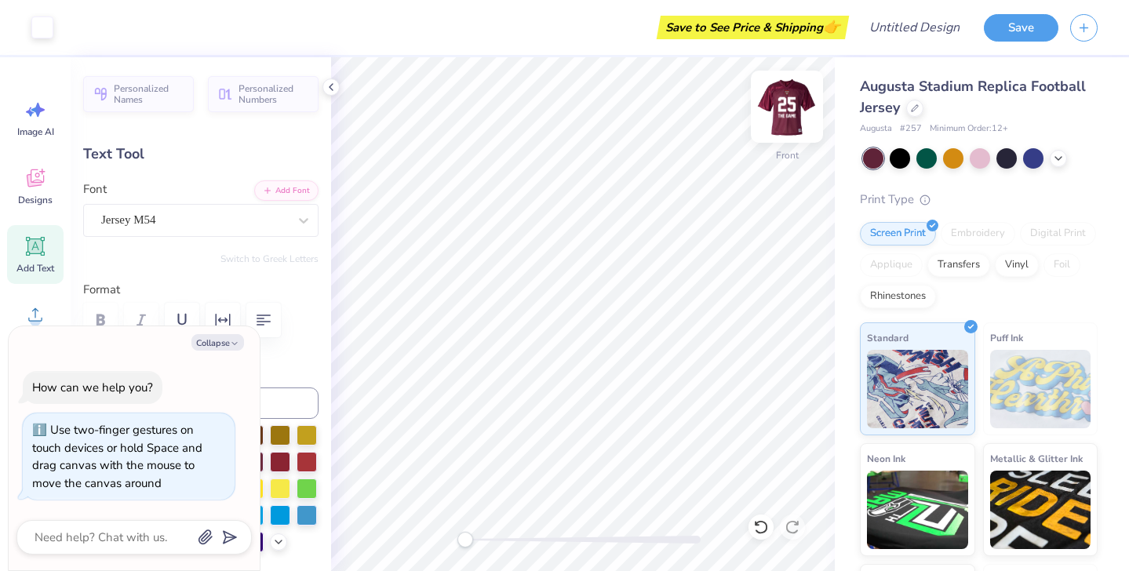
click at [787, 107] on img at bounding box center [787, 106] width 63 height 63
click at [787, 107] on img at bounding box center [786, 106] width 31 height 31
type textarea "x"
type input "9.40"
type input "7.83"
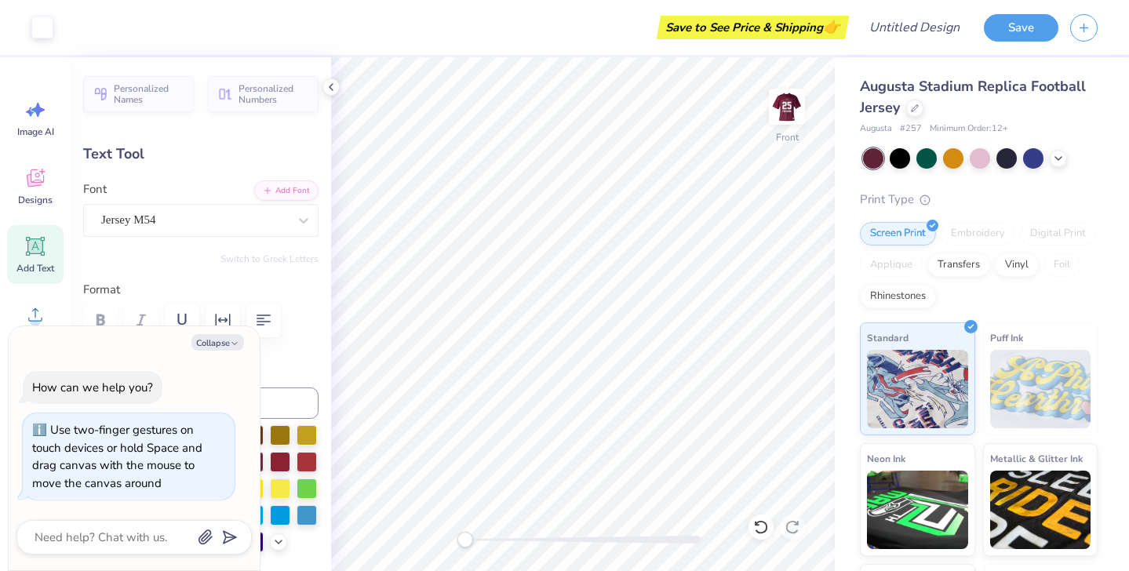
type input "1.97"
click at [286, 374] on div "Color" at bounding box center [200, 455] width 235 height 195
click at [226, 344] on button "Collapse" at bounding box center [217, 342] width 53 height 16
type textarea "x"
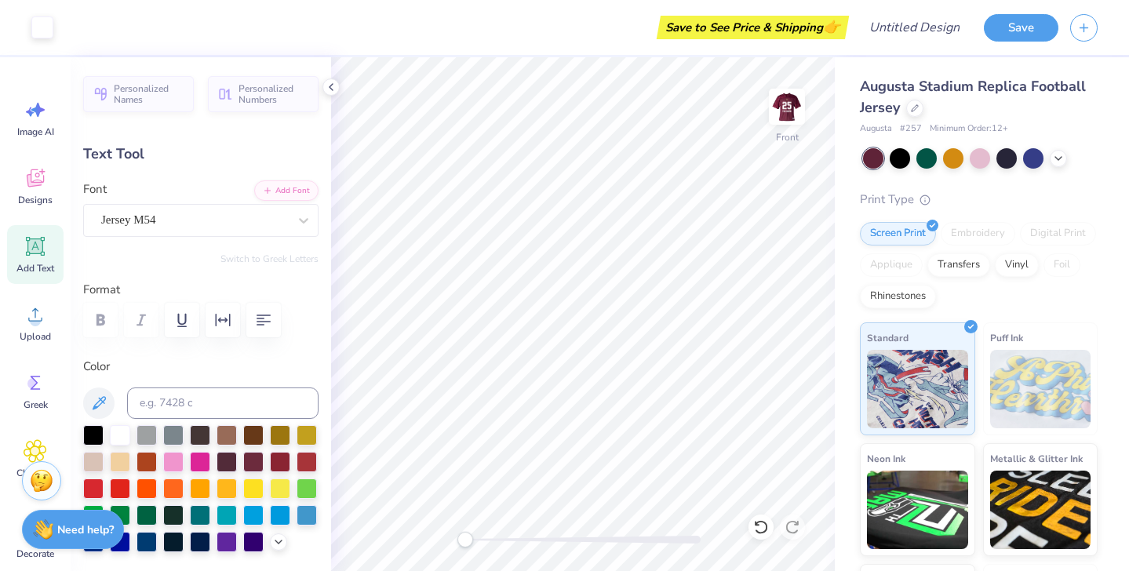
click at [184, 161] on div "Text Tool" at bounding box center [200, 154] width 235 height 21
click at [35, 327] on div "Upload" at bounding box center [35, 322] width 56 height 59
click at [40, 261] on div "Add Text" at bounding box center [35, 254] width 56 height 59
type input "6.13"
type input "1.78"
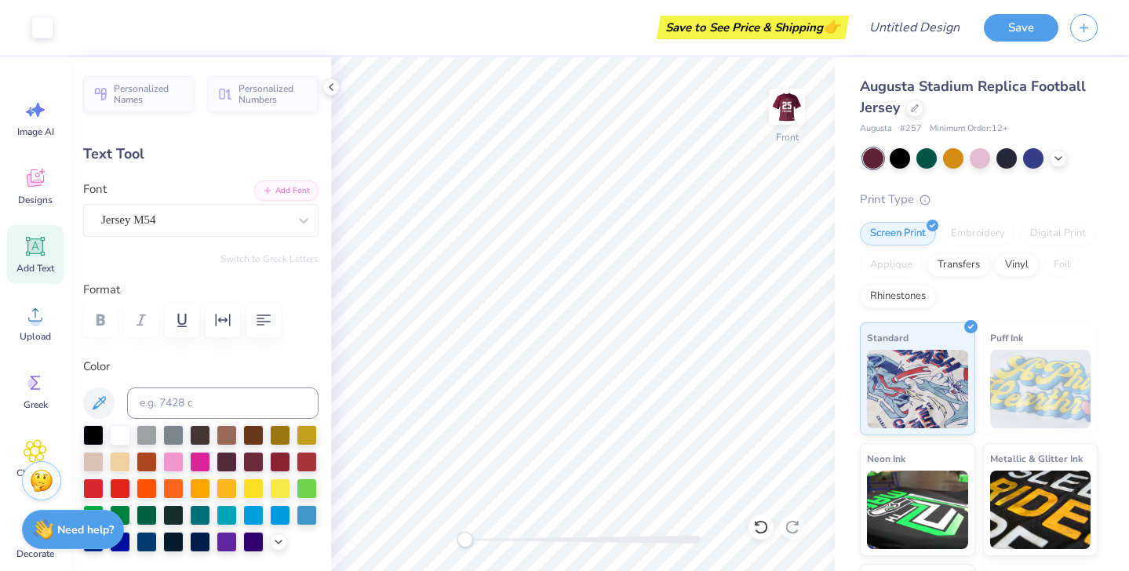
type input "2.36"
type textarea "I"
click at [289, 230] on div "Super Dream" at bounding box center [200, 220] width 235 height 33
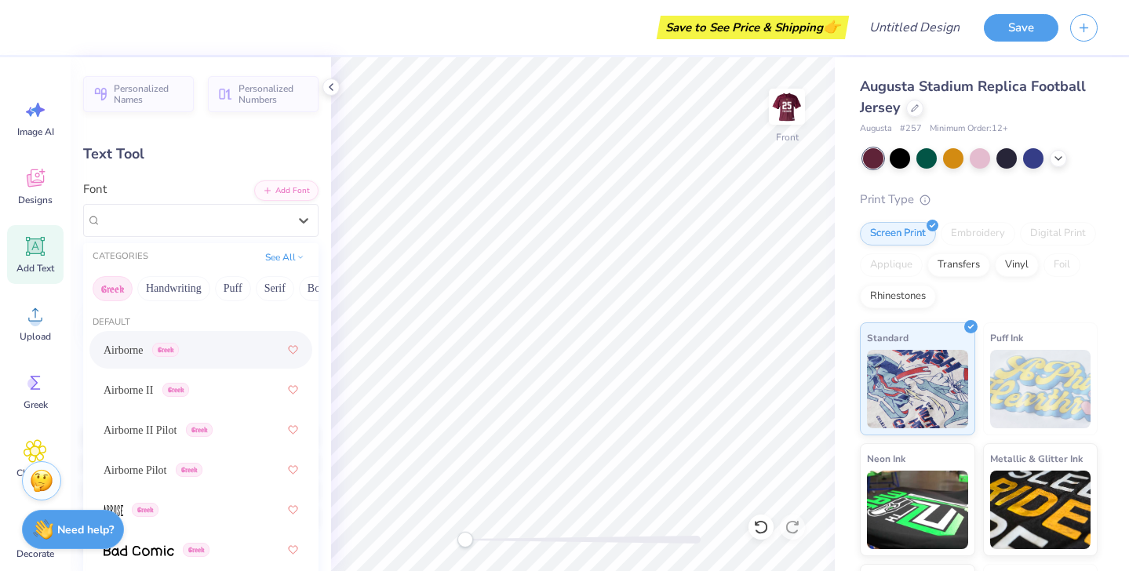
scroll to position [0, 0]
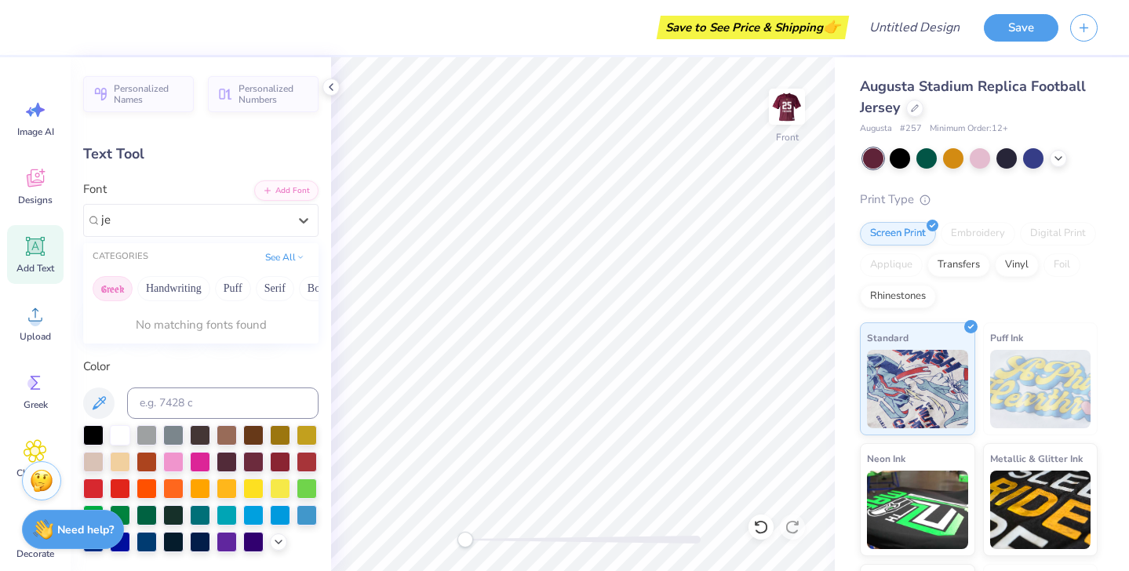
type input "j"
click at [291, 193] on button "Add Font" at bounding box center [286, 189] width 64 height 20
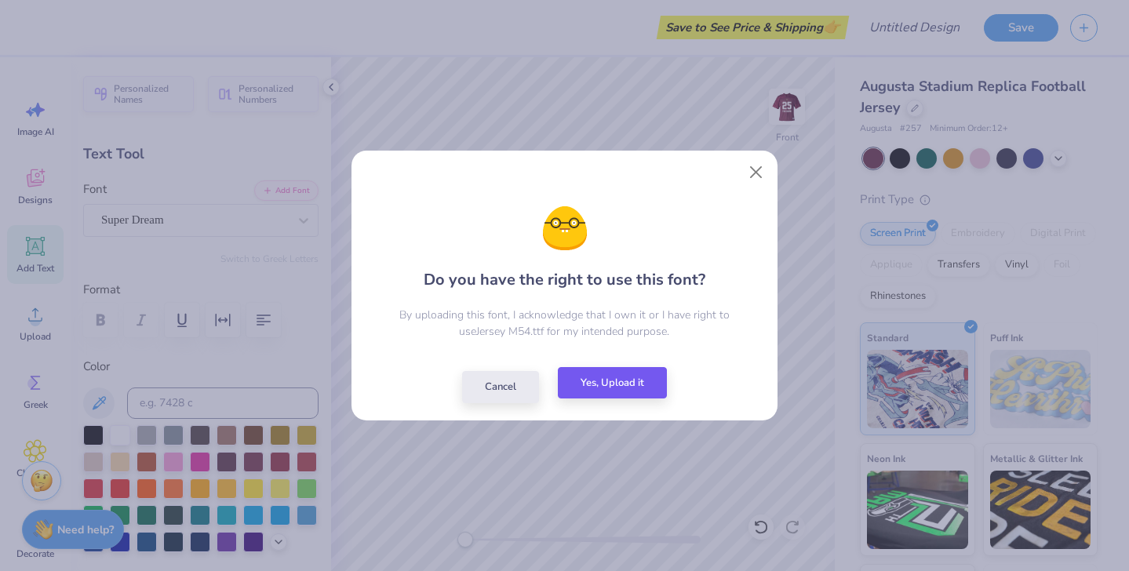
click at [636, 374] on button "Yes, Upload it" at bounding box center [612, 383] width 109 height 32
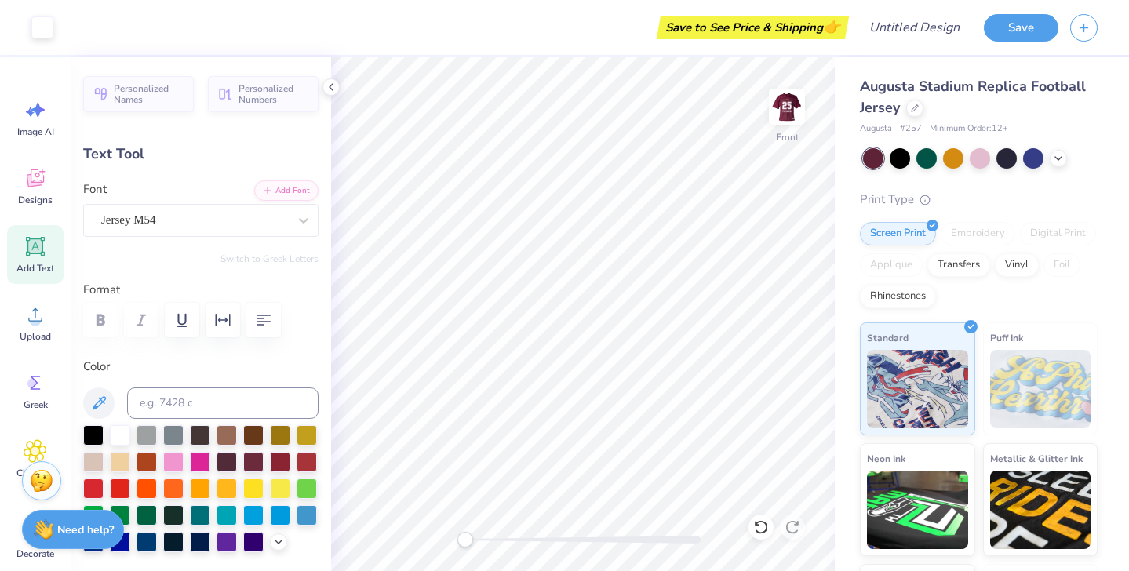
click at [42, 257] on icon at bounding box center [36, 247] width 24 height 24
click at [40, 319] on circle at bounding box center [35, 320] width 11 height 11
type textarea "It's coming done"
click at [215, 349] on div "Save to See Price & Shipping 👉 Design Title Save Image AI Designs Add Text Uplo…" at bounding box center [564, 285] width 1129 height 571
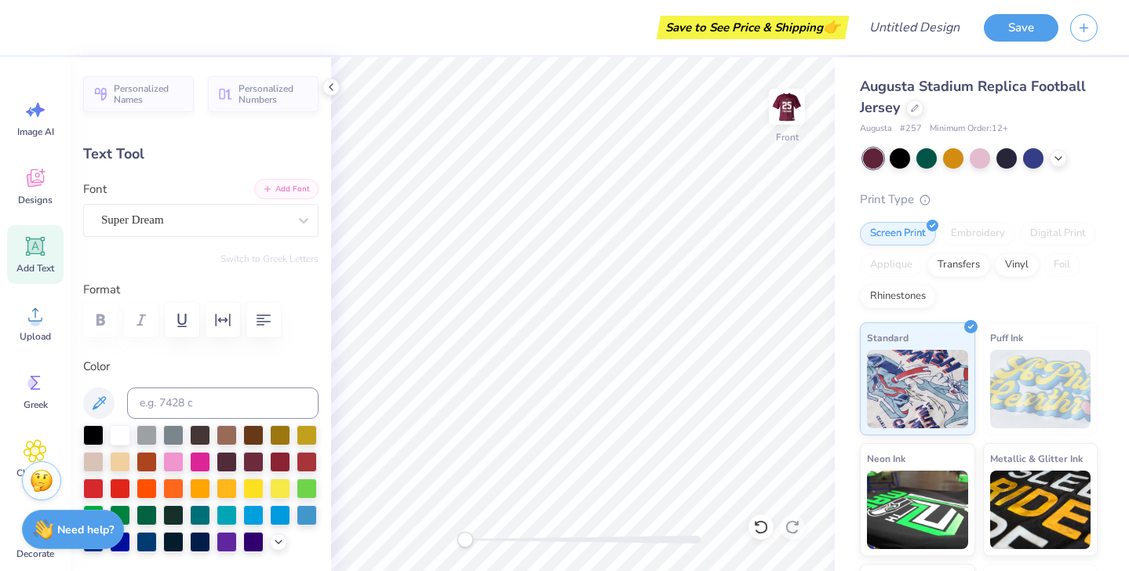
click at [293, 185] on button "Add Font" at bounding box center [286, 189] width 64 height 20
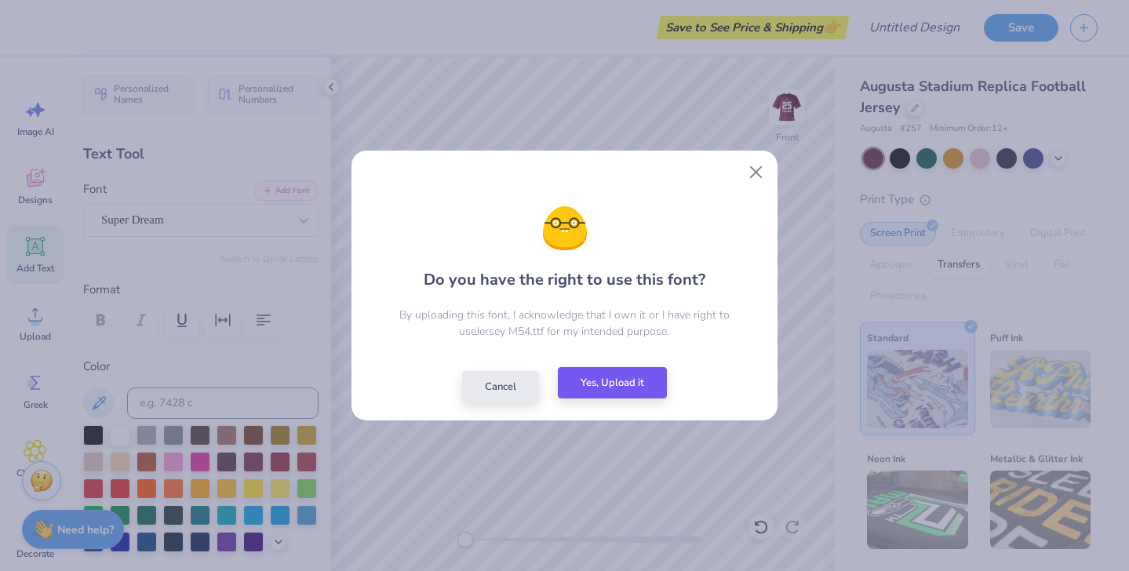
click at [648, 383] on button "Yes, Upload it" at bounding box center [612, 383] width 109 height 32
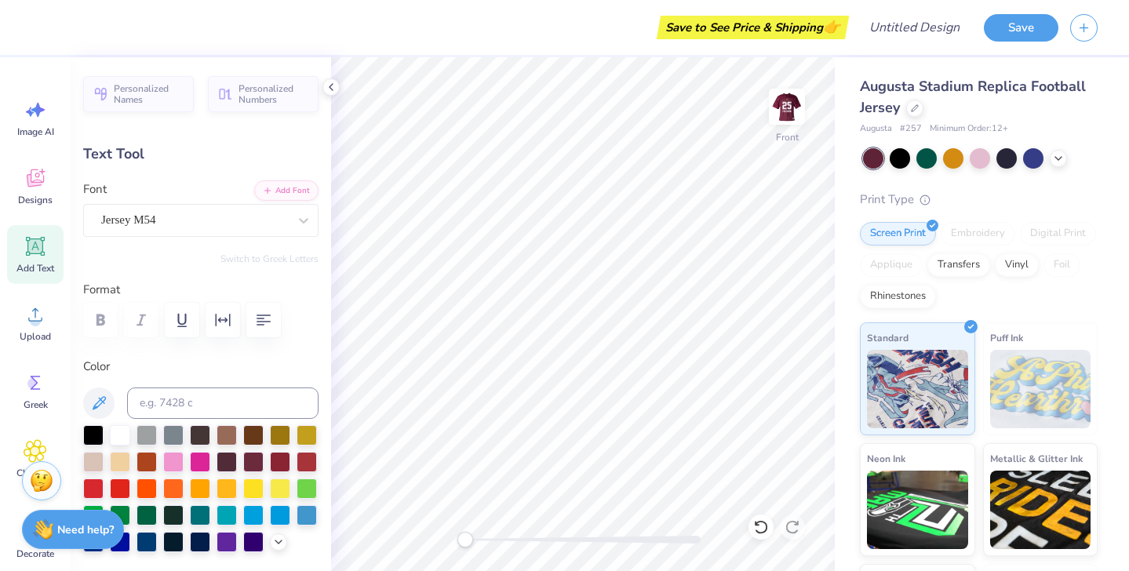
type input "10.13"
type input "1.19"
type input "12.64"
type textarea "It's coming dome"
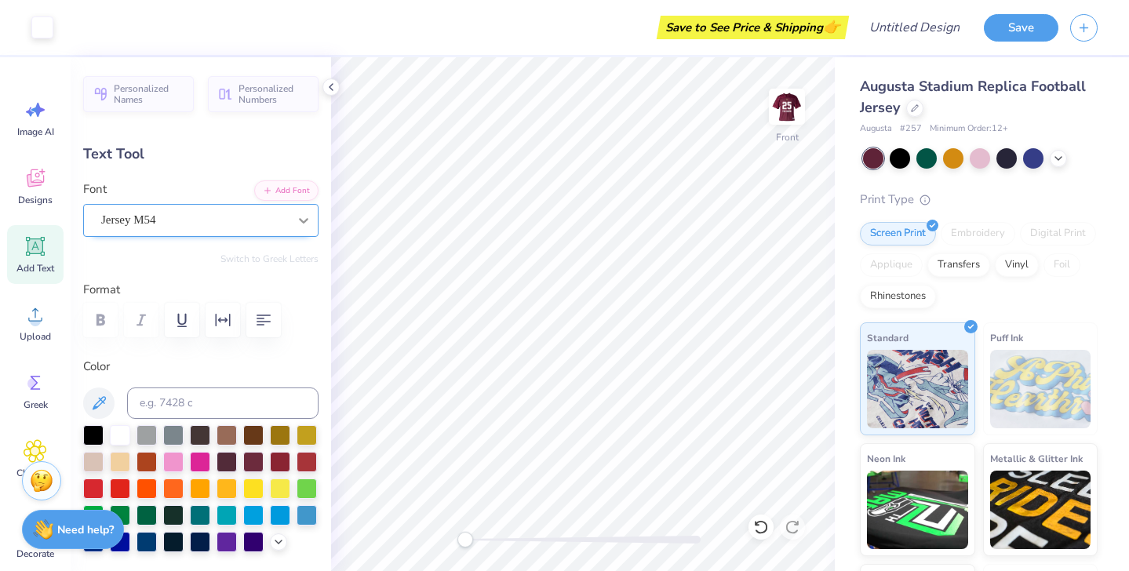
type input "10.26"
type input "10.90"
click at [27, 337] on span "Upload" at bounding box center [35, 336] width 31 height 13
click at [25, 188] on icon at bounding box center [36, 178] width 24 height 24
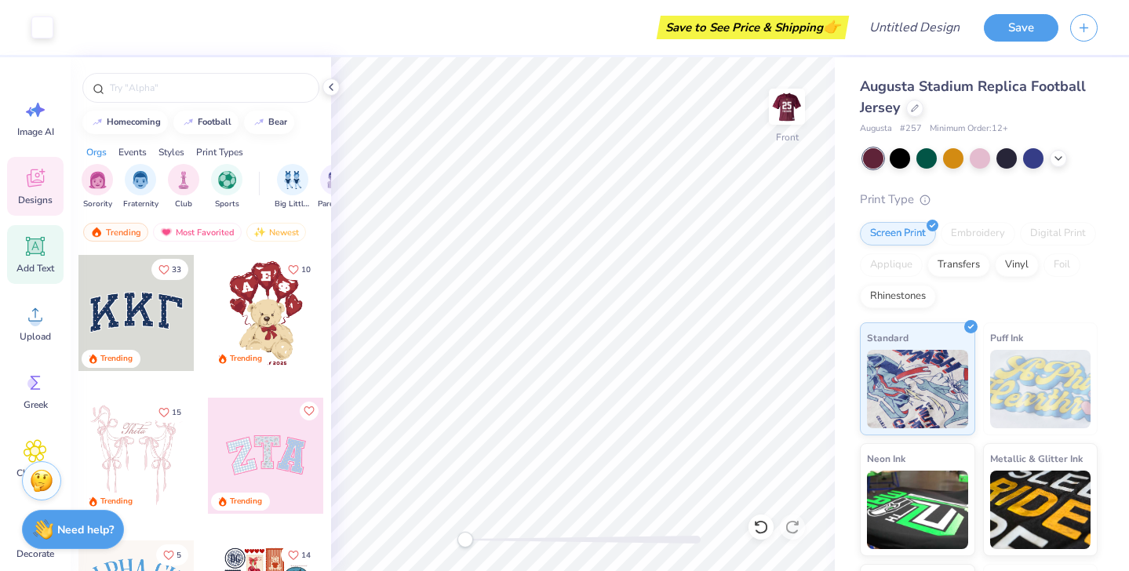
click at [37, 253] on icon at bounding box center [35, 246] width 15 height 15
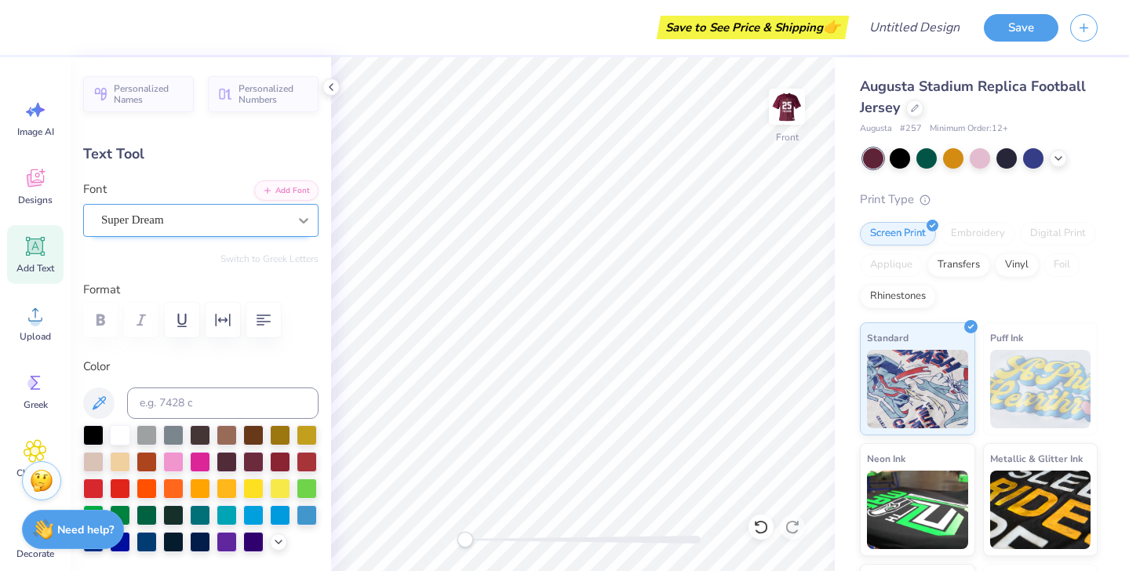
type textarea "'"
click at [301, 217] on icon at bounding box center [304, 221] width 16 height 16
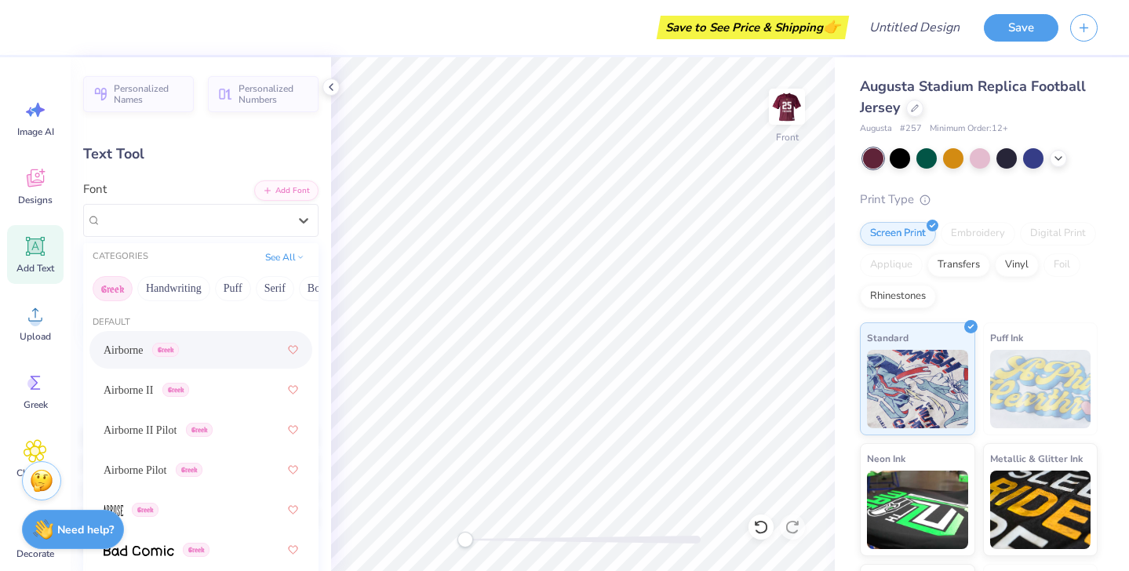
click at [227, 356] on div "Airborne Greek" at bounding box center [201, 350] width 195 height 28
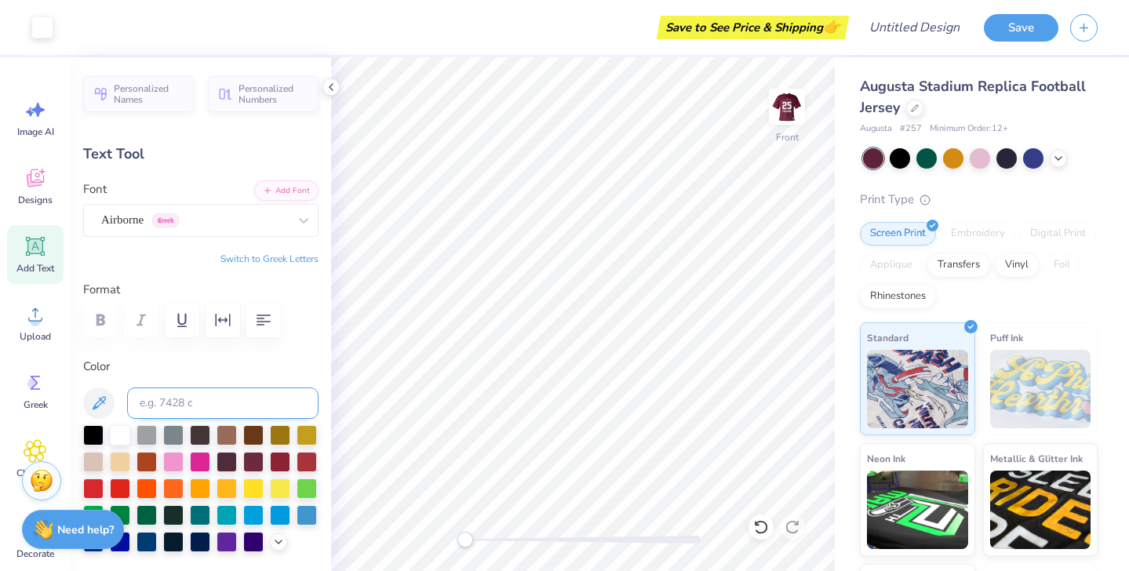
type input "0.31"
type input "0.62"
type input "14.71"
type textarea "'"
type input "0.0"
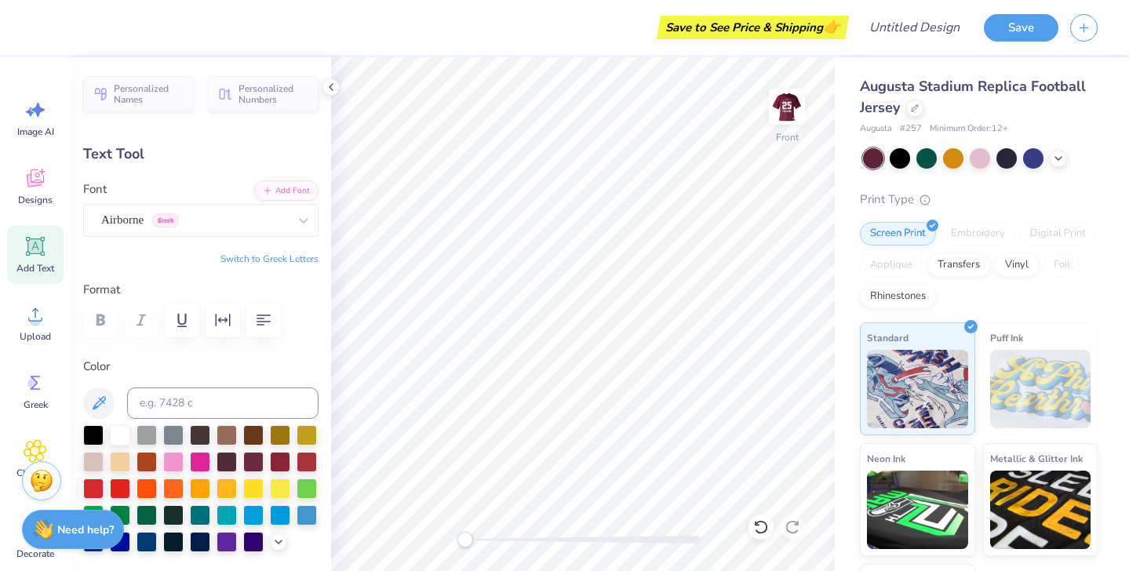
type input "0.24"
type input "0.47"
type input "0.32"
type input "0.63"
type input "10.26"
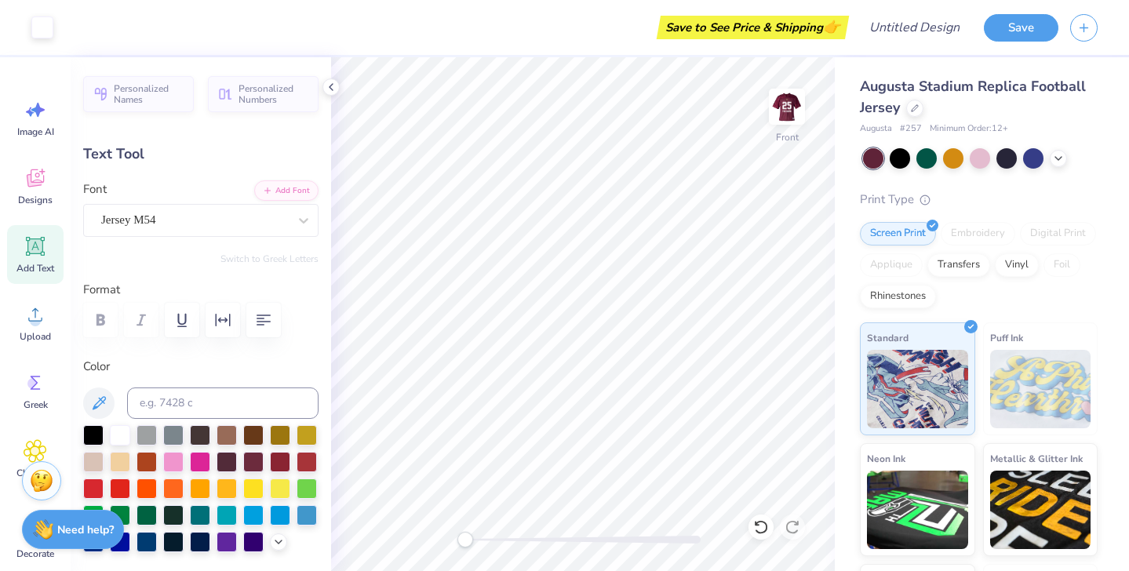
type input "1.19"
type input "11.21"
type textarea "It 's coming dome"
type input "9.40"
type input "7.83"
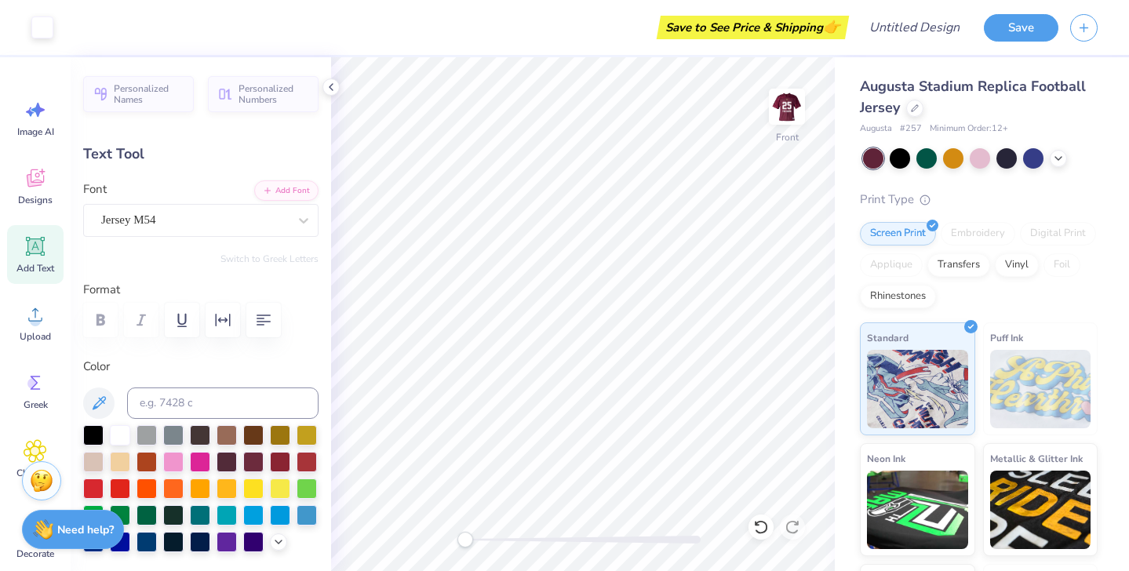
type input "2.07"
type input "10.64"
type input "1.19"
type input "11.21"
type input "0.32"
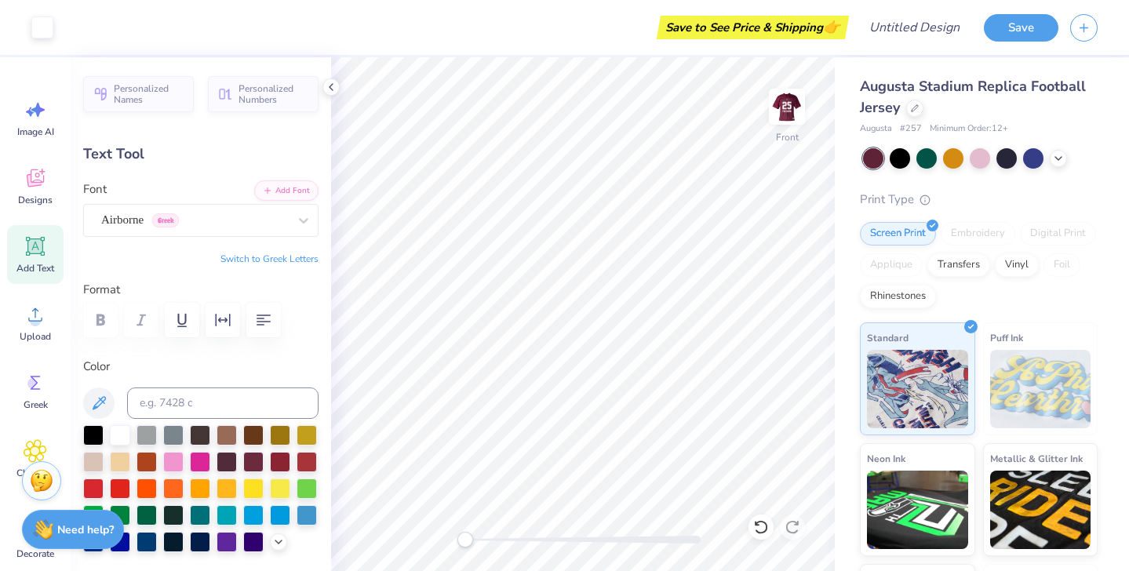
type input "0.63"
type input "11.19"
type input "0.13"
type input "0.27"
type input "11.55"
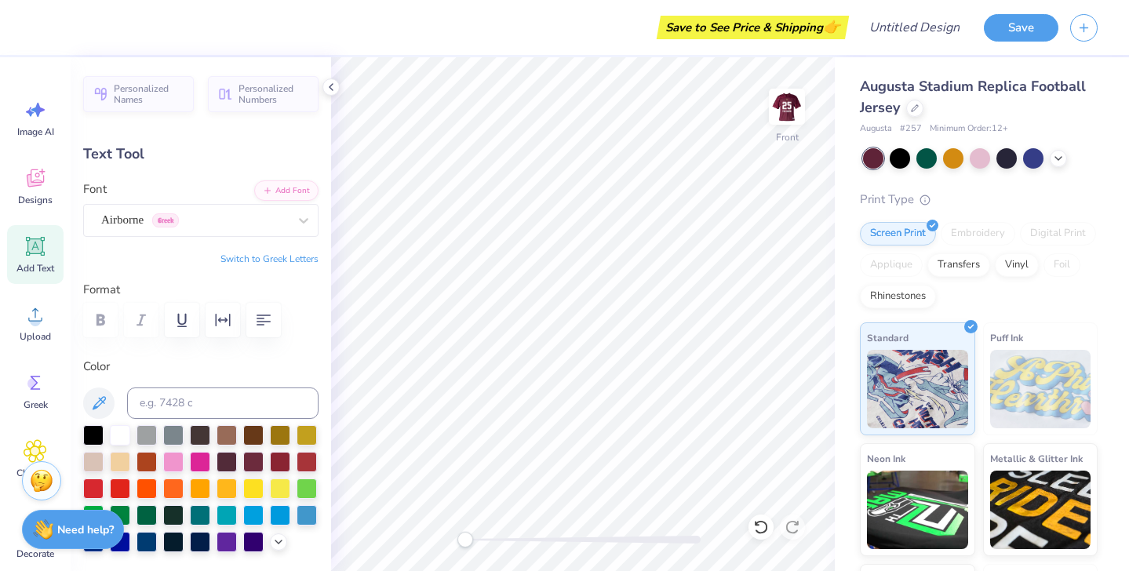
type input "0.22"
type input "0.44"
type input "11.38"
type input "10.64"
type input "1.19"
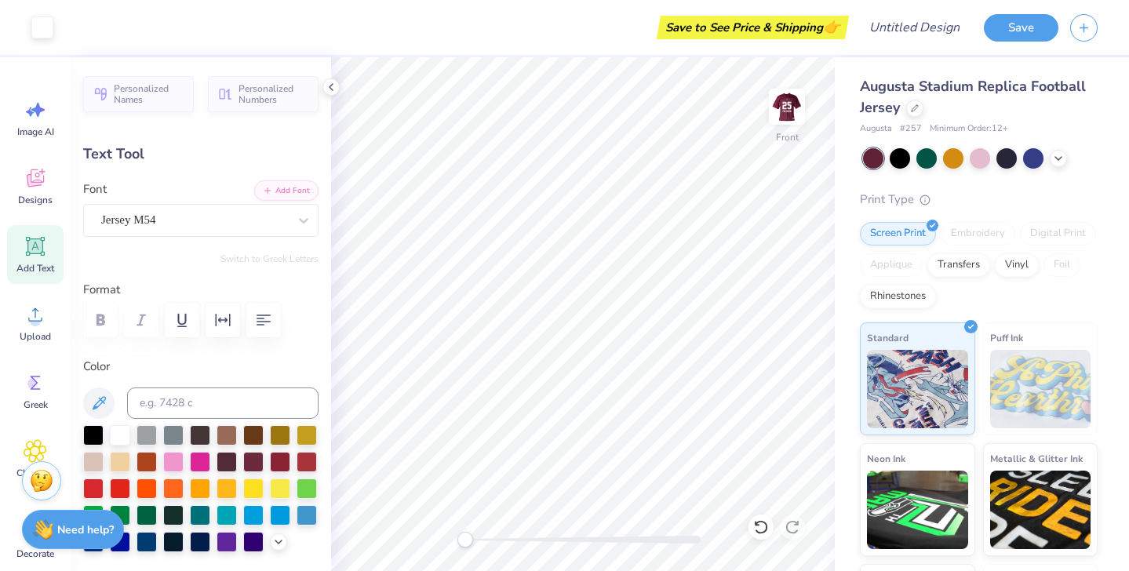
type input "11.40"
type textarea "It s coming dome"
type input "0.22"
type input "0.44"
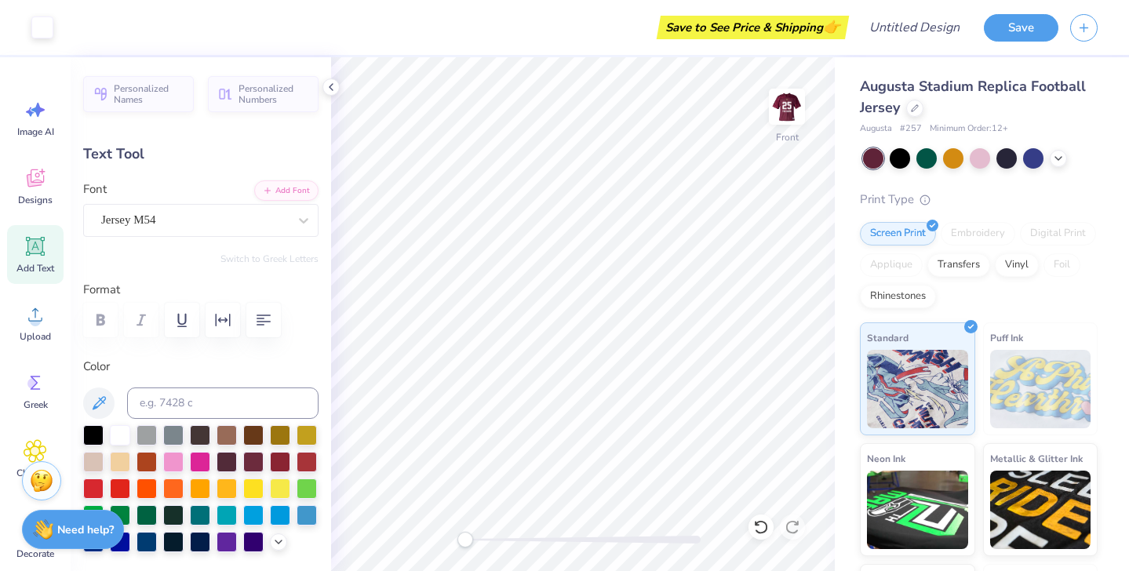
type input "11.38"
type input "10.54"
type input "1.19"
type input "11.50"
type input "0.22"
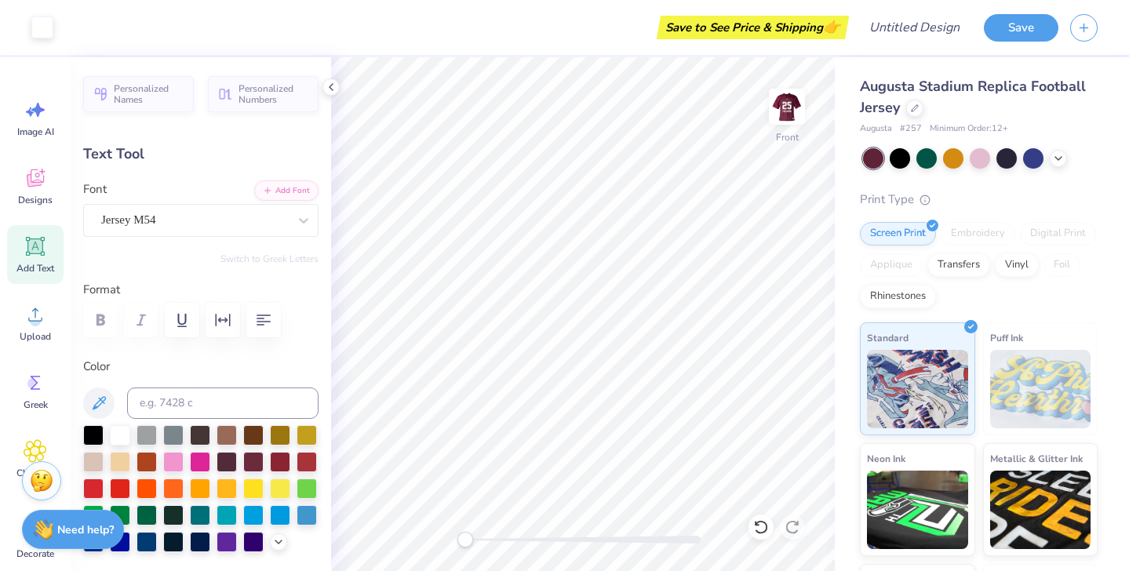
type input "0.44"
type input "11.58"
click at [800, 105] on img at bounding box center [787, 106] width 63 height 63
click at [800, 105] on img at bounding box center [786, 106] width 31 height 31
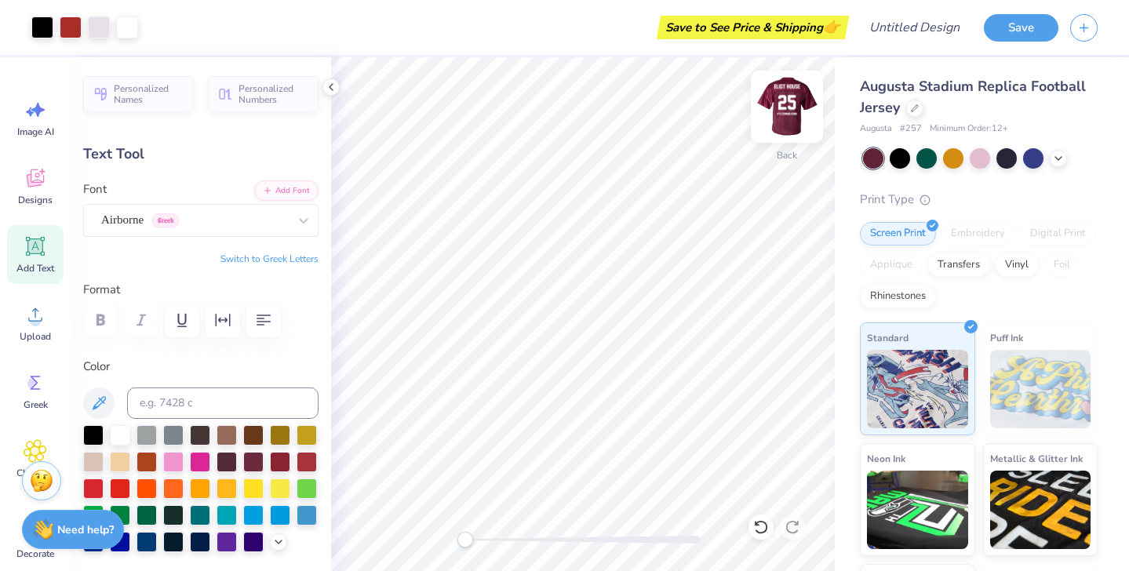
click at [780, 104] on img at bounding box center [787, 106] width 63 height 63
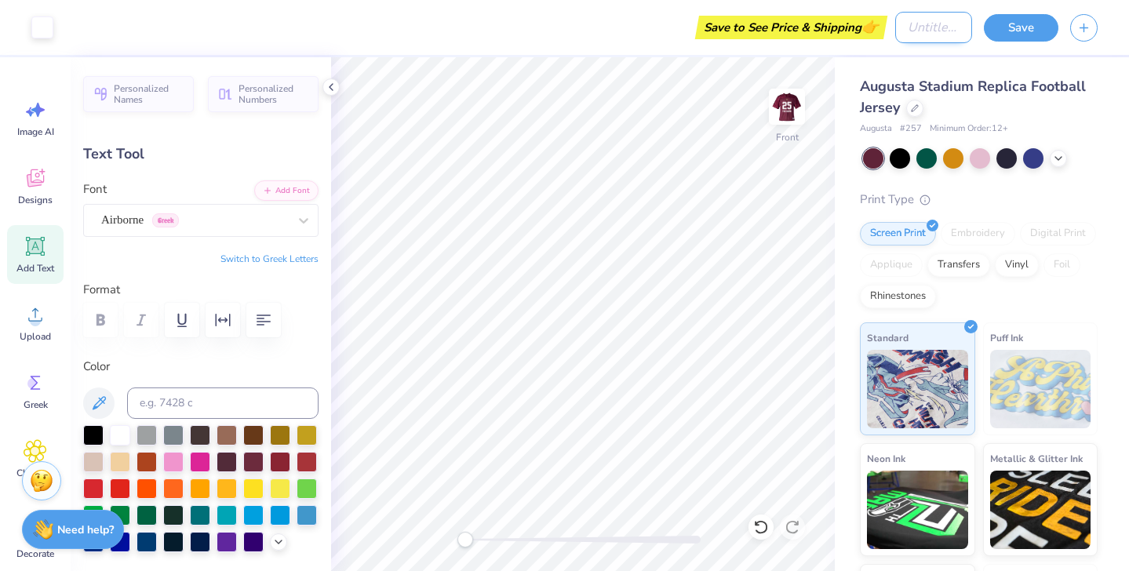
click at [912, 29] on input "Design Title" at bounding box center [933, 27] width 77 height 31
type input "hy game merch"
click at [1017, 33] on button "Save" at bounding box center [1021, 25] width 75 height 27
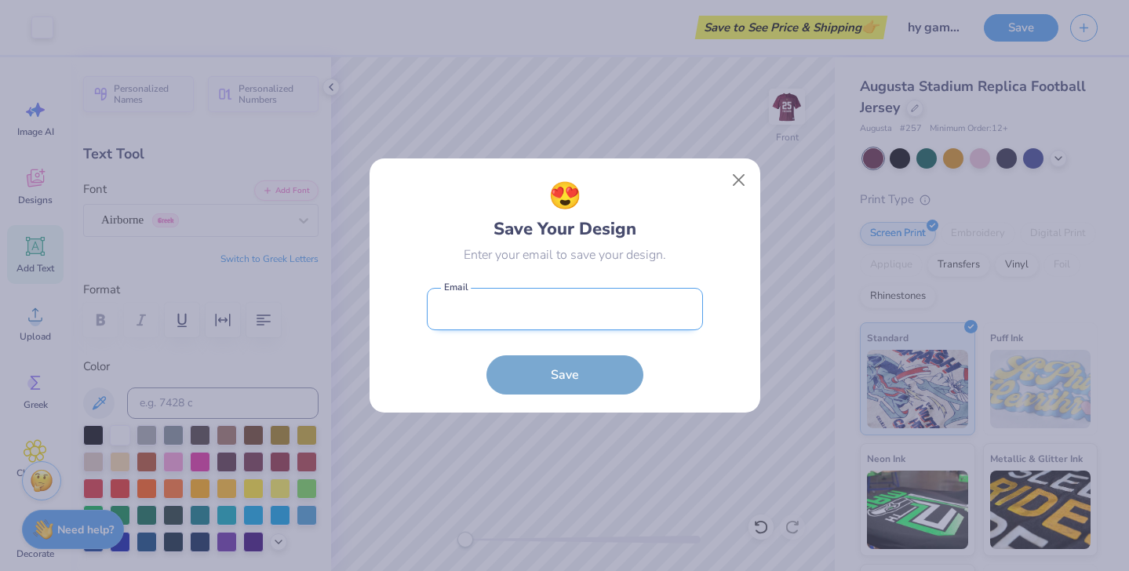
click at [588, 310] on input "email" at bounding box center [565, 309] width 276 height 43
type input "eliothousemerch@gmail.com"
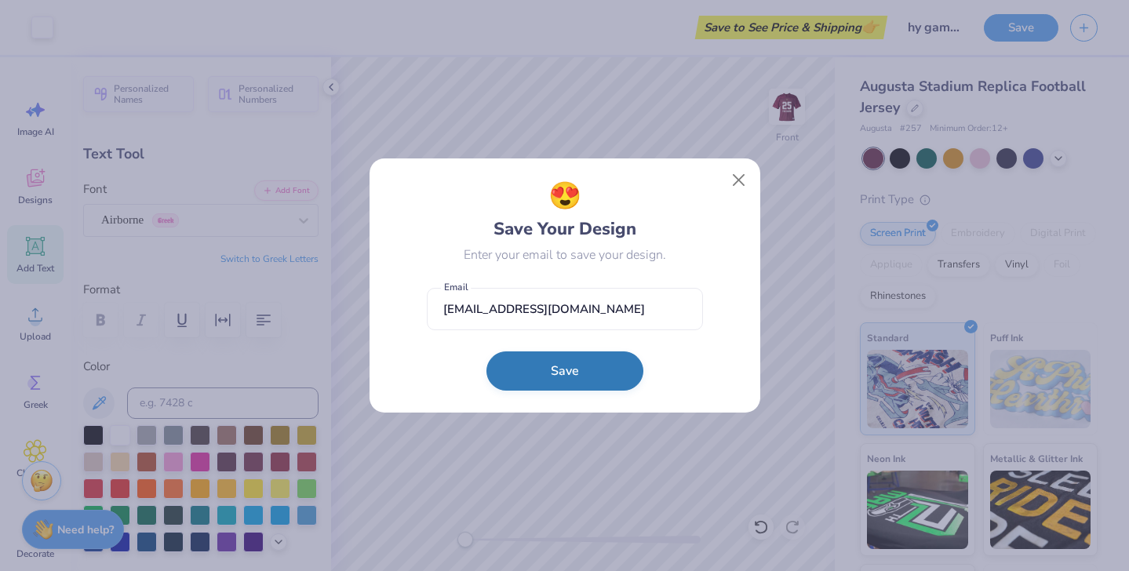
click at [572, 372] on button "Save" at bounding box center [564, 371] width 157 height 39
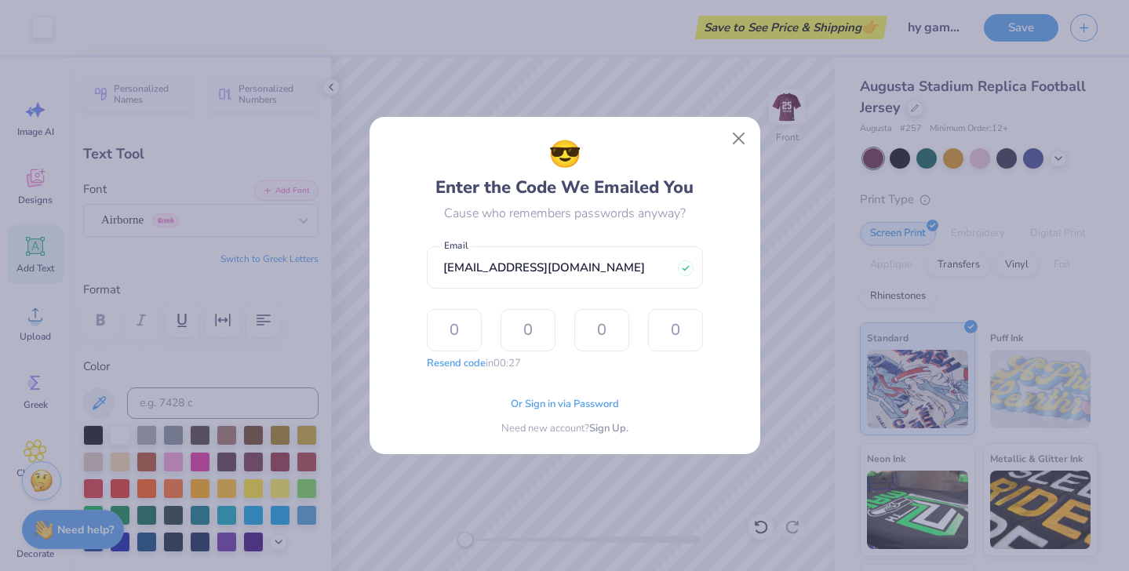
click at [598, 306] on form "eliothousemerch@gmail.com Email Resend code in 00:27 The design tool encountere…" at bounding box center [565, 305] width 276 height 133
click at [461, 332] on input "text" at bounding box center [454, 330] width 55 height 42
click at [604, 267] on input "eliothousemerch@gmail.com" at bounding box center [565, 267] width 276 height 43
click at [485, 268] on input "eliothousemerch@gmail.com" at bounding box center [565, 267] width 276 height 43
drag, startPoint x: 530, startPoint y: 266, endPoint x: 341, endPoint y: 259, distance: 189.2
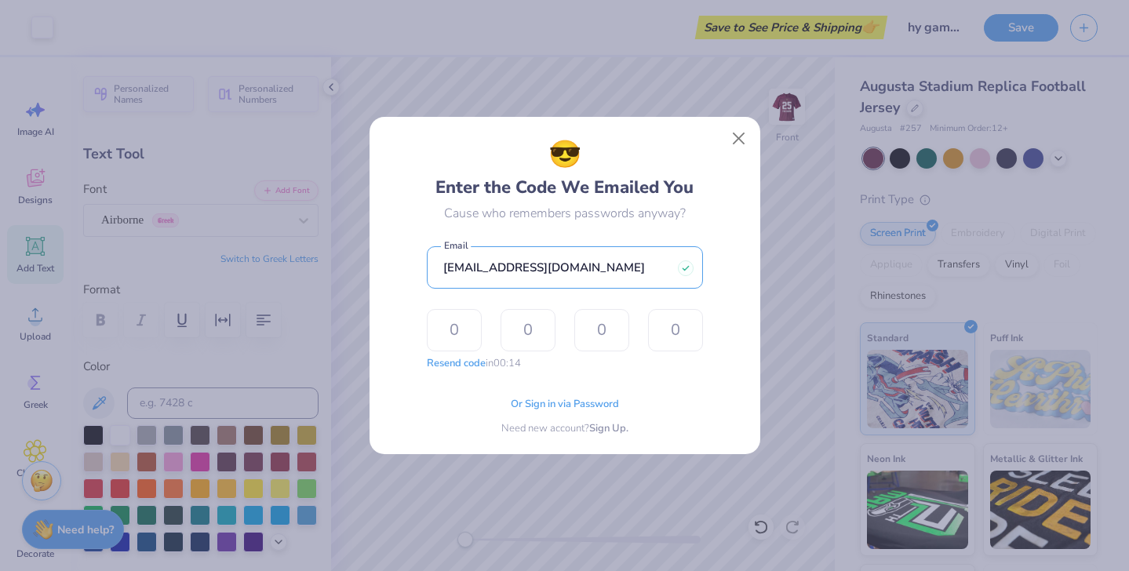
click at [341, 259] on div "😎 Enter the Code We Emailed You Cause who remembers passwords anyway? eliothous…" at bounding box center [564, 285] width 1129 height 571
click at [458, 333] on input "text" at bounding box center [454, 330] width 55 height 42
click at [618, 275] on input "eliothousemerch@gmail.com" at bounding box center [565, 267] width 276 height 43
click at [615, 265] on input "eliothousemerch@gmail.com" at bounding box center [565, 267] width 276 height 43
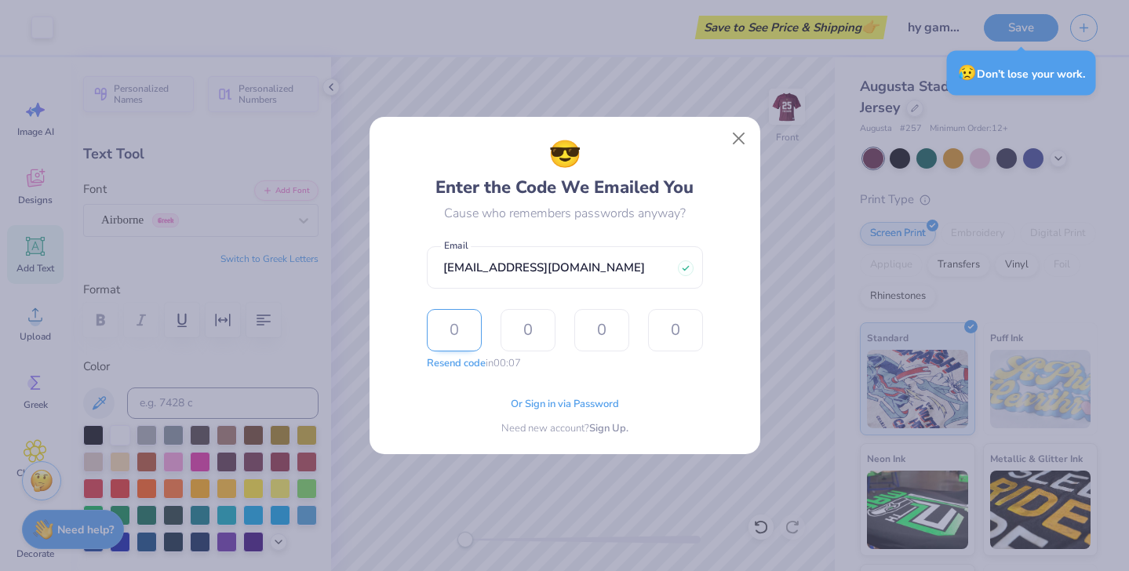
click at [465, 331] on input "text" at bounding box center [454, 330] width 55 height 42
type input "1"
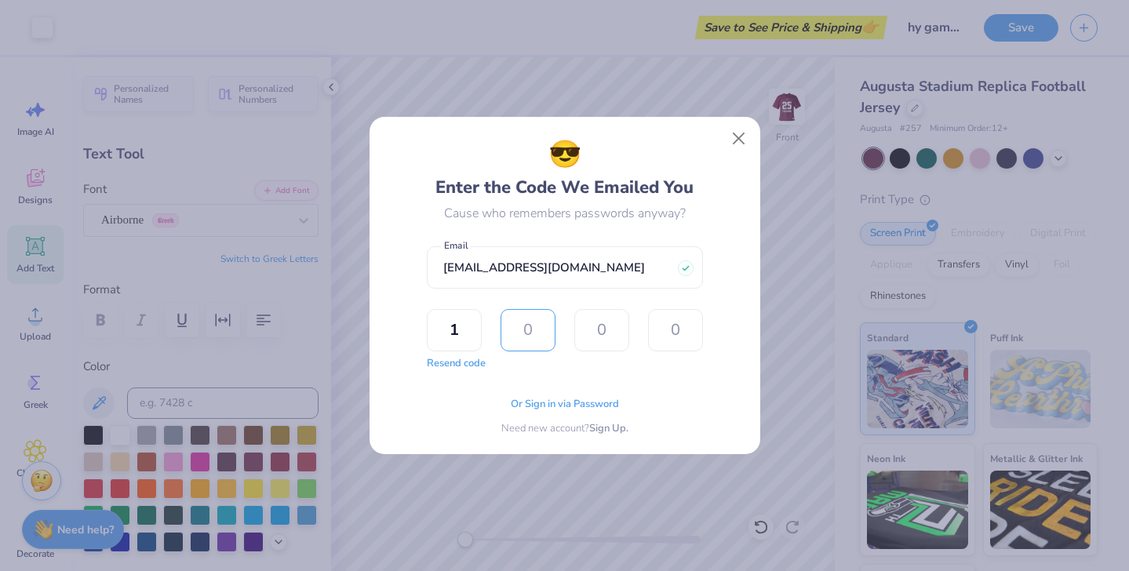
type input "6"
type input "2"
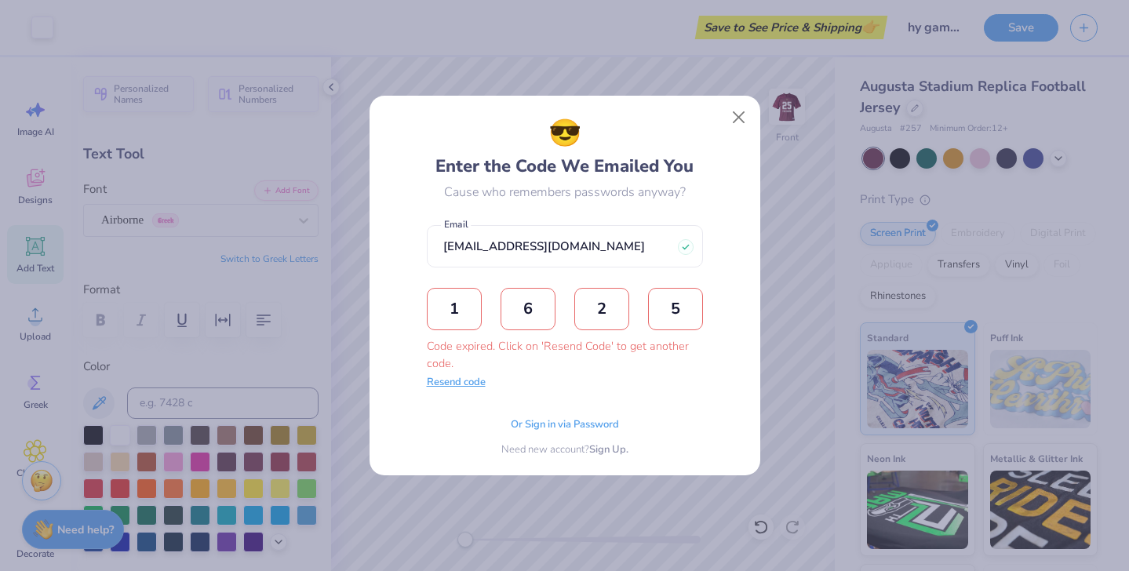
type input "5"
click at [472, 383] on button "Resend code" at bounding box center [456, 383] width 59 height 16
click at [461, 311] on input "text" at bounding box center [454, 309] width 55 height 42
type input "9"
type input "1"
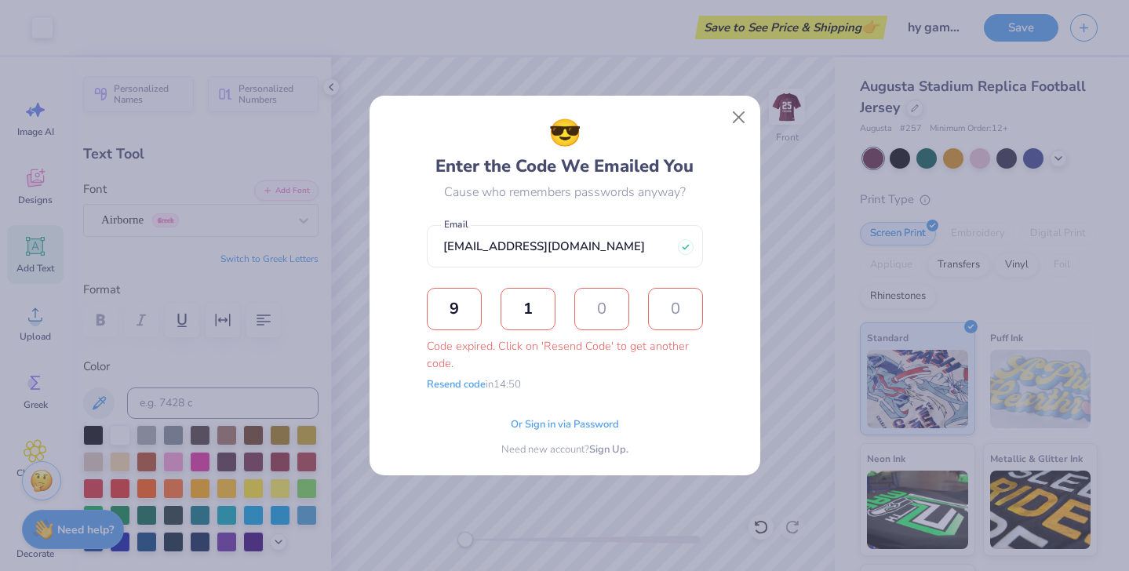
type input "3"
type input "4"
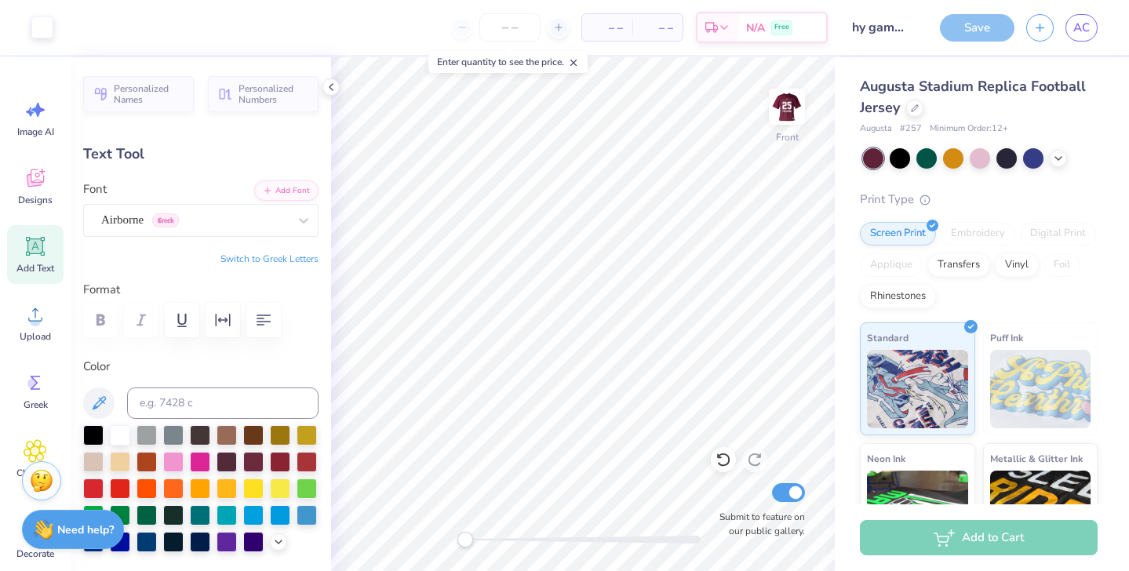
click at [592, 32] on span "– –" at bounding box center [607, 28] width 31 height 16
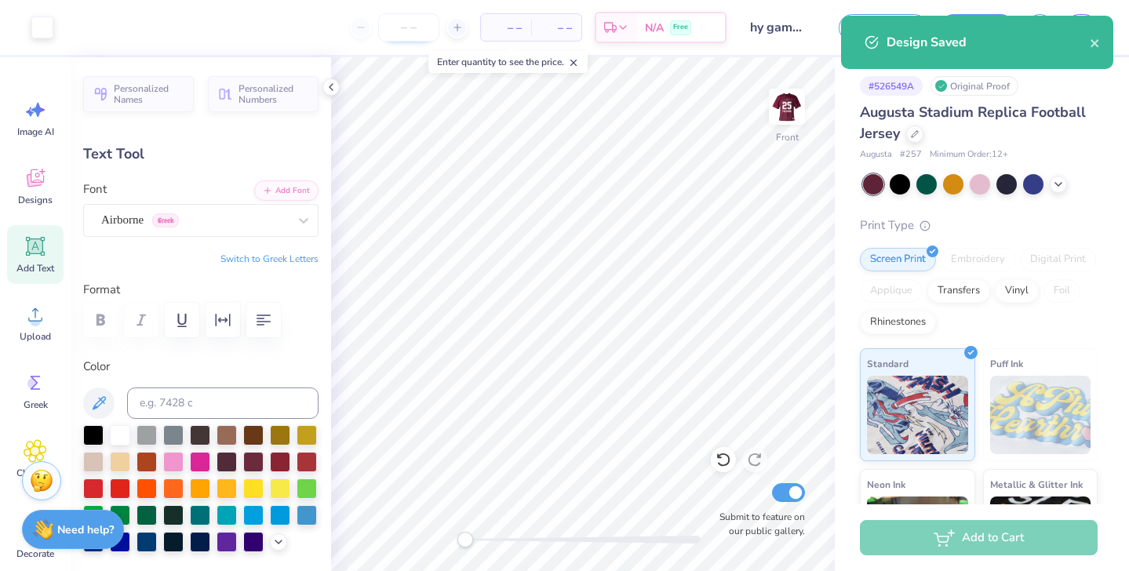
click at [417, 24] on input "number" at bounding box center [408, 27] width 61 height 28
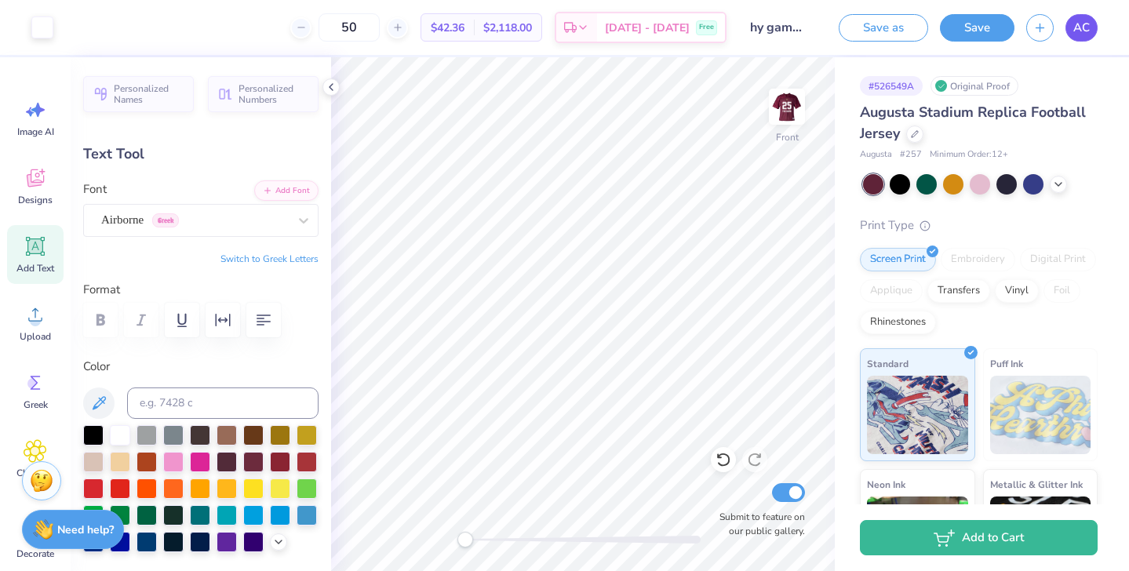
click at [1091, 31] on link "AC" at bounding box center [1082, 27] width 32 height 27
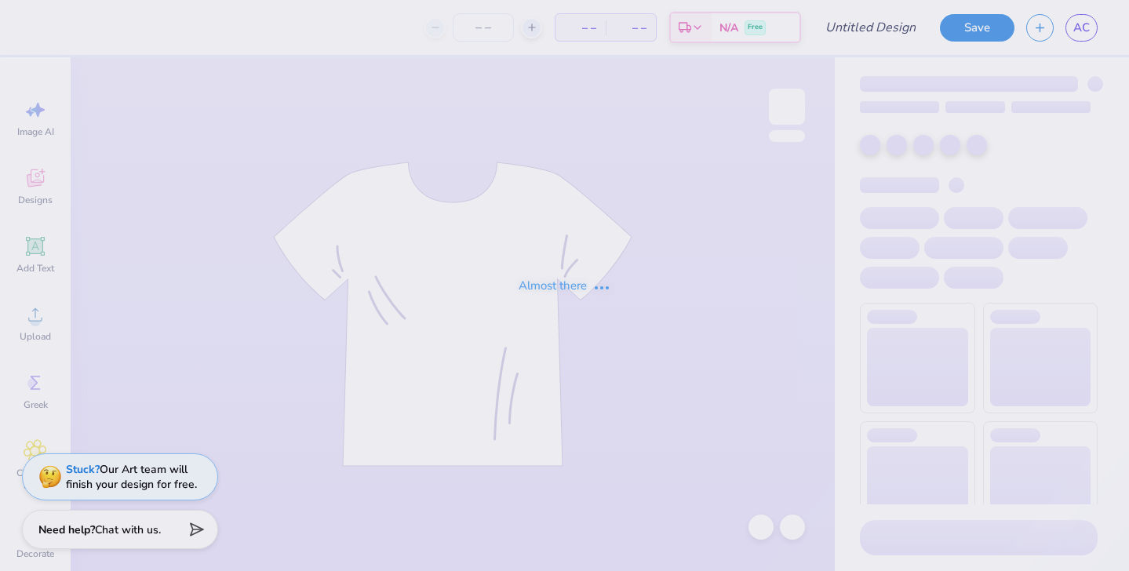
type input "100"
type input "hy game merch"
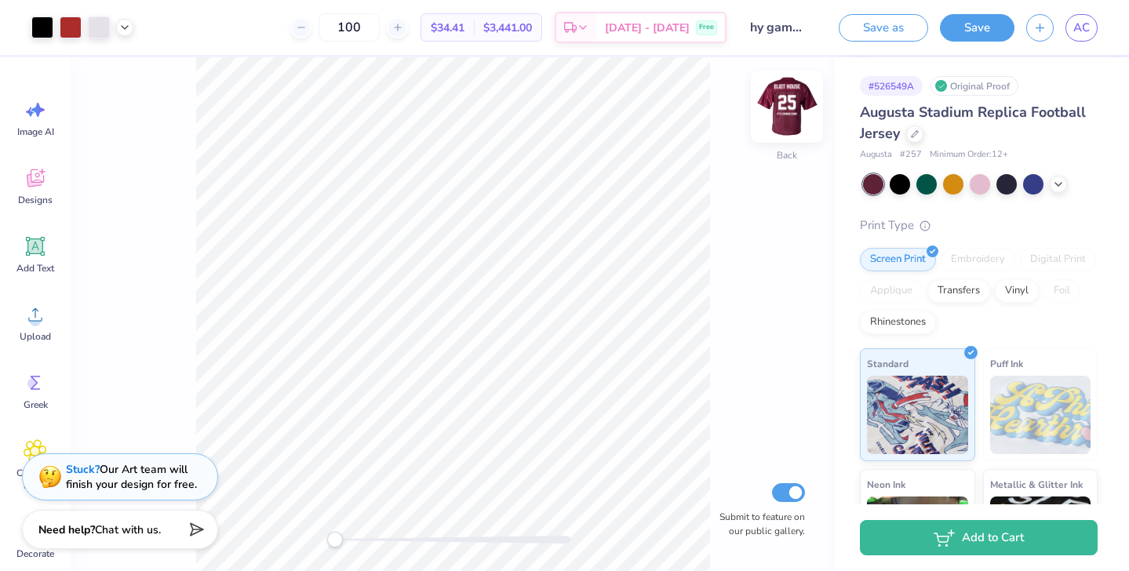
click at [787, 118] on img at bounding box center [787, 106] width 63 height 63
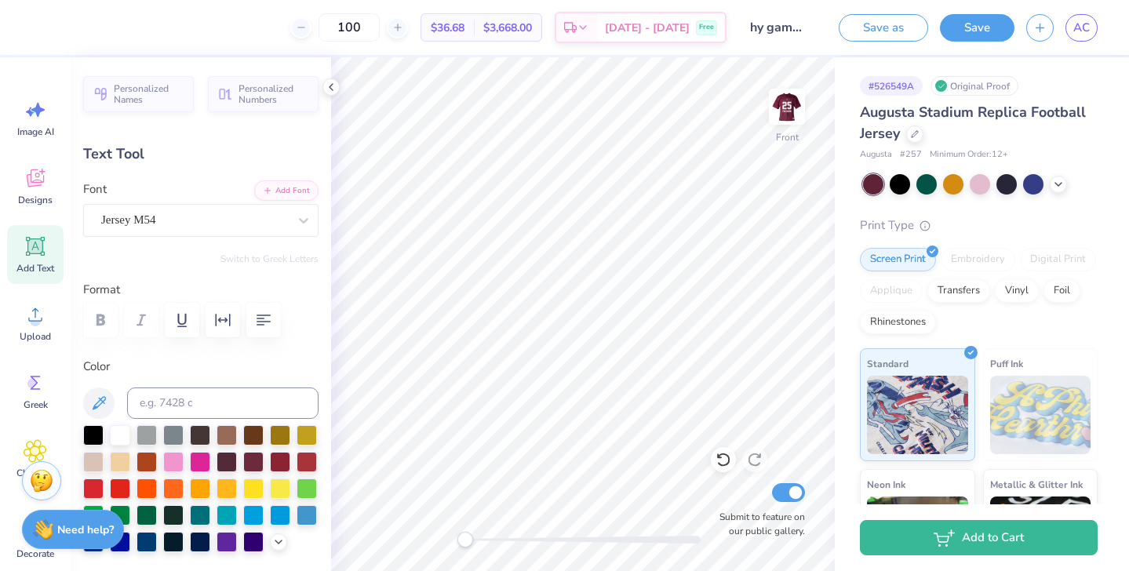
type input "10.63"
type input "1.73"
type input "3.06"
type input "12.78"
type input "2.08"
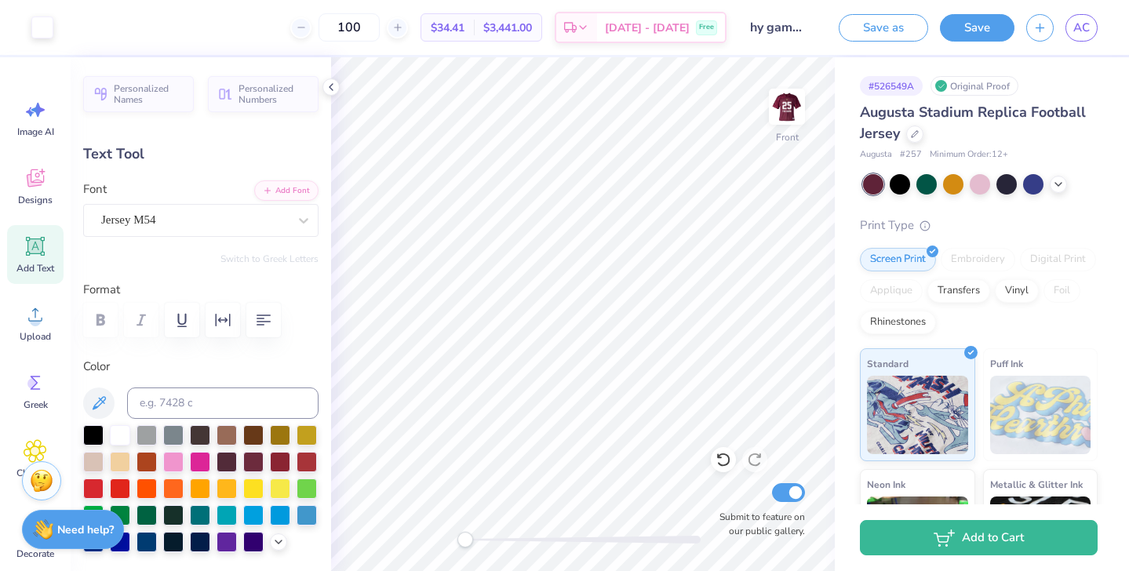
type input "3.25"
click at [785, 110] on img at bounding box center [787, 106] width 63 height 63
click at [783, 131] on img at bounding box center [787, 106] width 63 height 63
click at [783, 122] on img at bounding box center [786, 106] width 31 height 31
